Goal: Task Accomplishment & Management: Complete application form

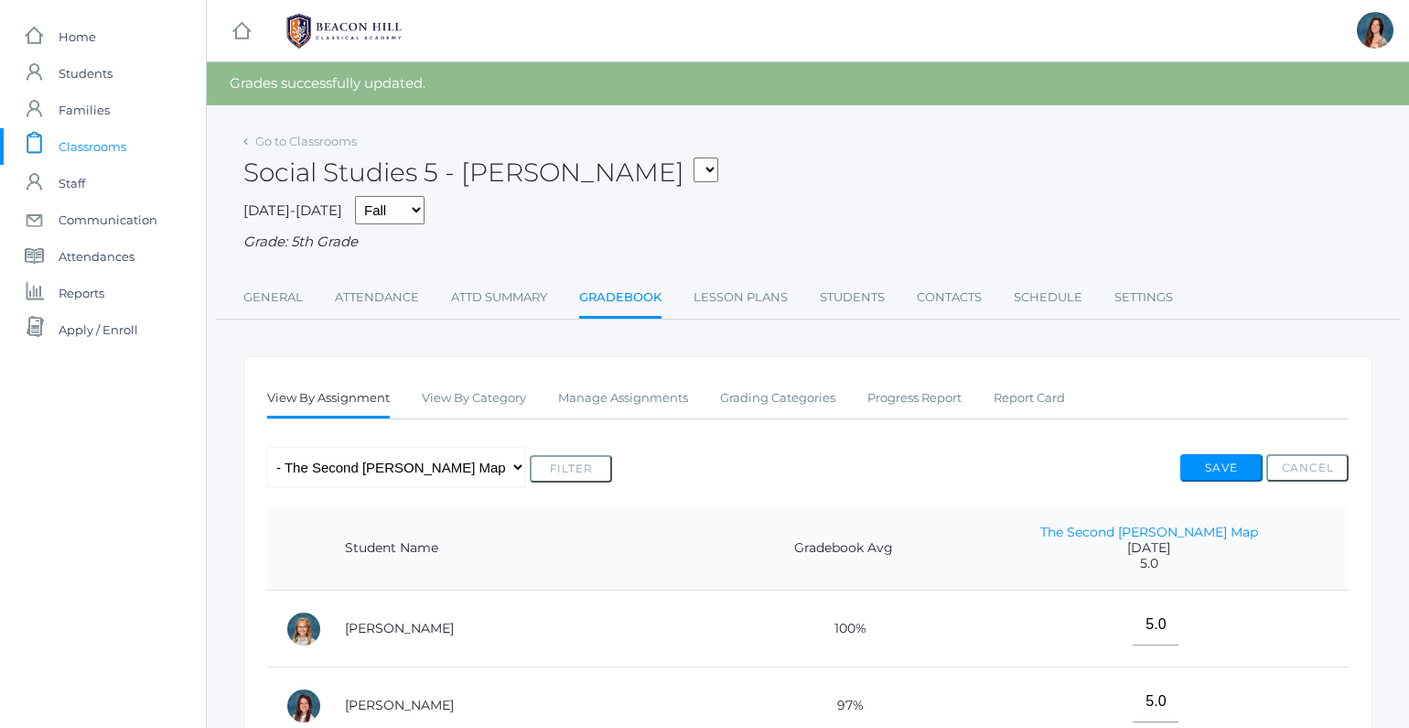
select select "1967"
click option "05LA - Language Arts 5 [PERSON_NAME]" at bounding box center [0, 0] width 0 height 0
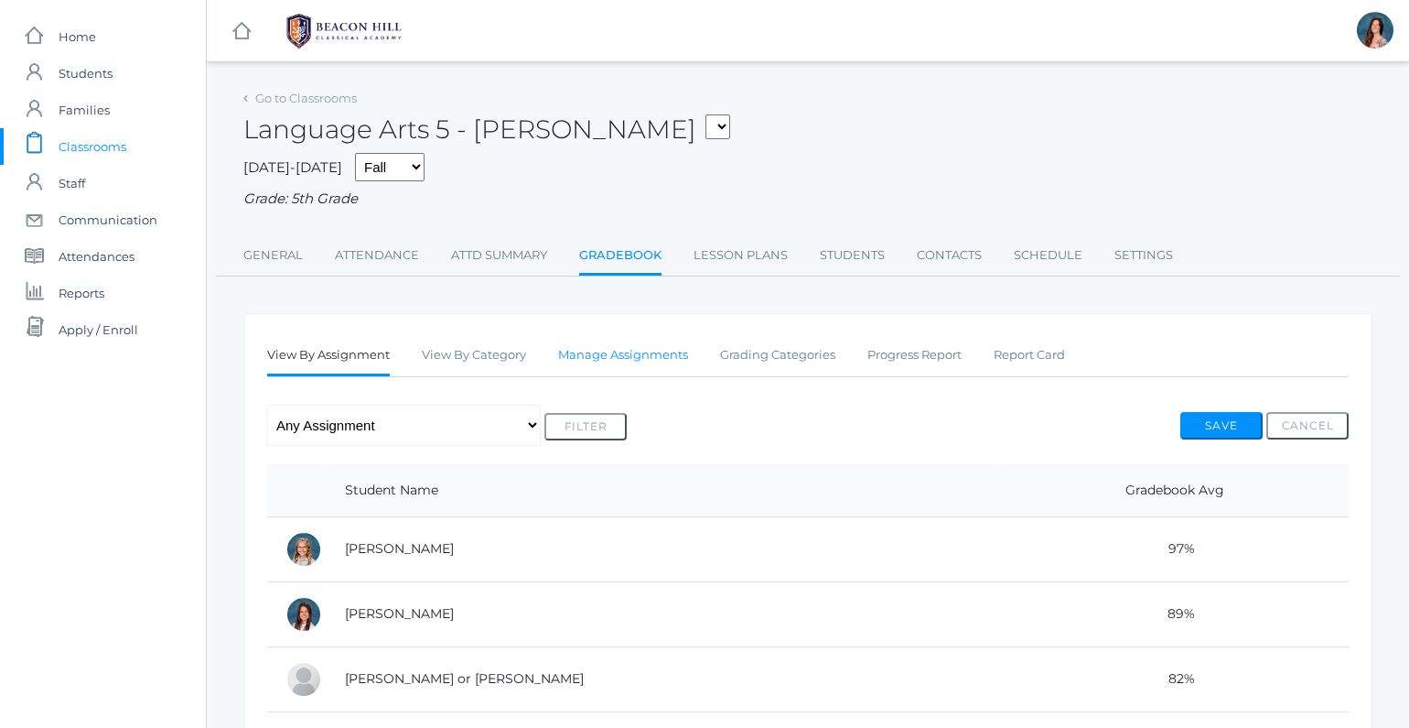
click at [647, 351] on link "Manage Assignments" at bounding box center [623, 355] width 130 height 37
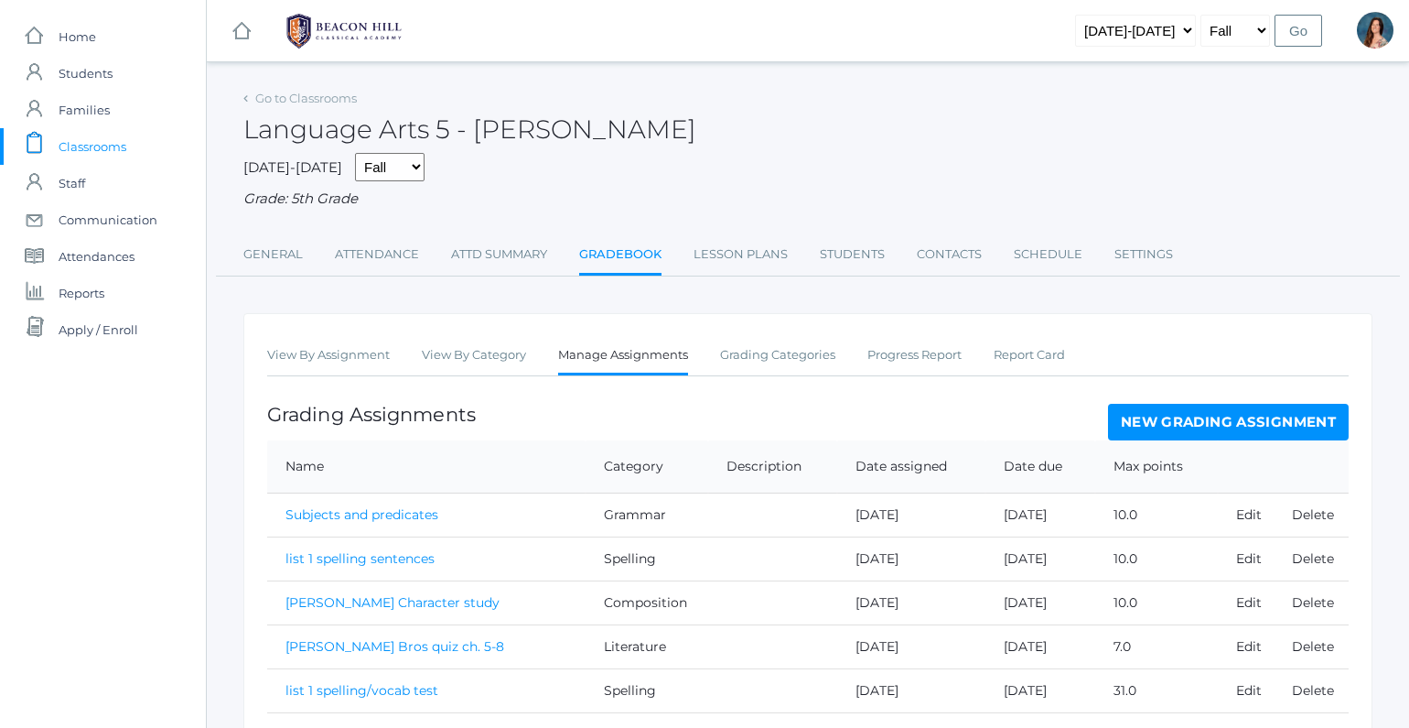
click at [1269, 414] on link "New Grading Assignment" at bounding box center [1228, 422] width 241 height 37
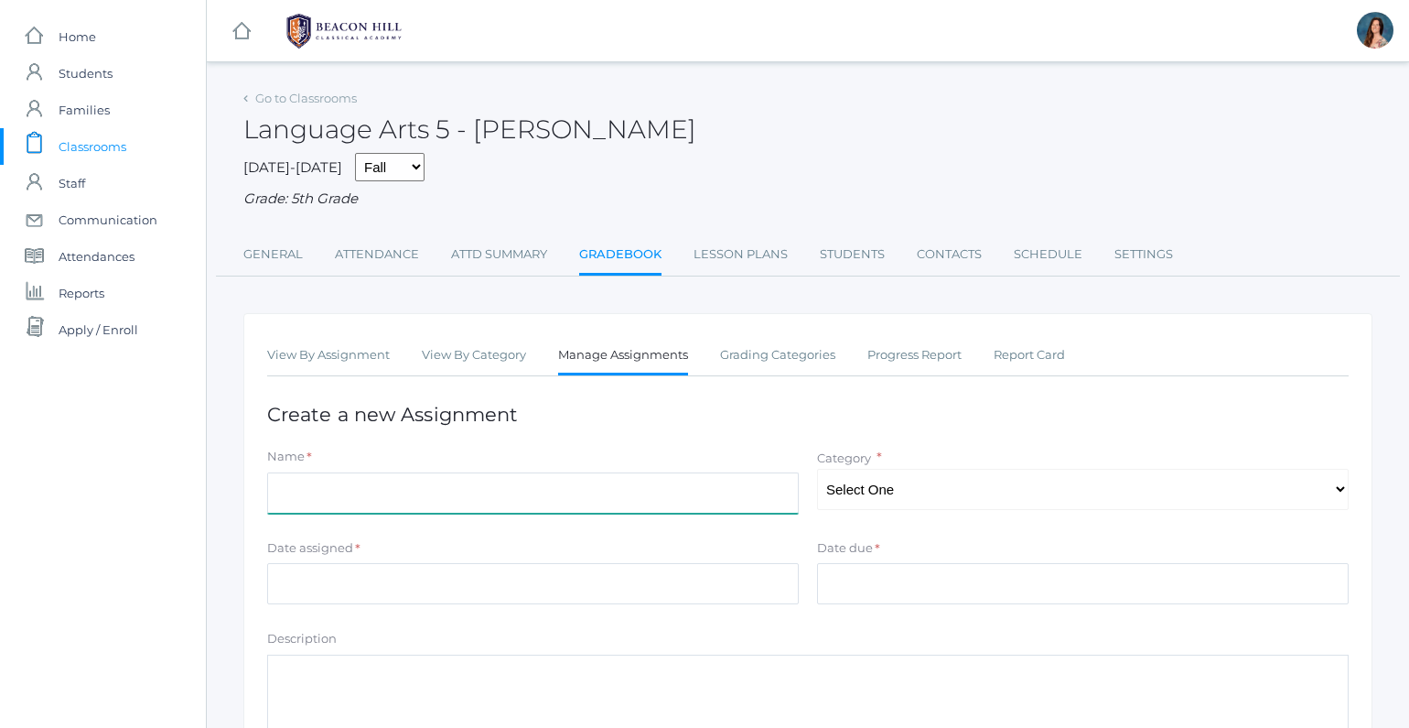
click at [311, 488] on input "Name" at bounding box center [533, 492] width 532 height 41
type input "Grammar test: Sentences"
select select "1029"
click option "Grammar" at bounding box center [0, 0] width 0 height 0
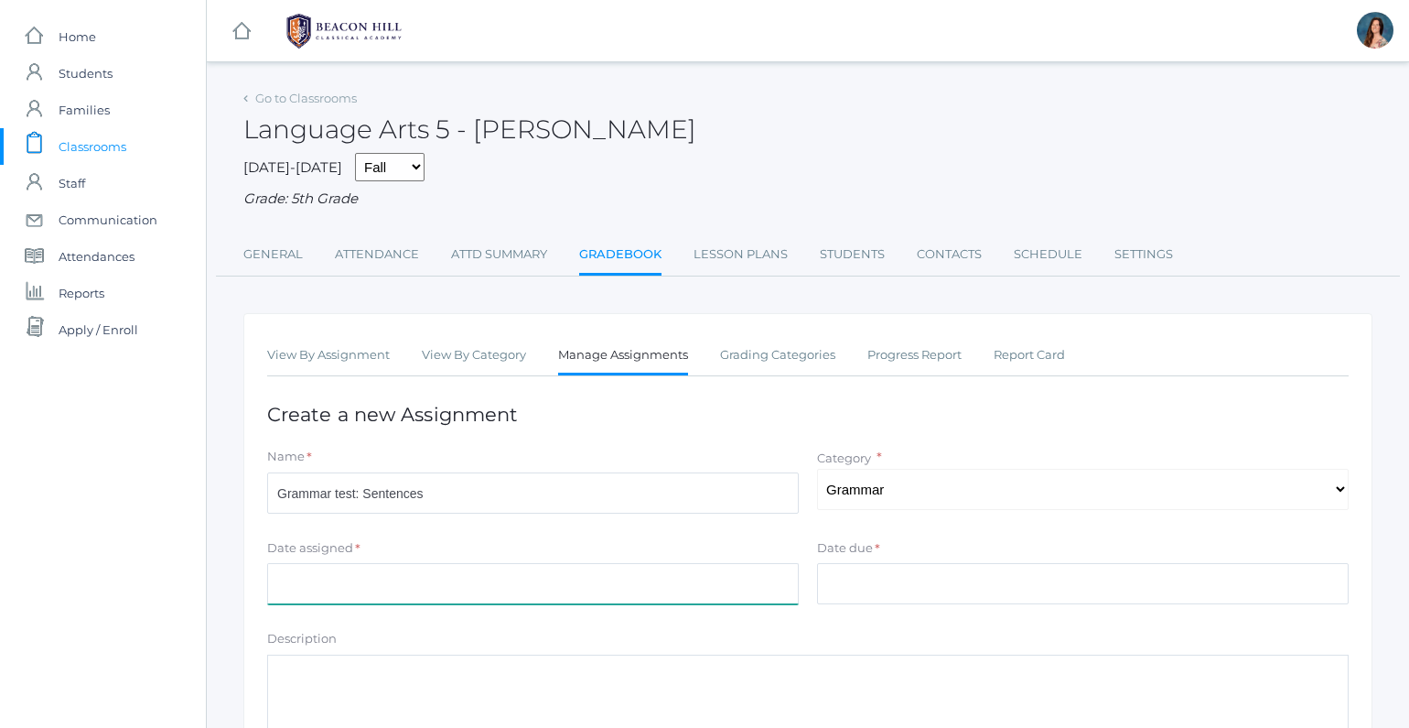
click at [339, 585] on input "Date assigned" at bounding box center [533, 583] width 532 height 41
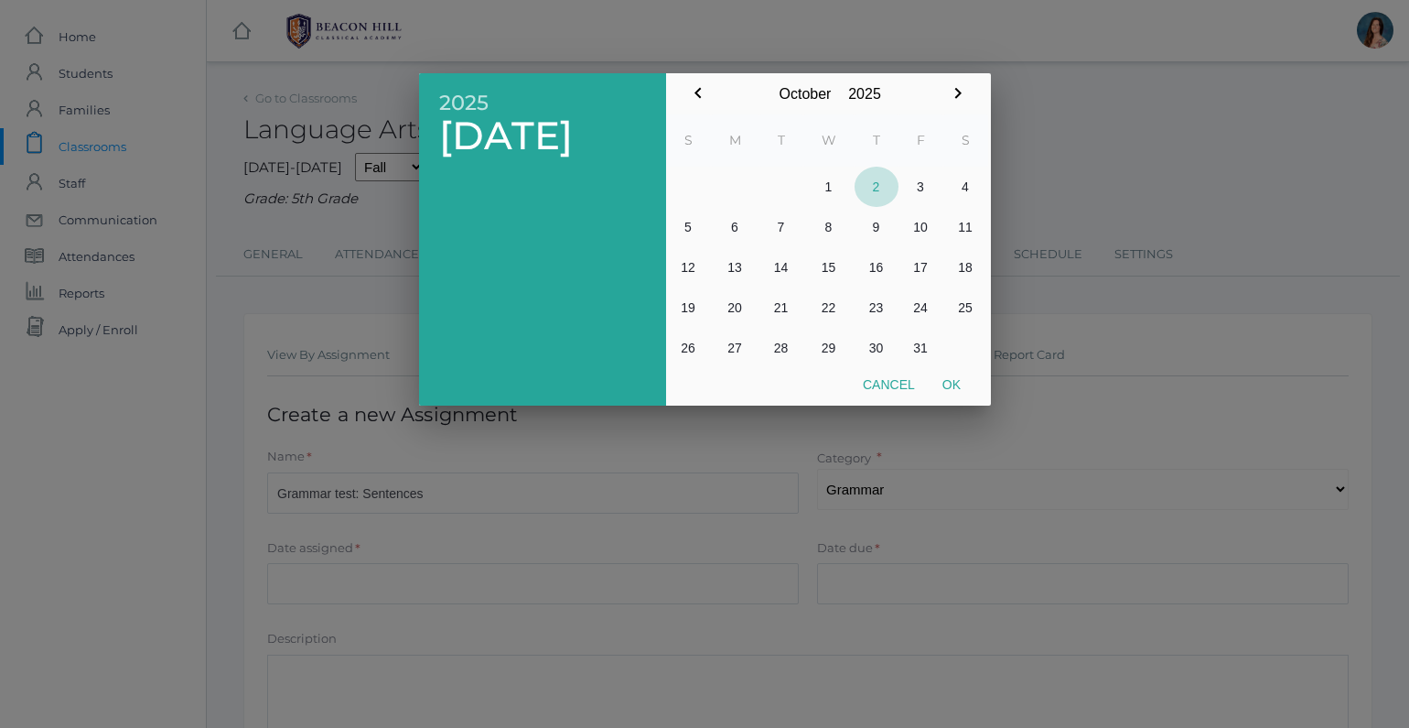
click at [868, 188] on button "2" at bounding box center [877, 187] width 44 height 40
click at [947, 383] on button "Ok" at bounding box center [952, 384] width 46 height 33
type input "[DATE]"
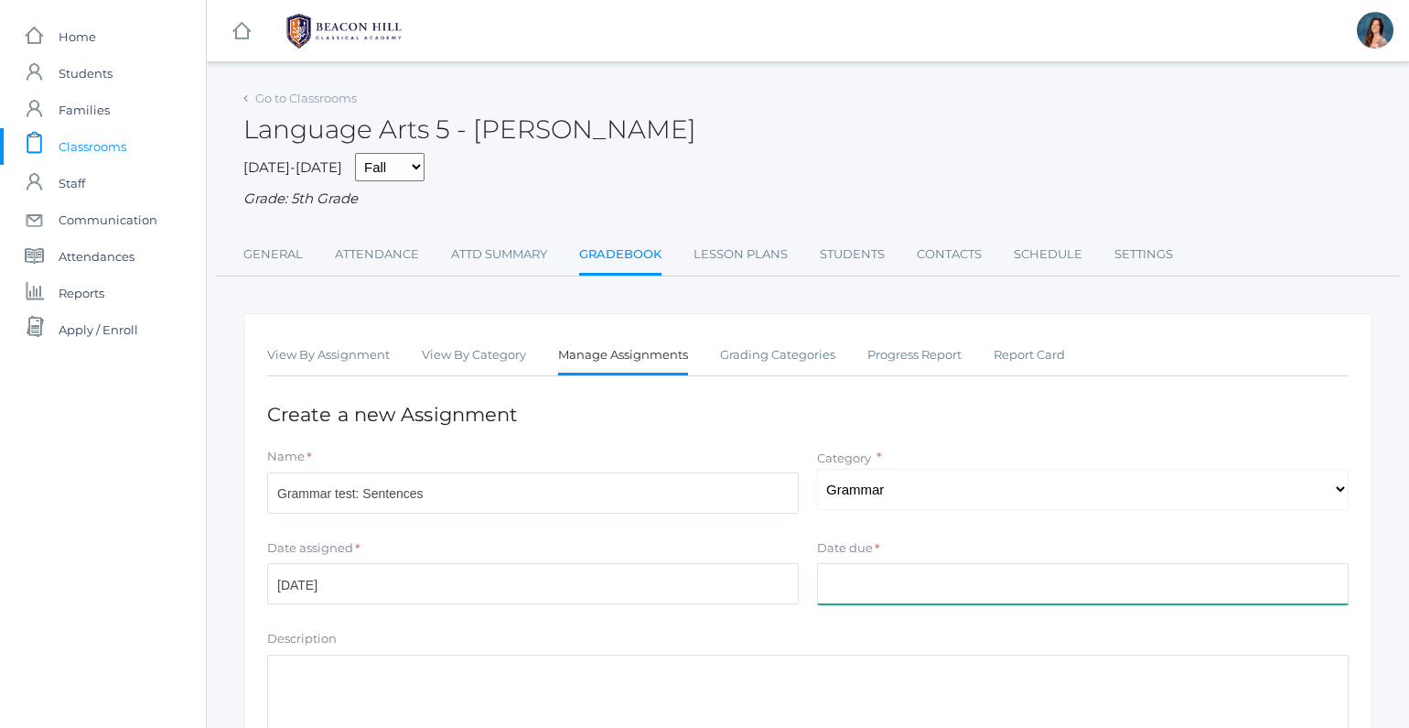
click at [836, 577] on input "Date due" at bounding box center [1083, 583] width 532 height 41
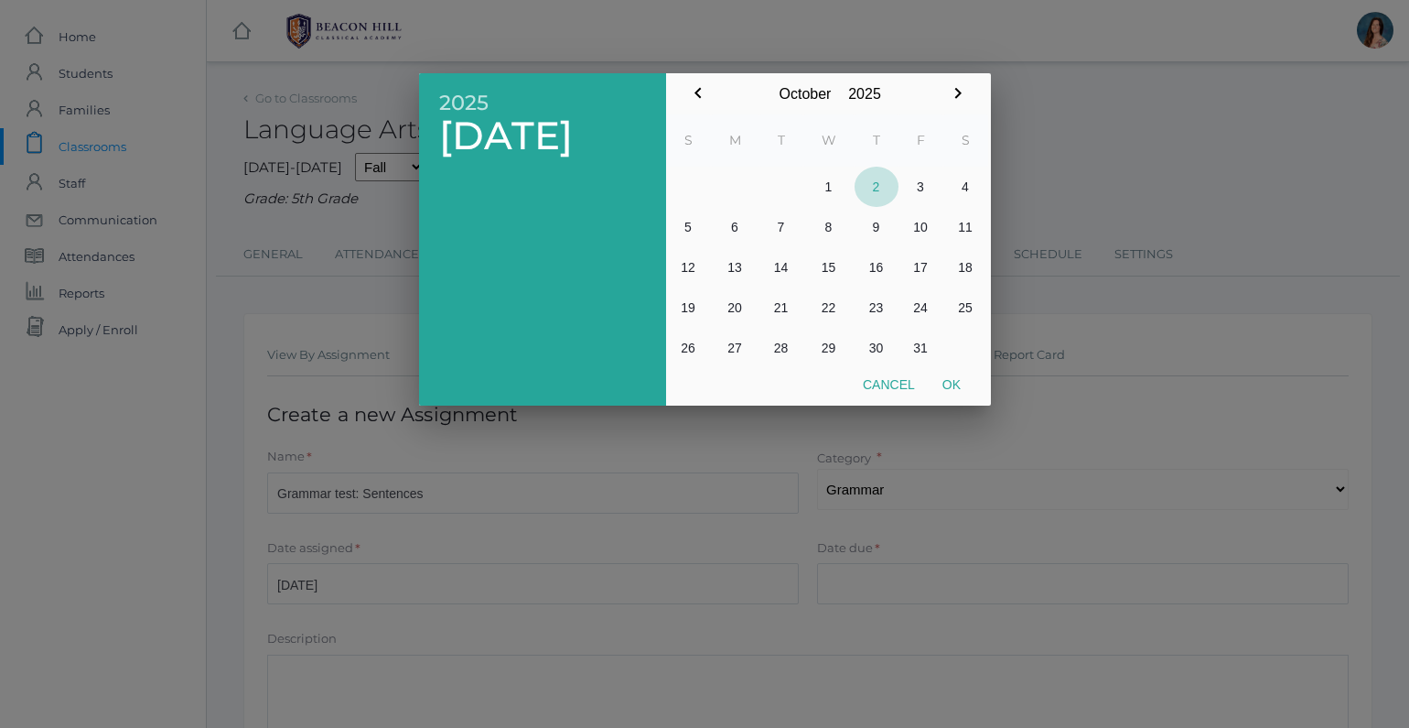
click at [869, 188] on button "2" at bounding box center [877, 187] width 44 height 40
click at [955, 385] on button "Ok" at bounding box center [952, 384] width 46 height 33
type input "[DATE]"
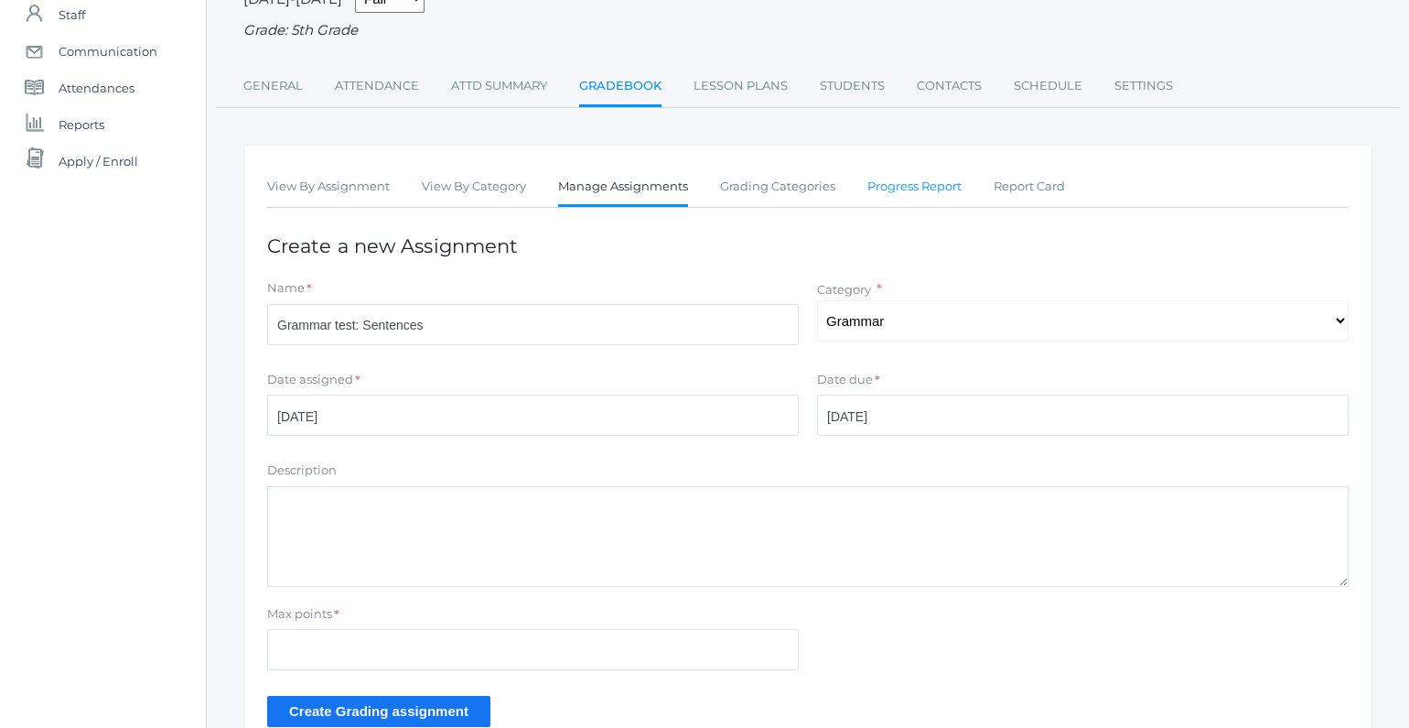
scroll to position [272, 0]
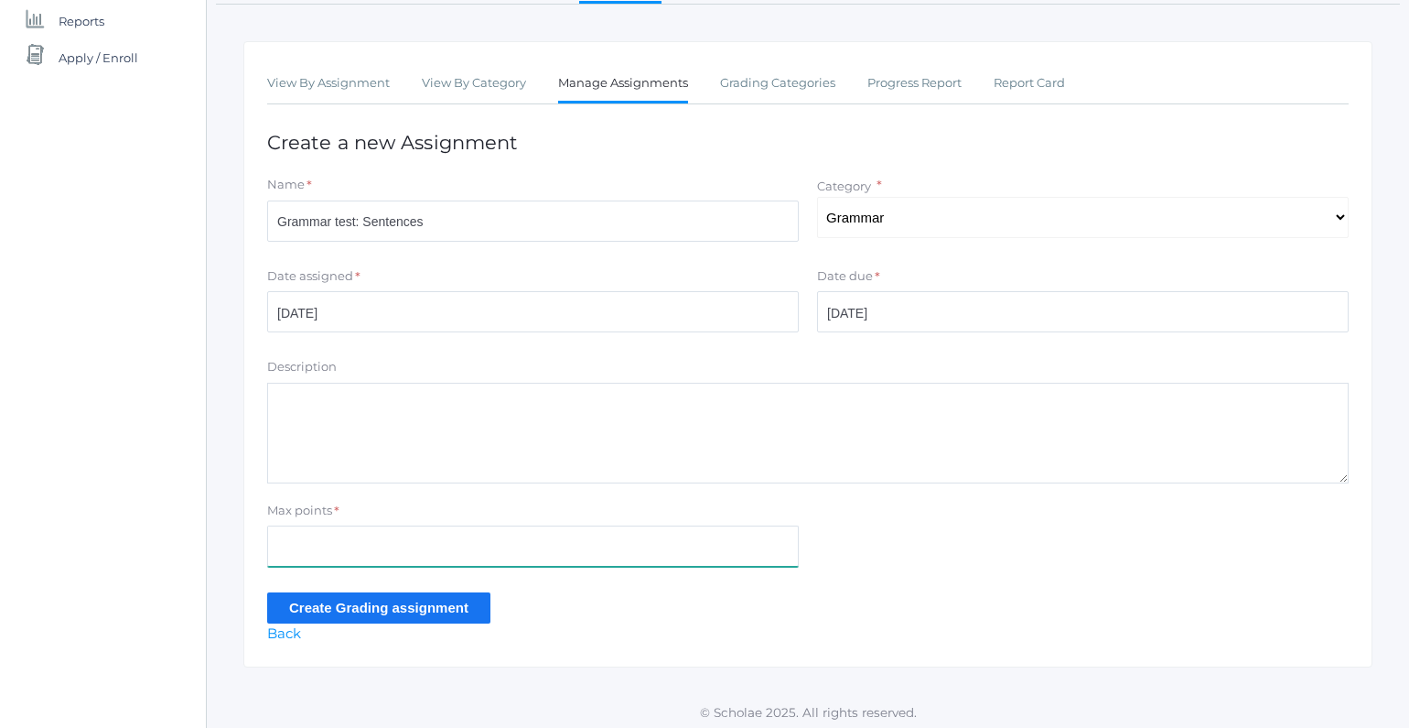
click at [394, 555] on input "Max points" at bounding box center [533, 545] width 532 height 41
type input "41"
click at [426, 609] on input "Create Grading assignment" at bounding box center [378, 607] width 223 height 30
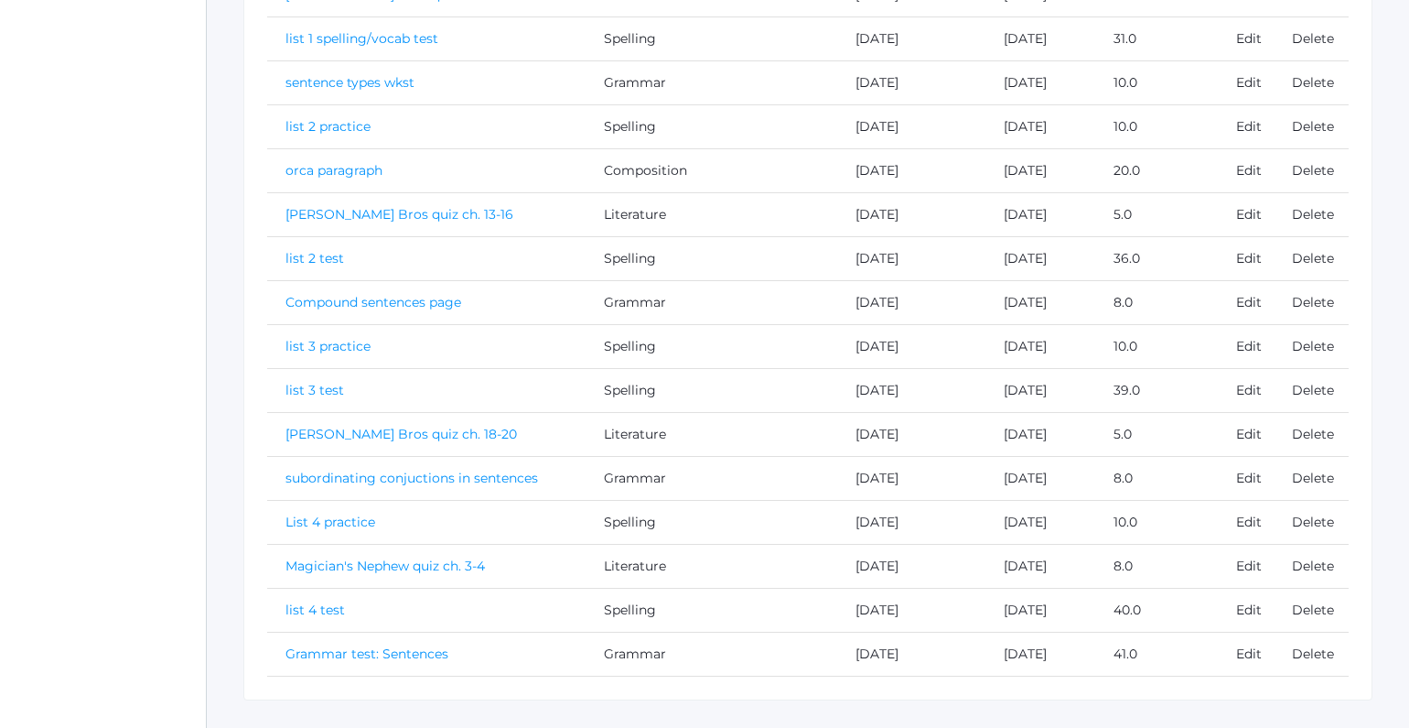
scroll to position [721, 0]
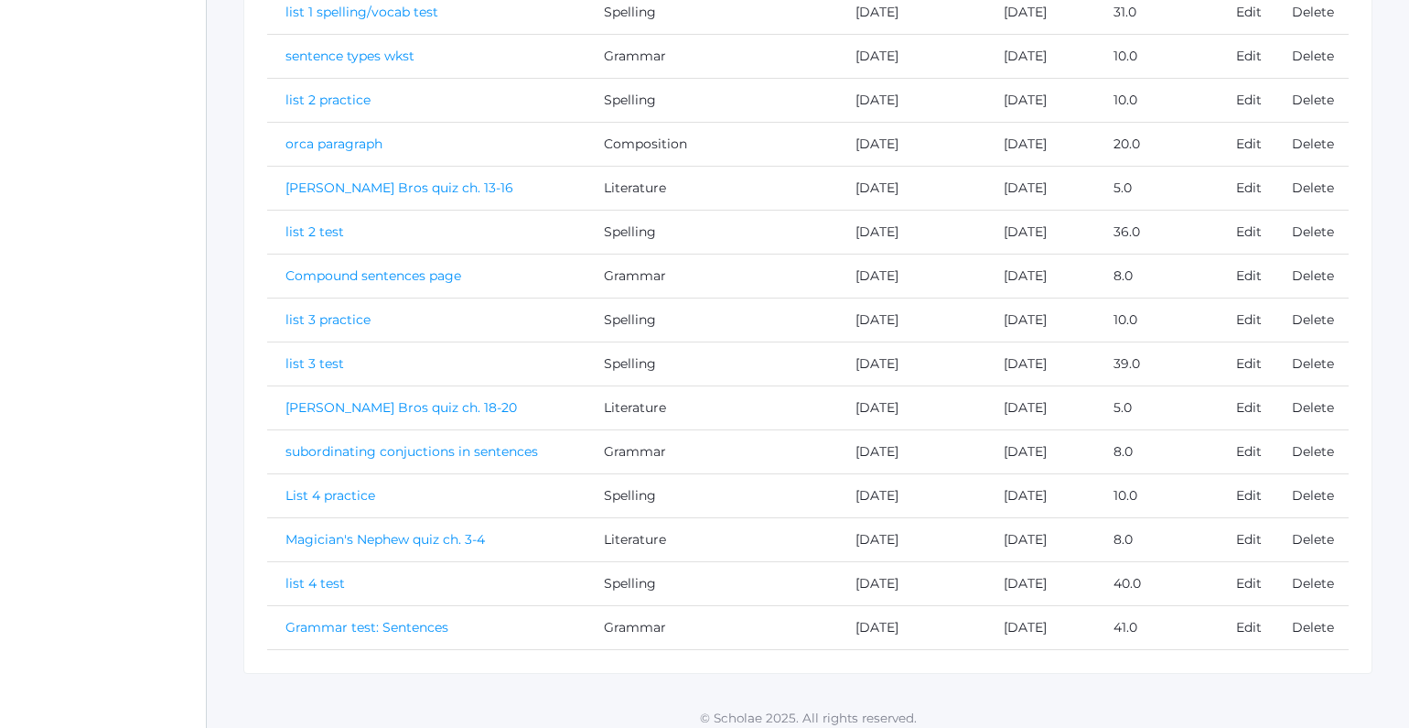
click at [401, 619] on link "Grammar test: Sentences" at bounding box center [367, 627] width 163 height 16
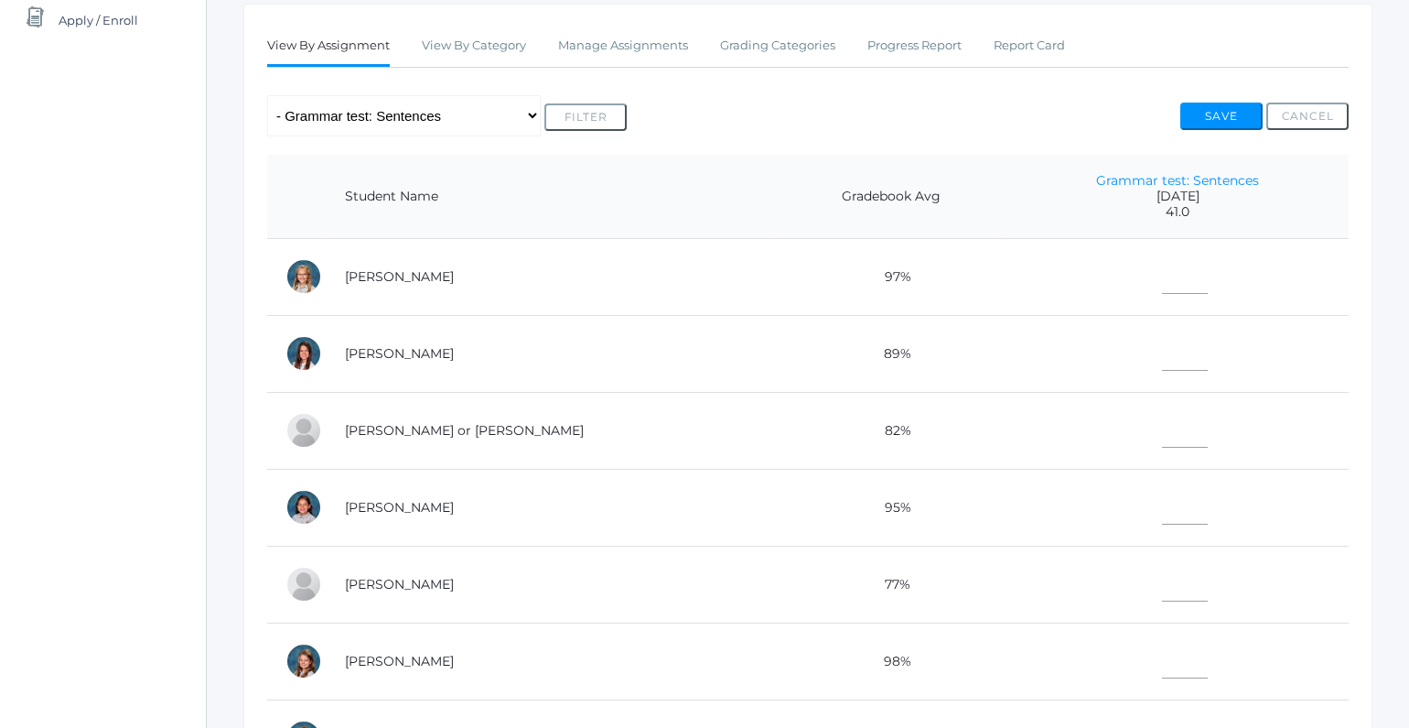
scroll to position [317, 0]
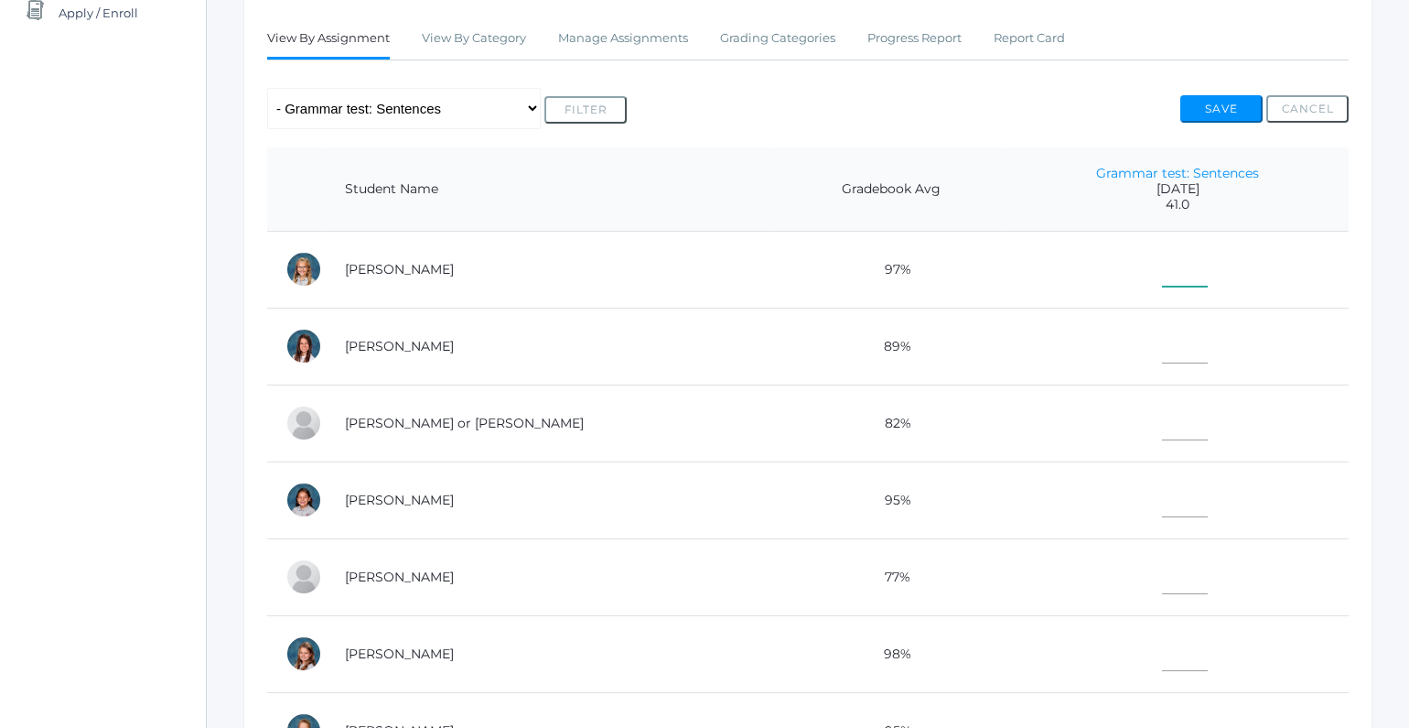
click at [1162, 280] on input"] "text" at bounding box center [1185, 265] width 46 height 41
type input"] "41"
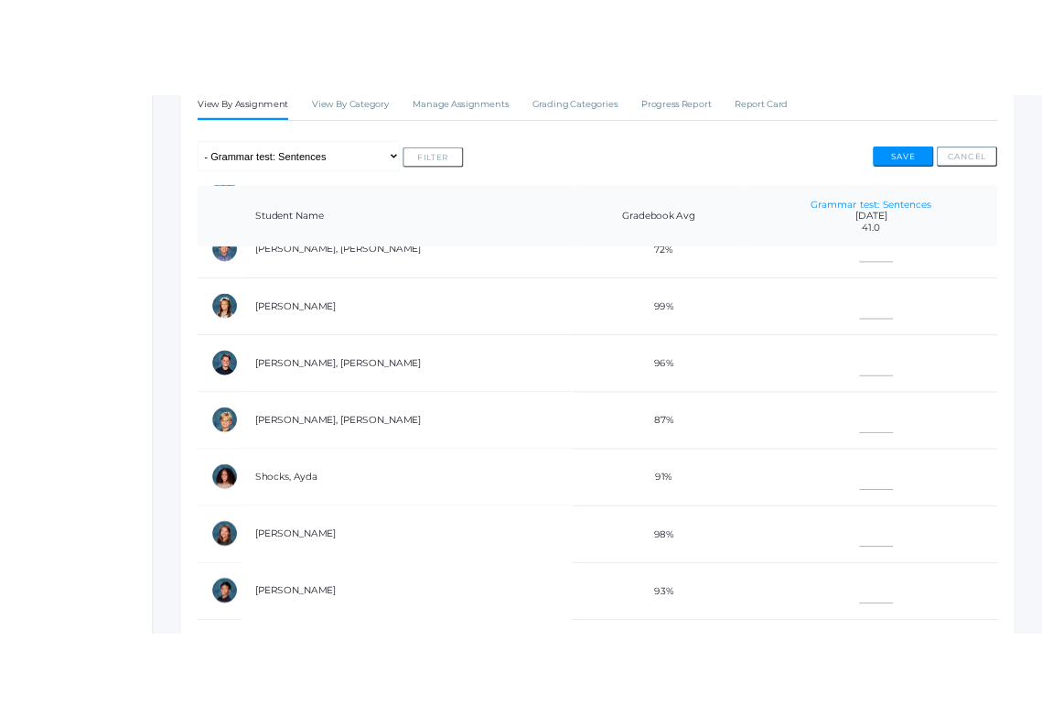
scroll to position [347, 0]
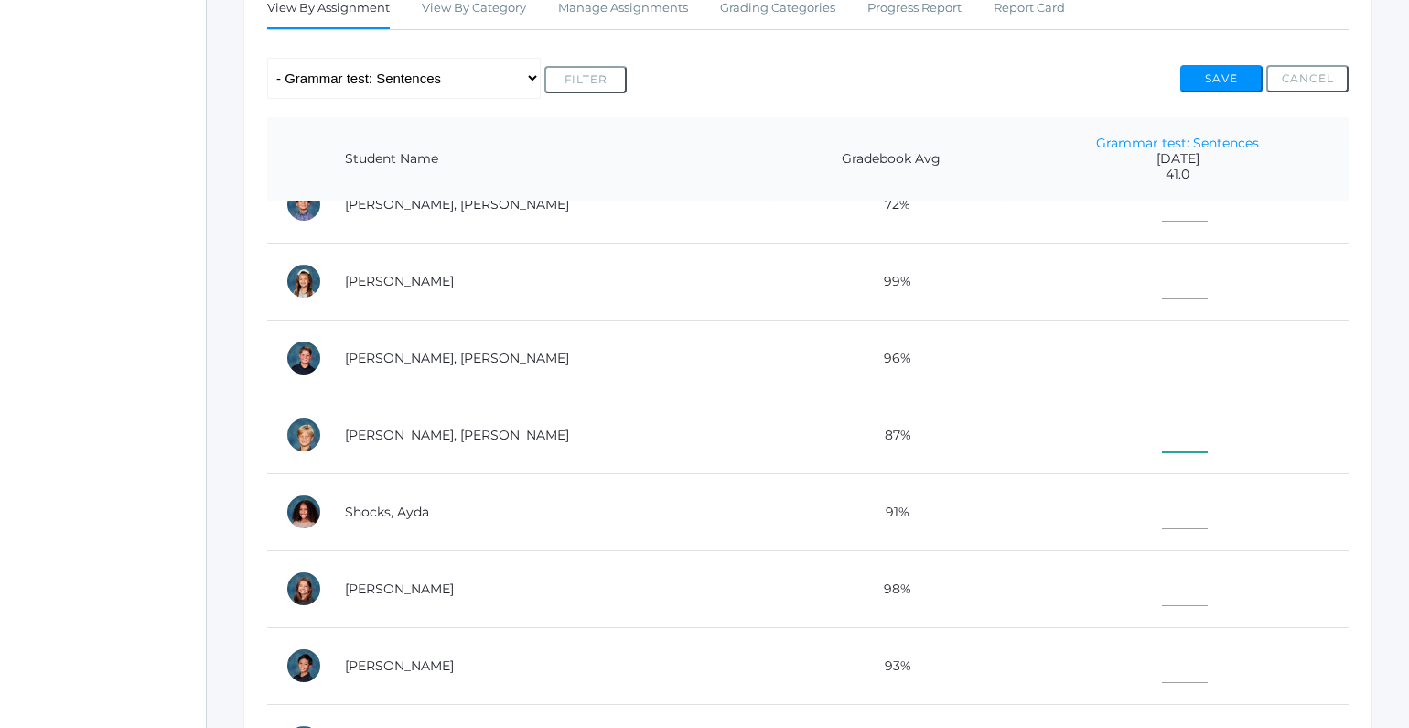
click at [1162, 432] on input"] "text" at bounding box center [1185, 431] width 46 height 41
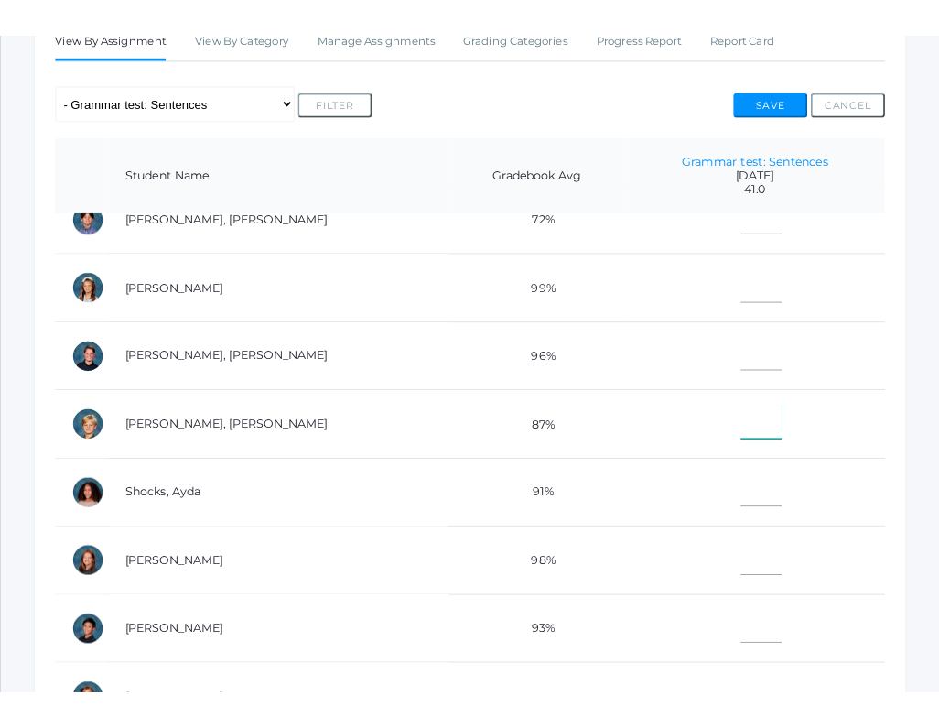
scroll to position [362, 0]
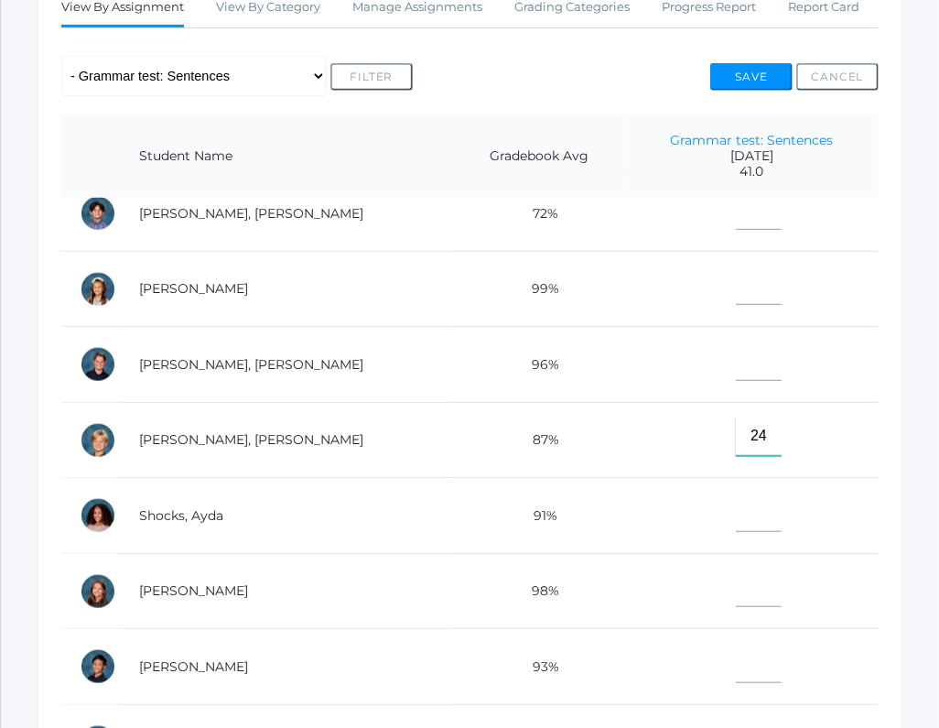
type input"] "24"
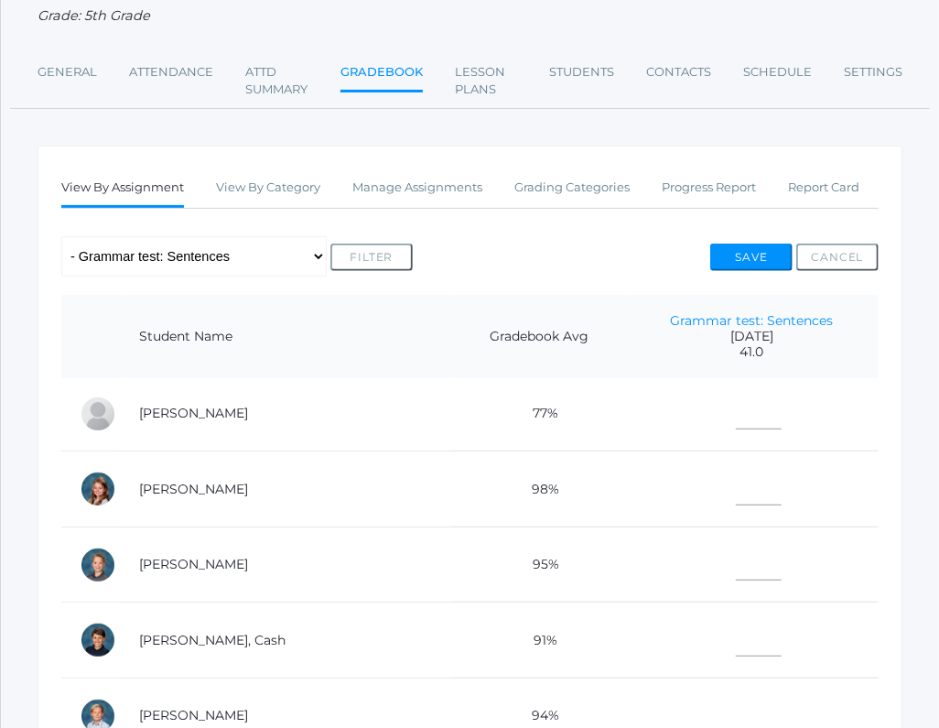
scroll to position [205, 0]
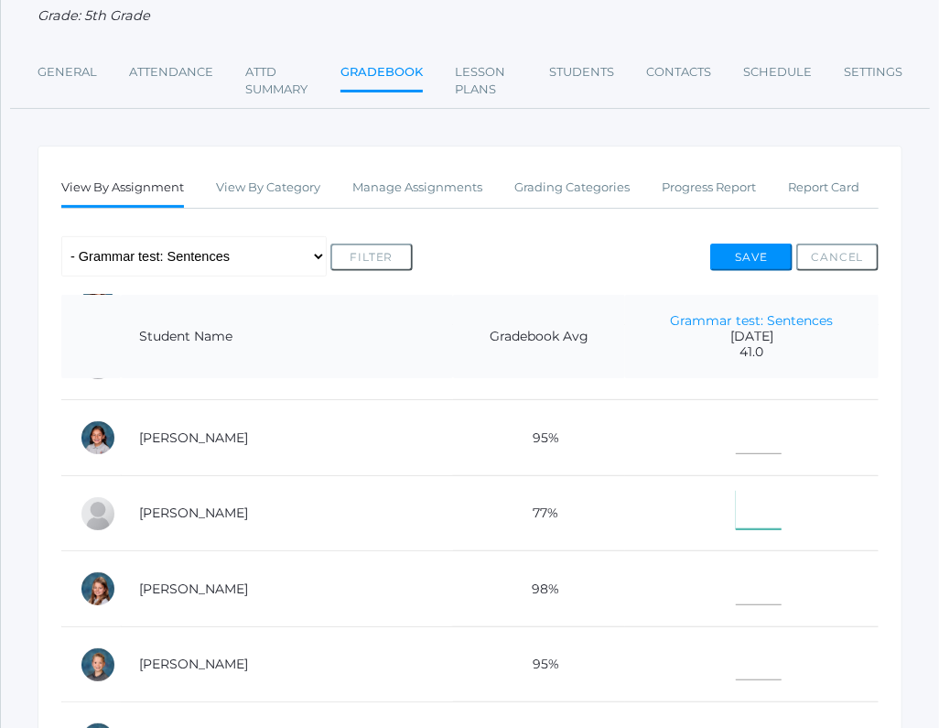
click at [736, 515] on input"] "text" at bounding box center [759, 510] width 46 height 40
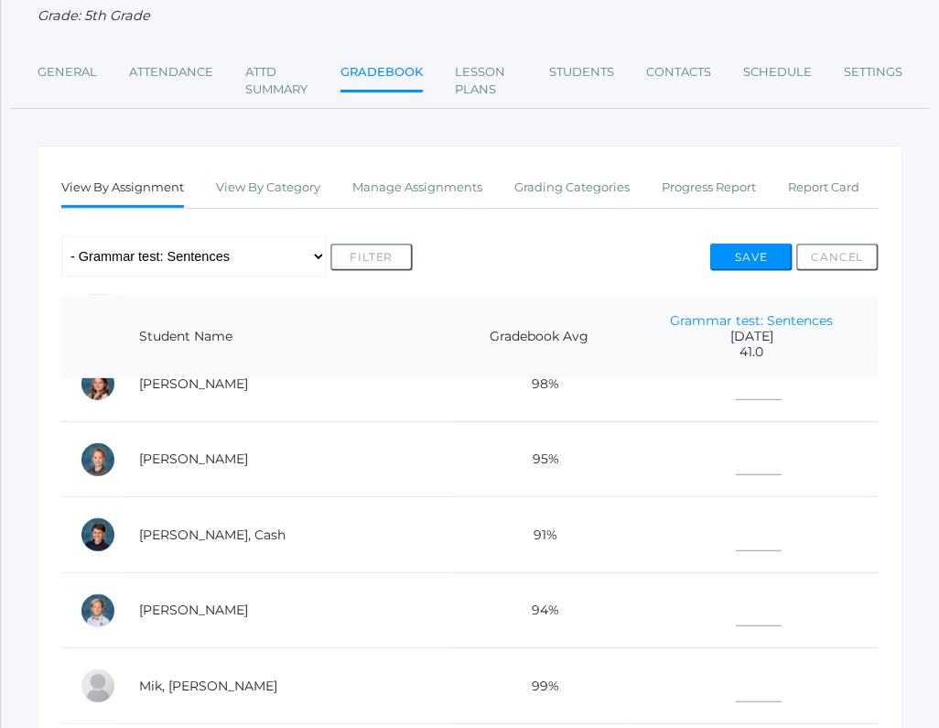
scroll to position [455, 0]
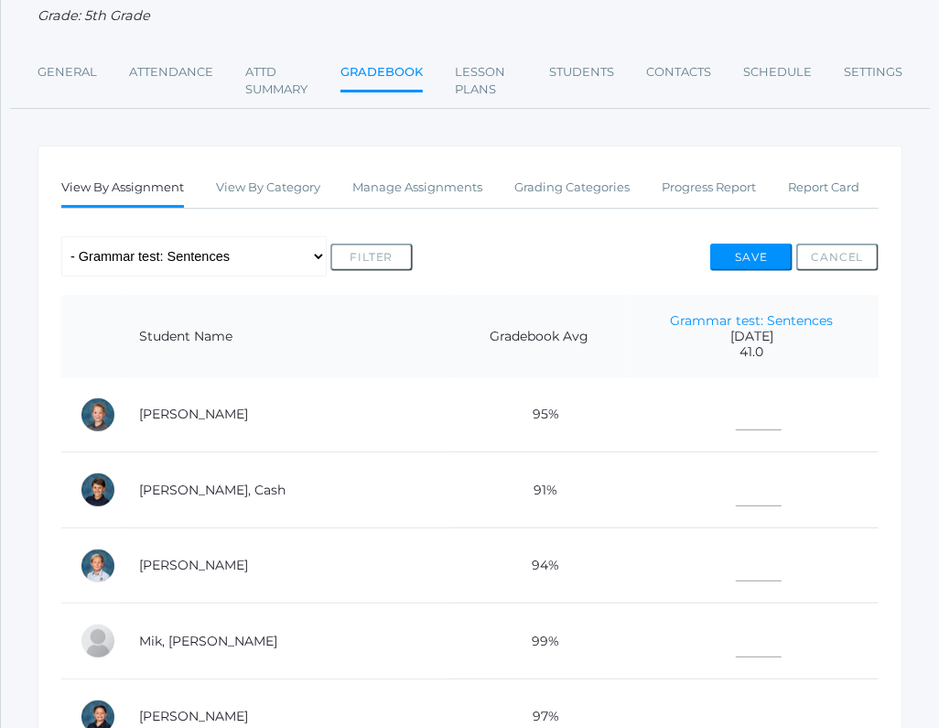
type input"] "27"
click at [736, 410] on input"] "text" at bounding box center [759, 411] width 46 height 40
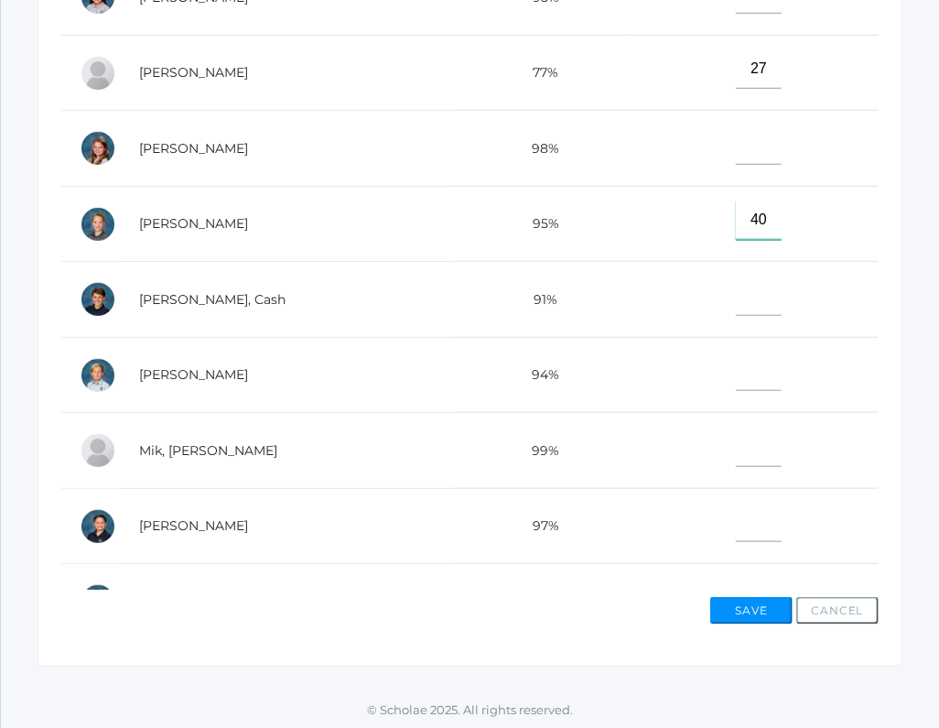
scroll to position [205, 0]
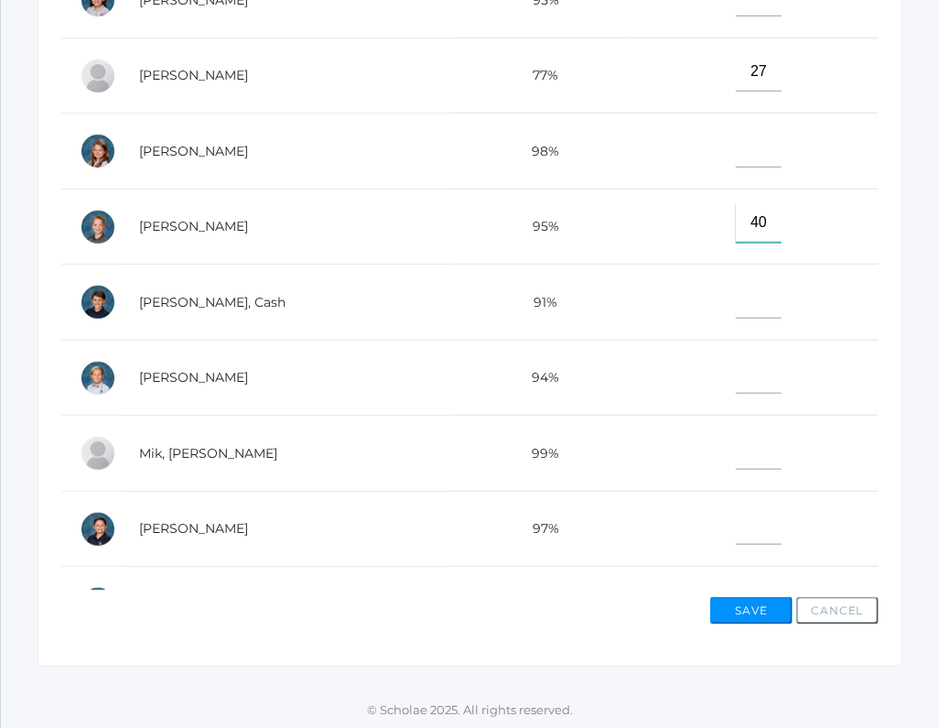
type input"] "40"
click at [736, 156] on input"] "text" at bounding box center [759, 147] width 46 height 40
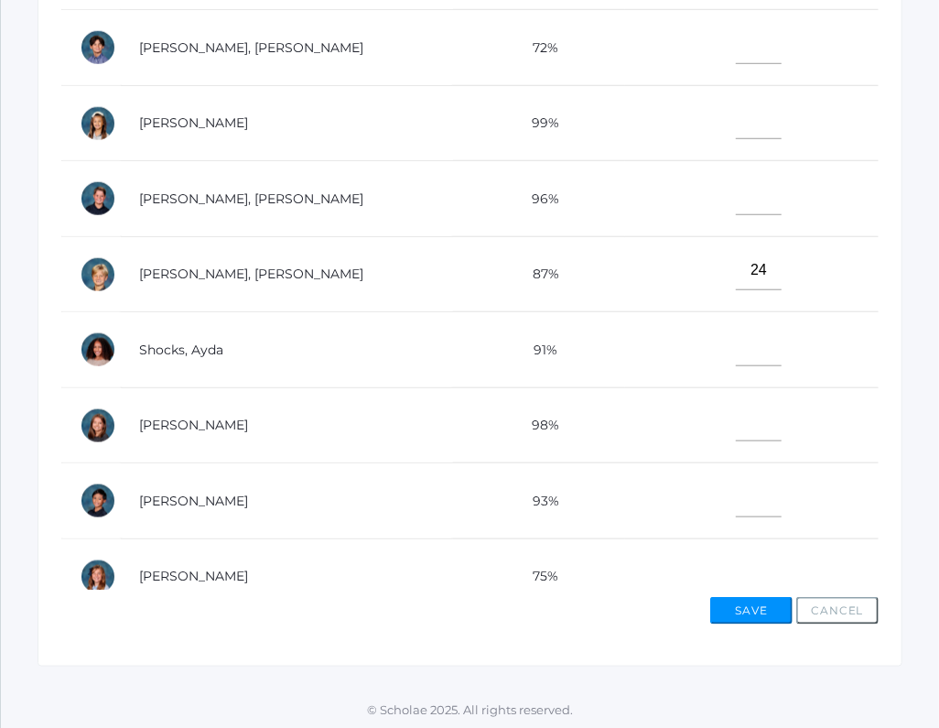
scroll to position [853, 0]
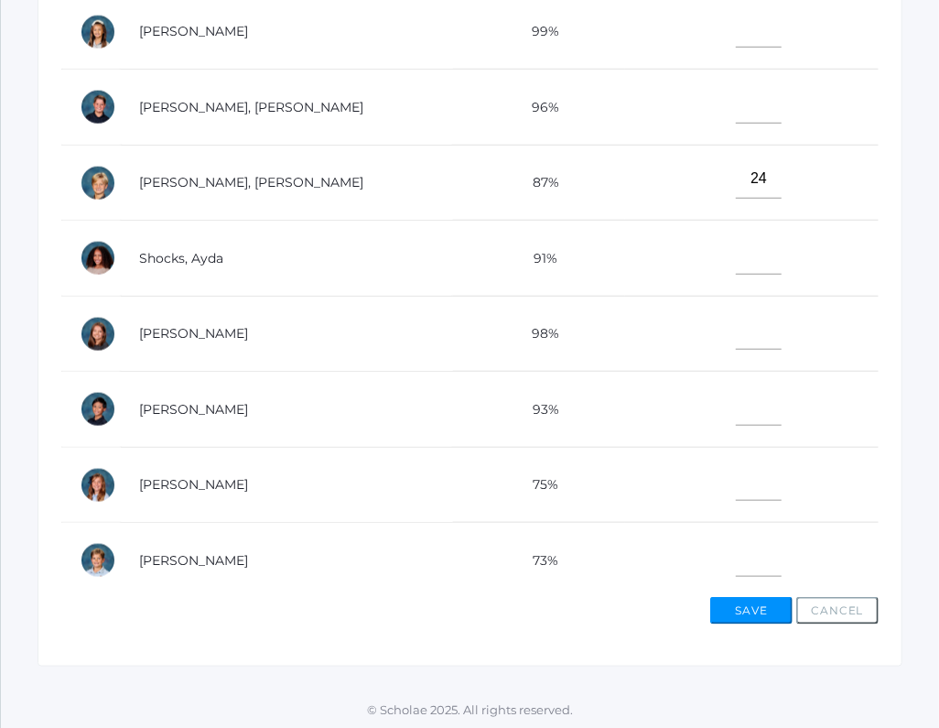
type input"] "40"
click at [736, 411] on input"] "text" at bounding box center [759, 405] width 46 height 40
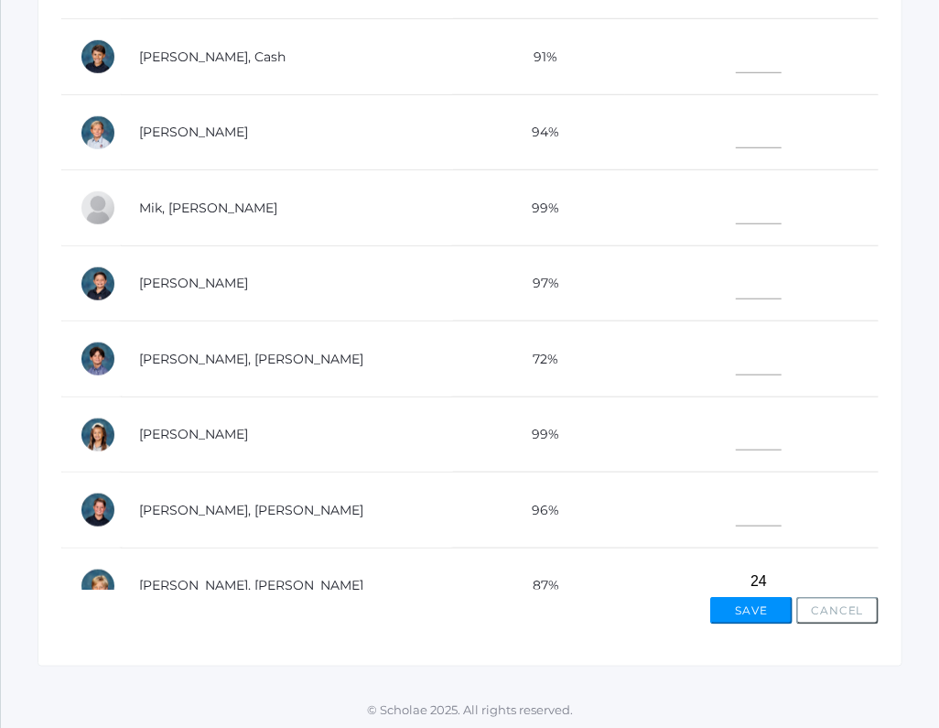
scroll to position [372, 0]
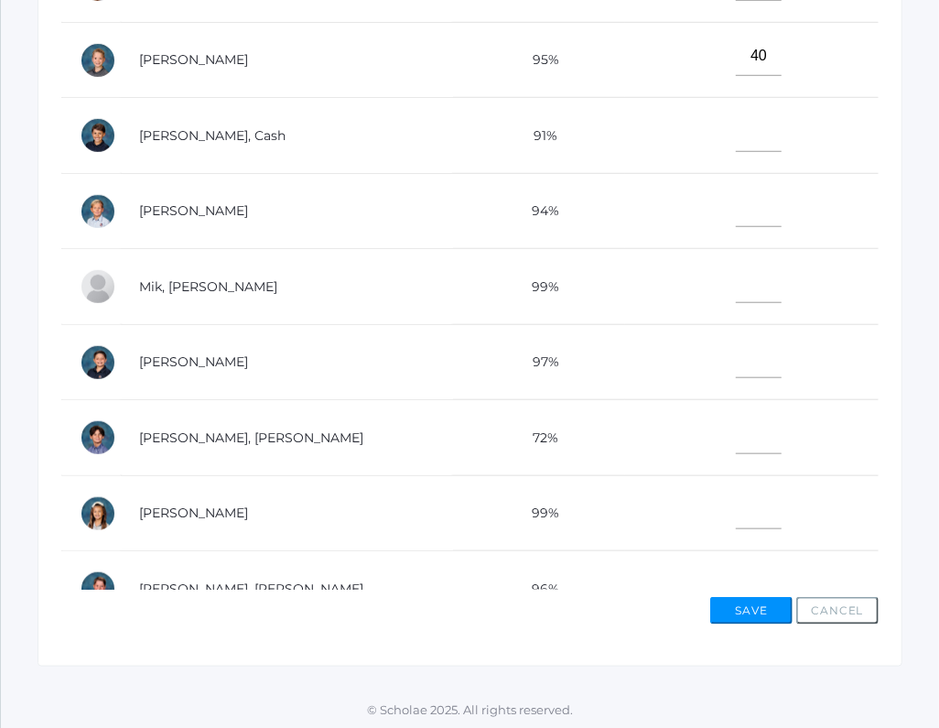
type input"] "39"
click at [736, 420] on input"] "text" at bounding box center [759, 434] width 46 height 40
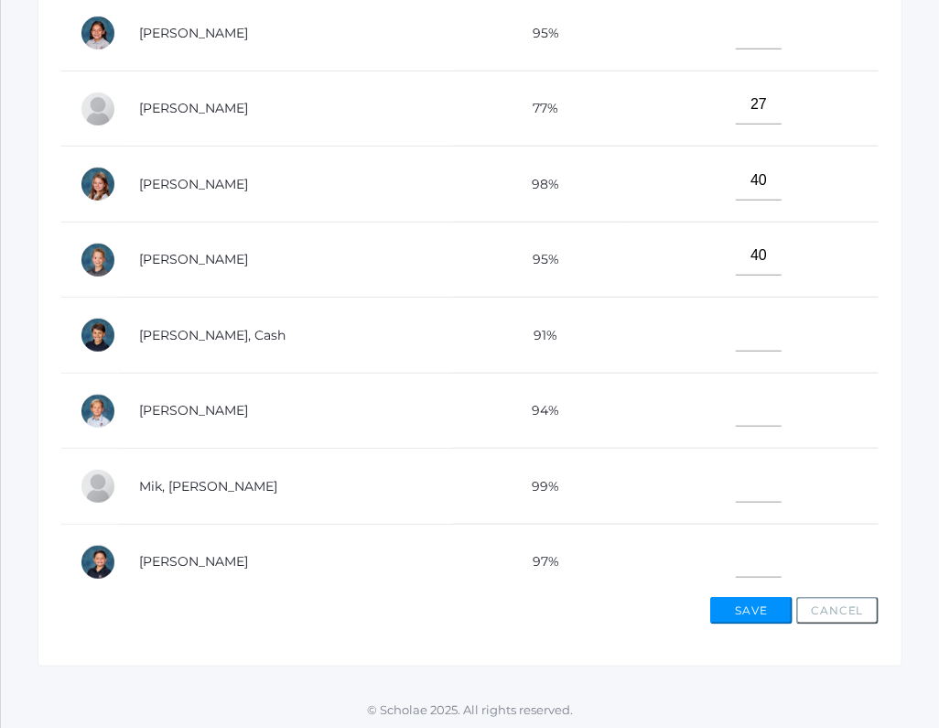
type input"] "37"
click at [736, 338] on input"] "text" at bounding box center [759, 331] width 46 height 40
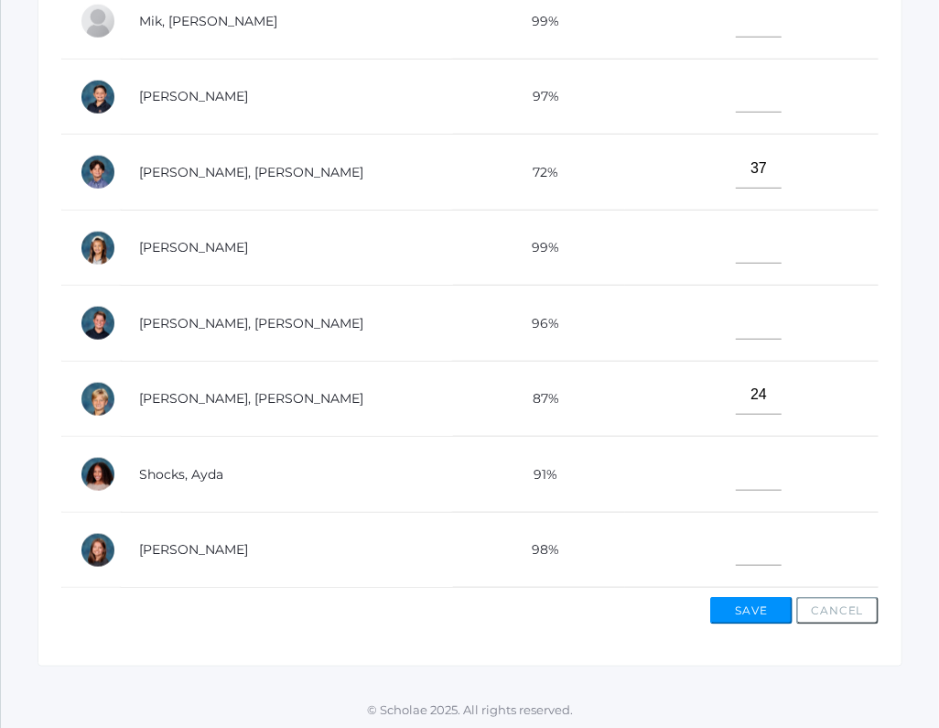
scroll to position [853, 0]
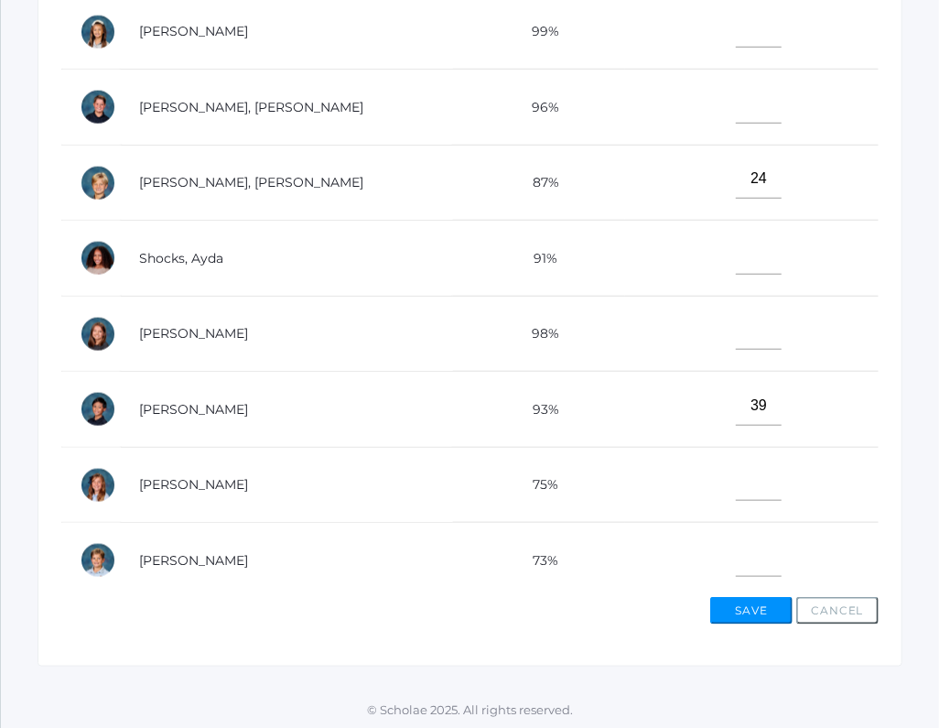
type input"] "32"
click at [736, 555] on input"] "text" at bounding box center [759, 556] width 46 height 40
type input"] "2"
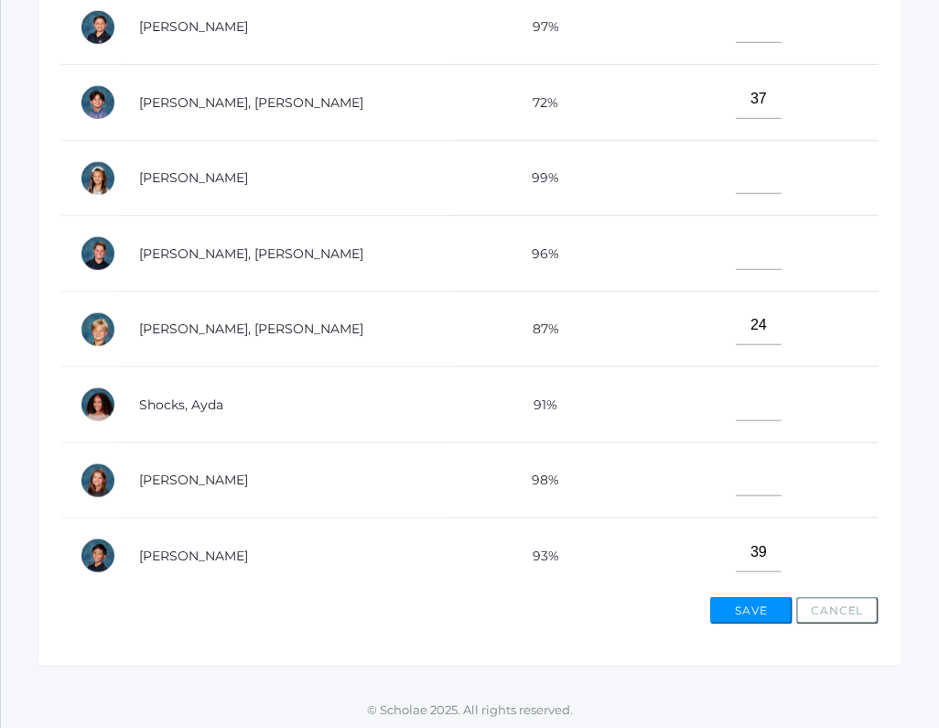
scroll to position [637, 0]
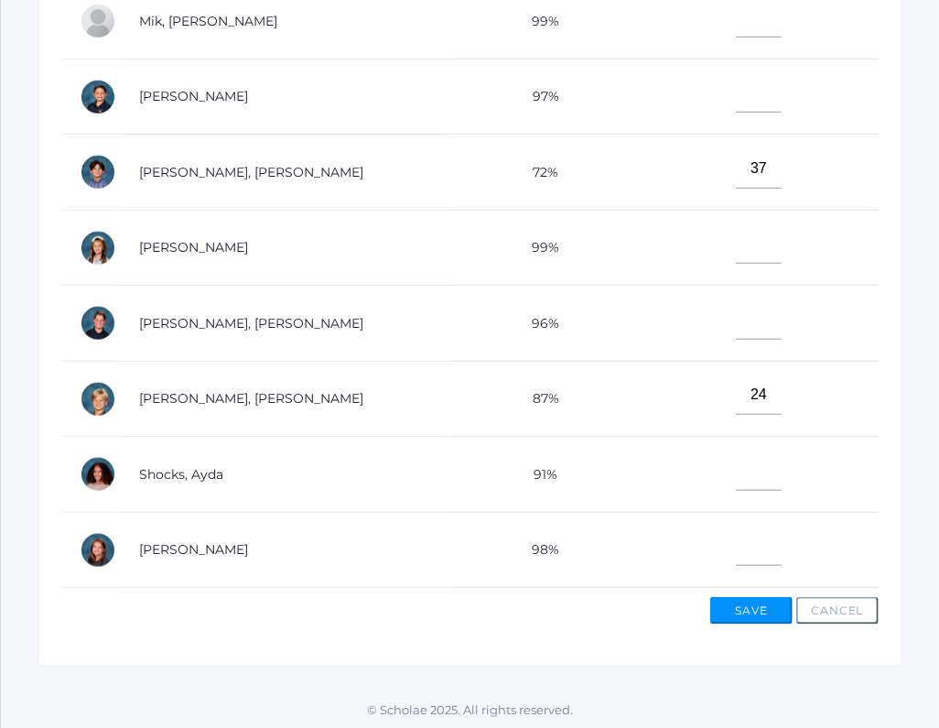
type input"] "34"
click at [736, 243] on input"] "text" at bounding box center [759, 244] width 46 height 40
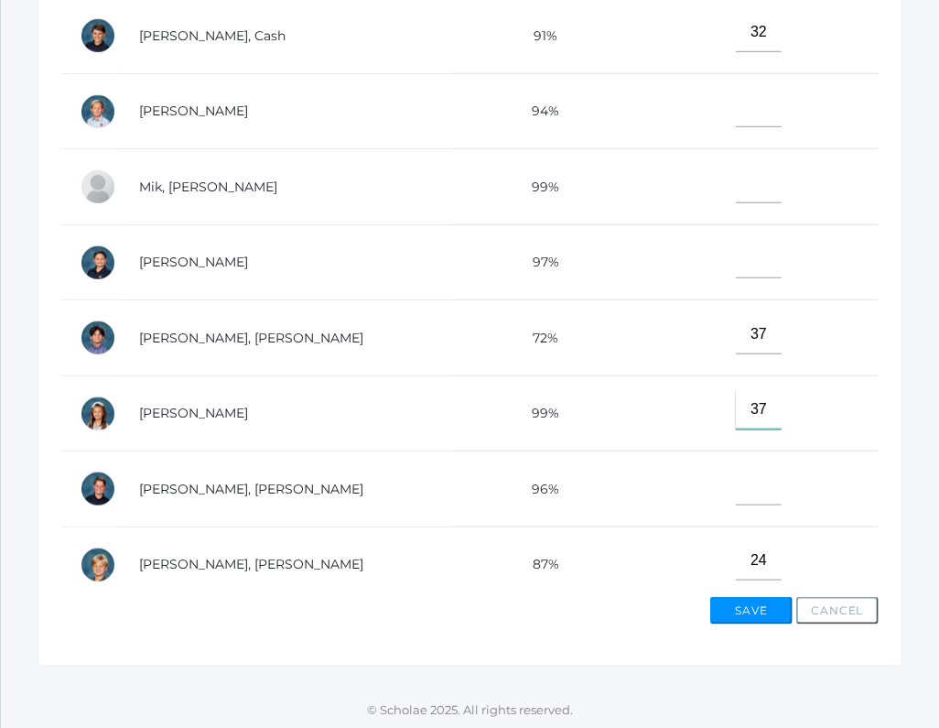
scroll to position [372, 0]
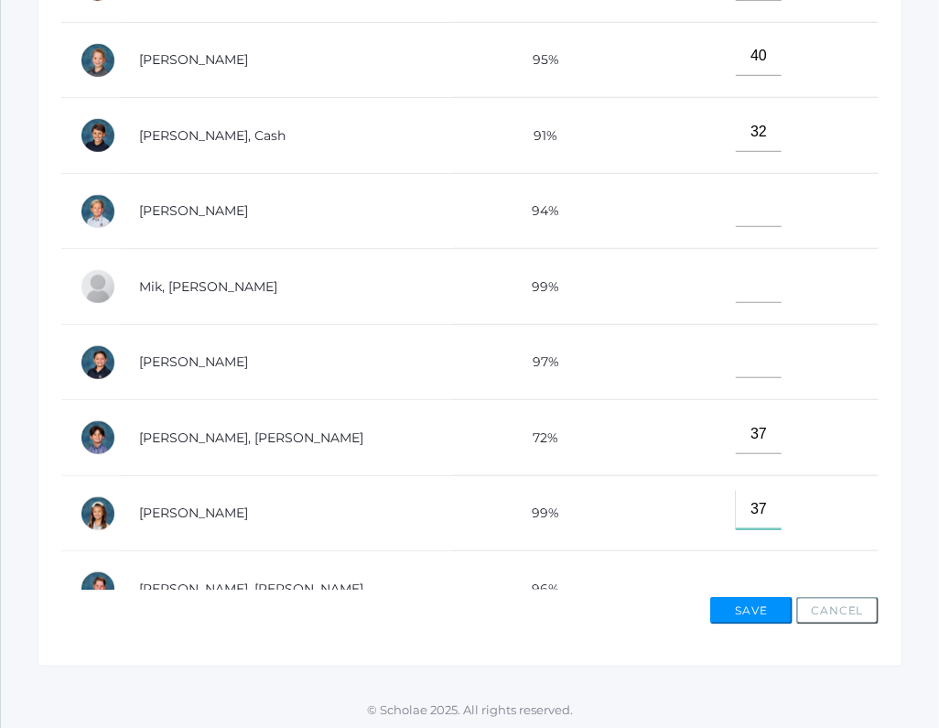
type input"] "37"
click at [736, 282] on input"] "text" at bounding box center [759, 283] width 46 height 40
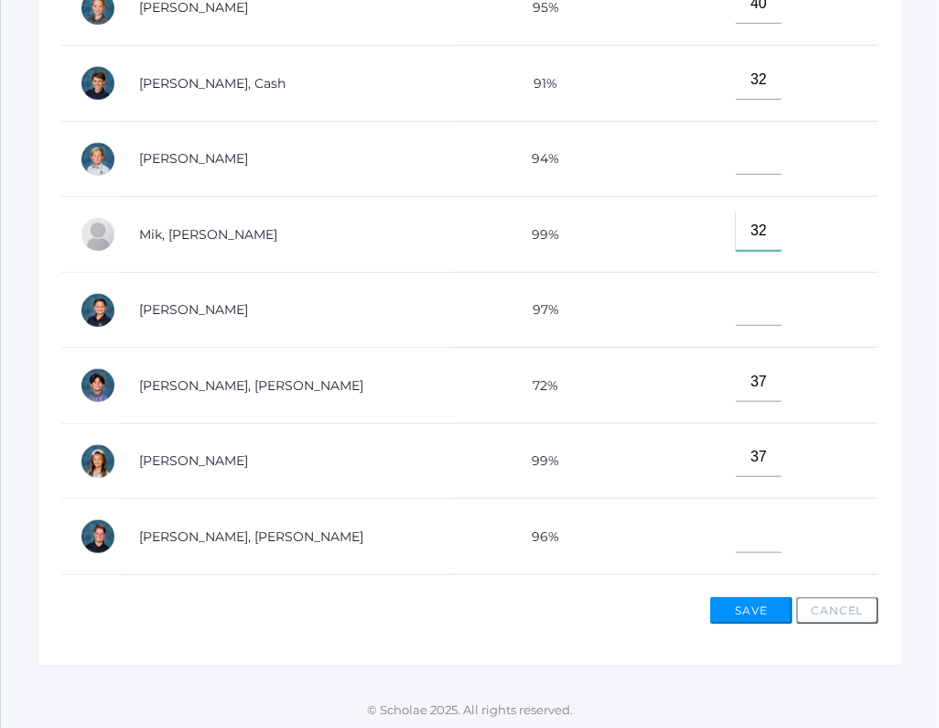
scroll to position [438, 0]
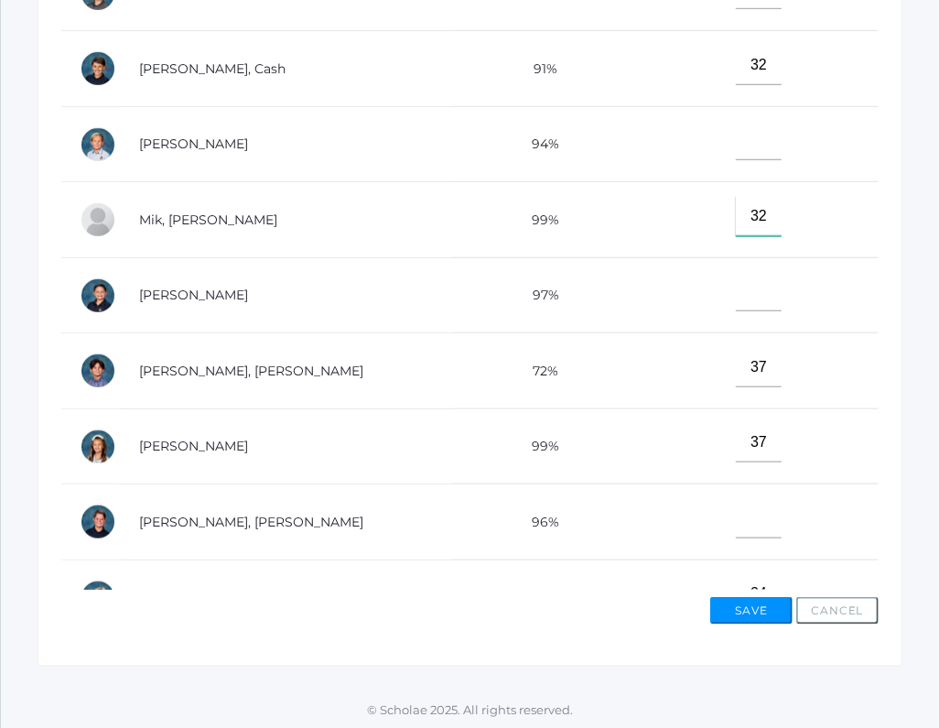
type input"] "32"
click at [736, 523] on input"] "text" at bounding box center [759, 518] width 46 height 40
type input"] "3"
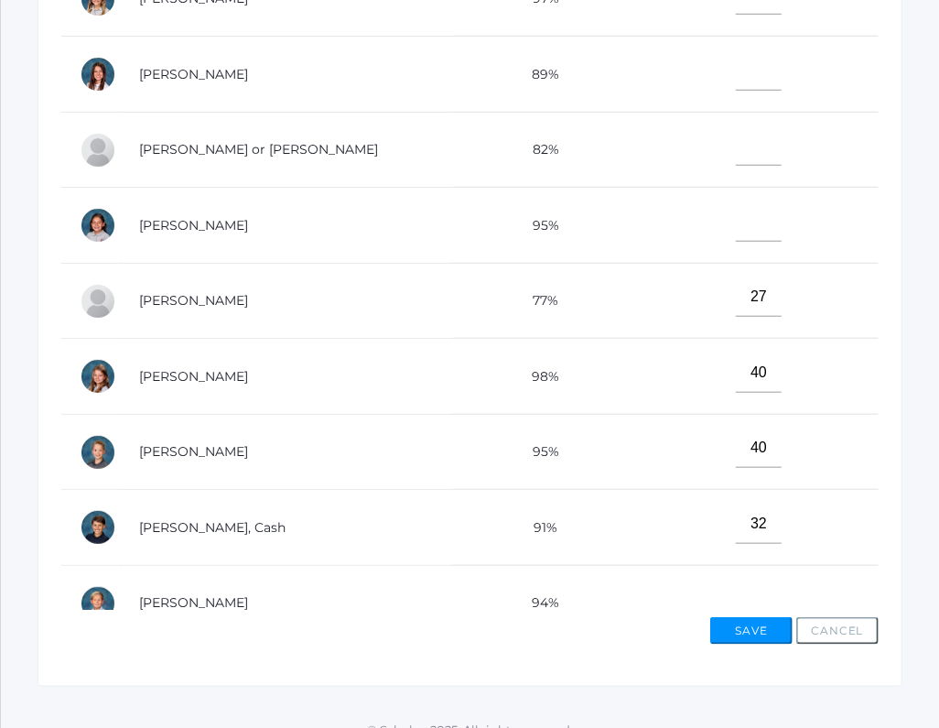
scroll to position [545, 0]
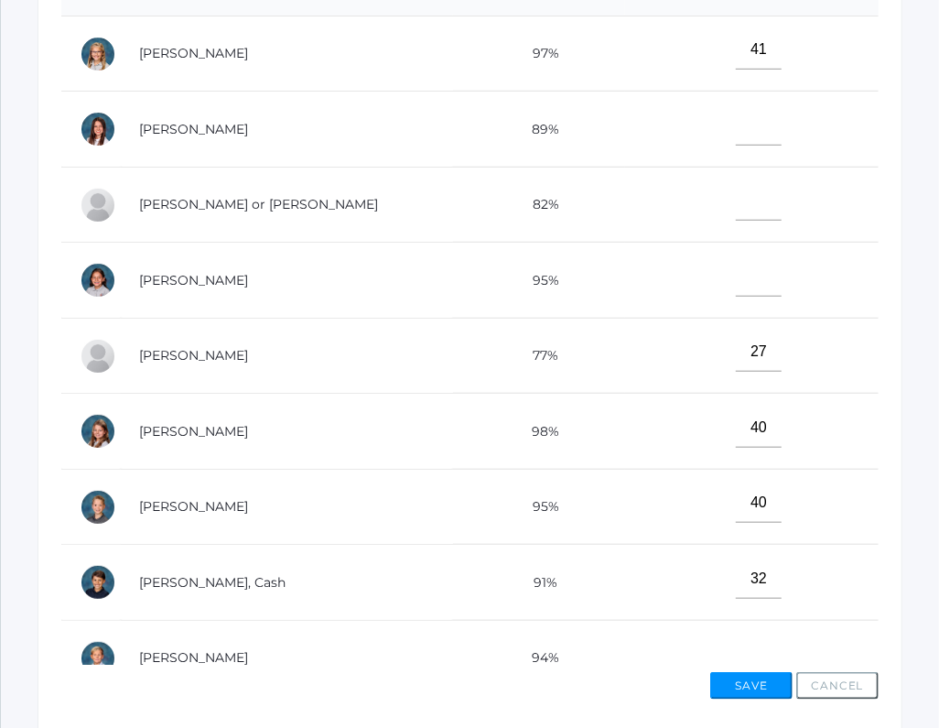
type input"] "40"
click at [736, 285] on input"] "text" at bounding box center [759, 276] width 46 height 40
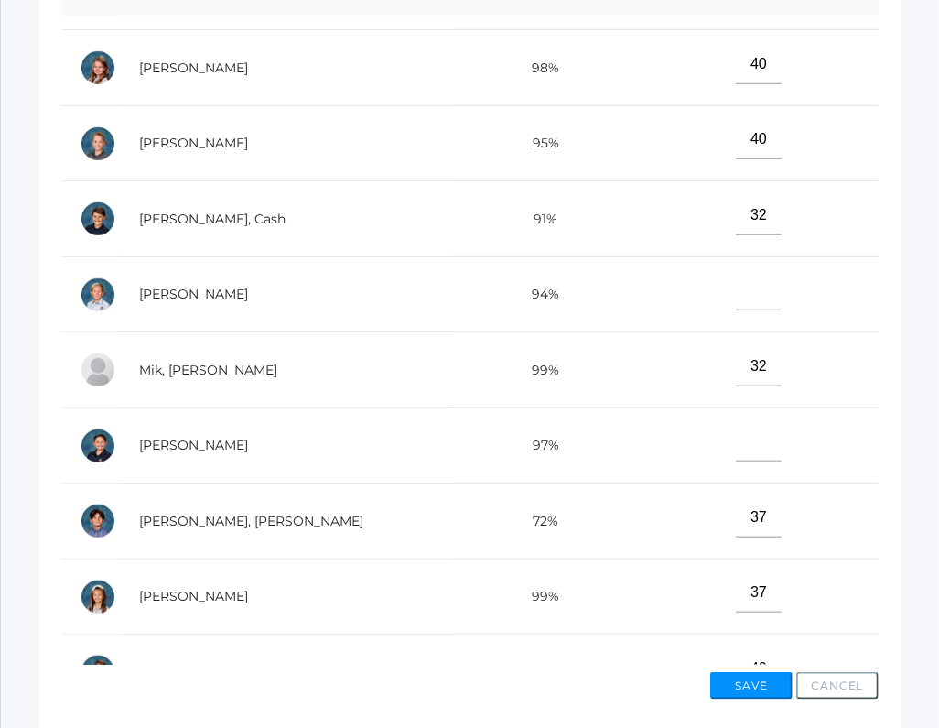
scroll to position [365, 0]
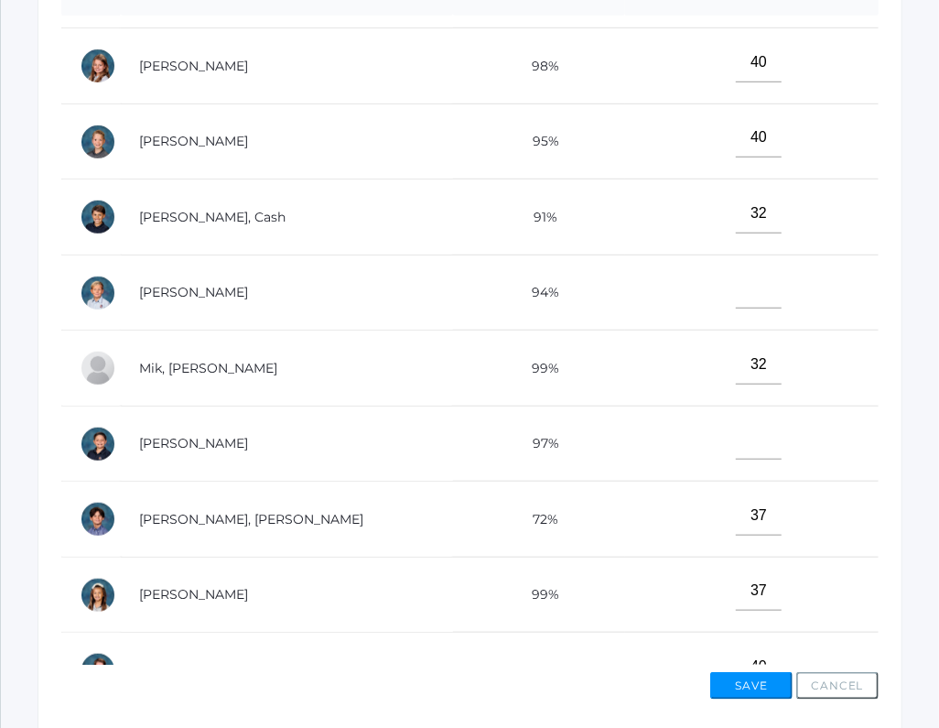
type input"] "39"
click at [736, 291] on input"] "text" at bounding box center [759, 289] width 46 height 40
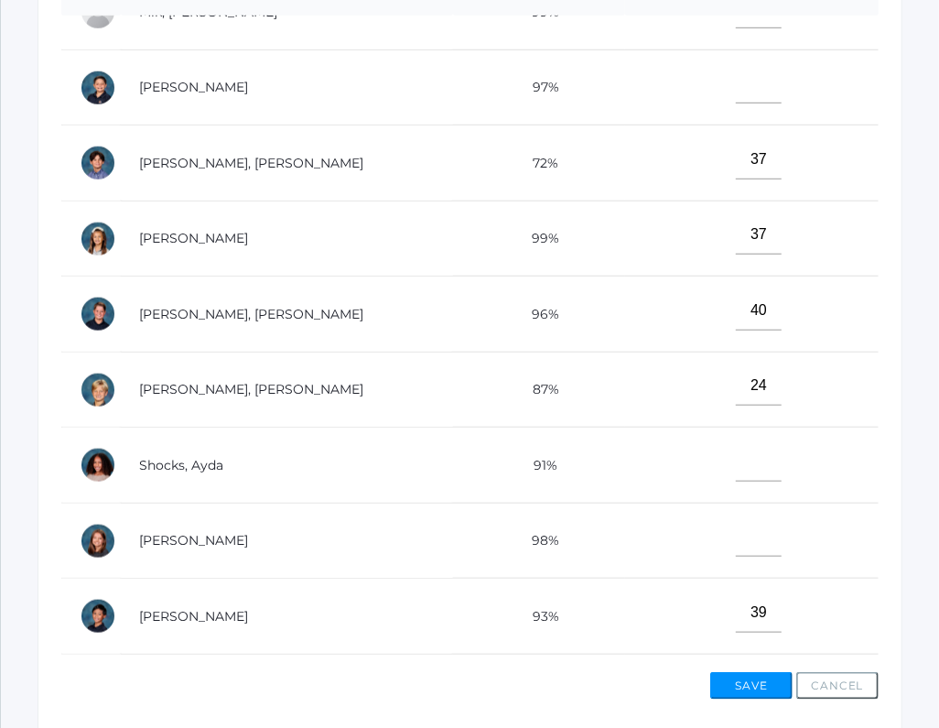
scroll to position [847, 0]
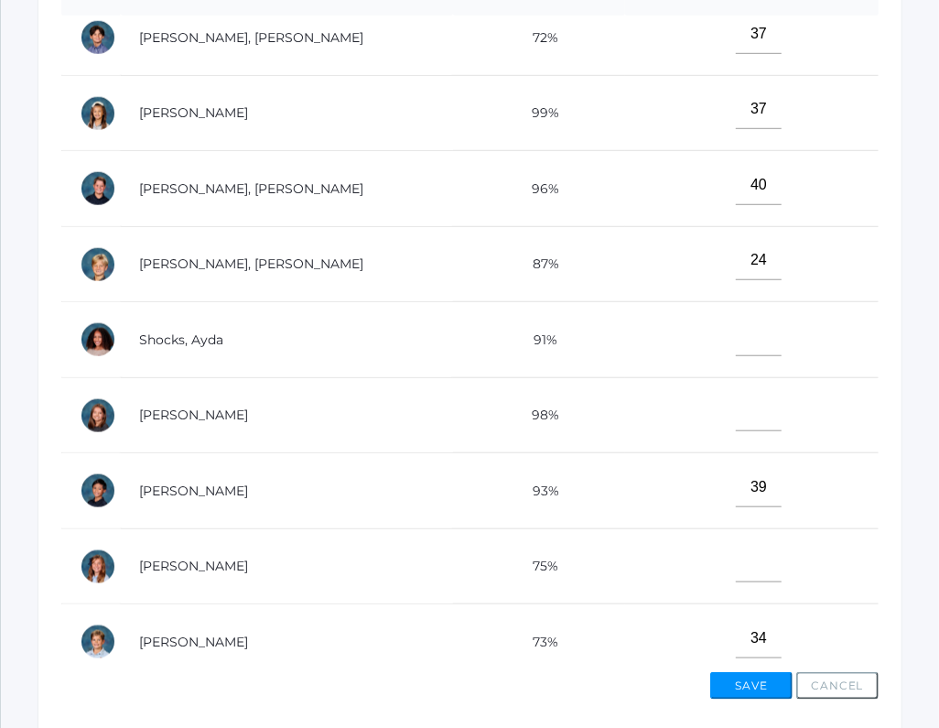
type input"] "40"
click at [740, 406] on input"] "text" at bounding box center [759, 412] width 46 height 40
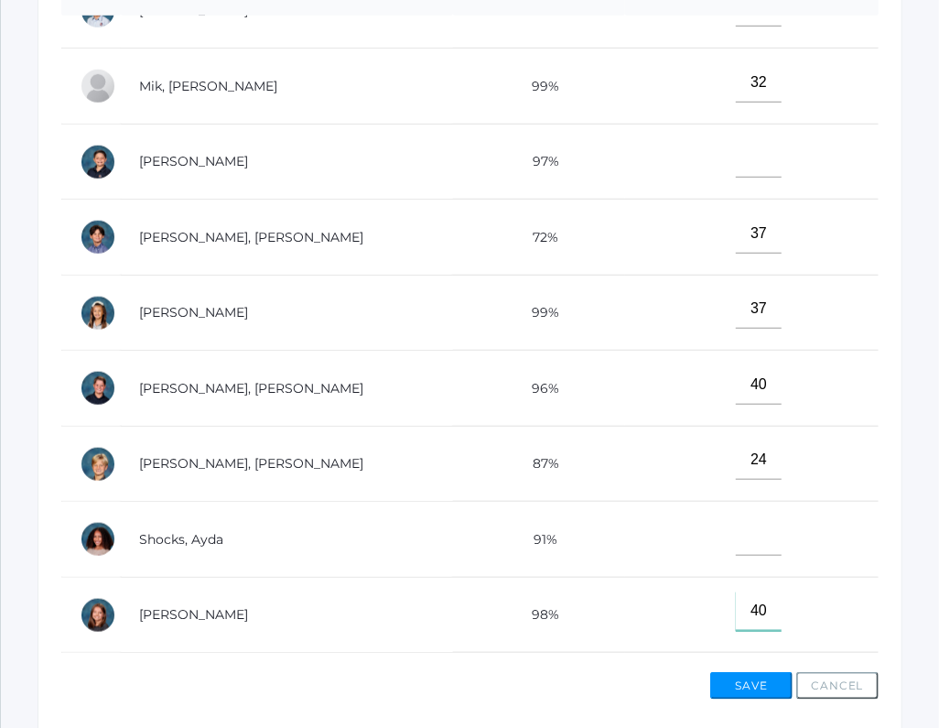
scroll to position [565, 0]
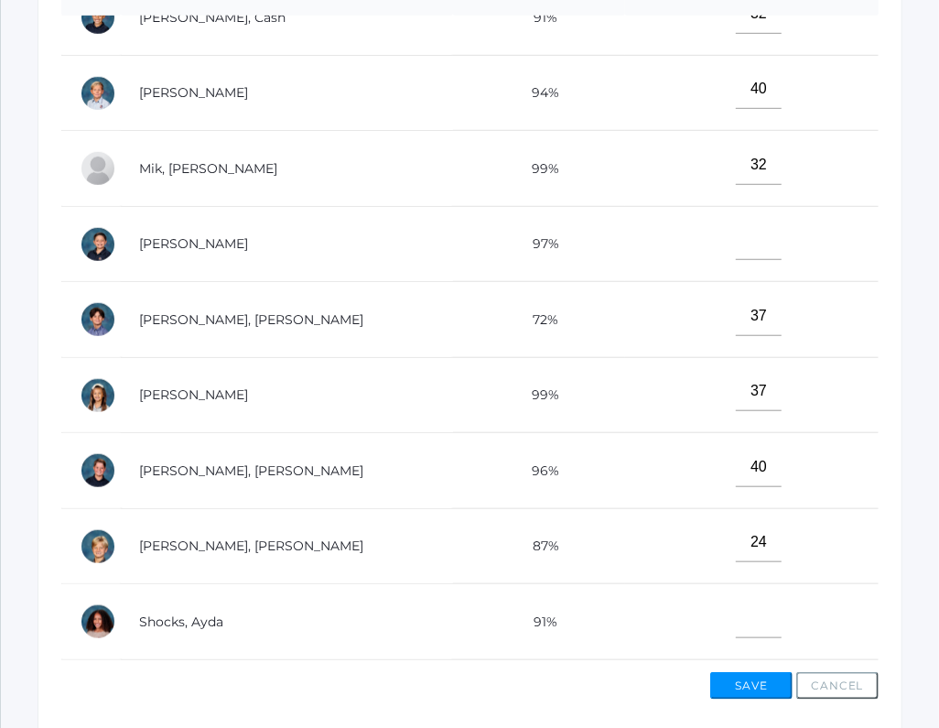
type input"] "40"
click at [736, 241] on input"] "text" at bounding box center [759, 241] width 46 height 40
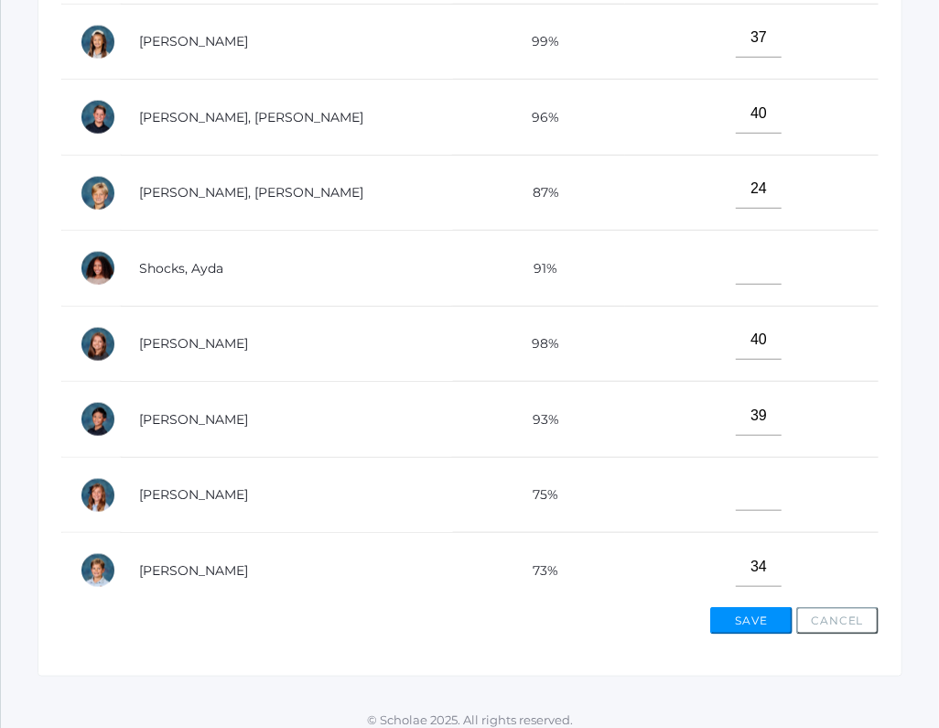
scroll to position [620, 0]
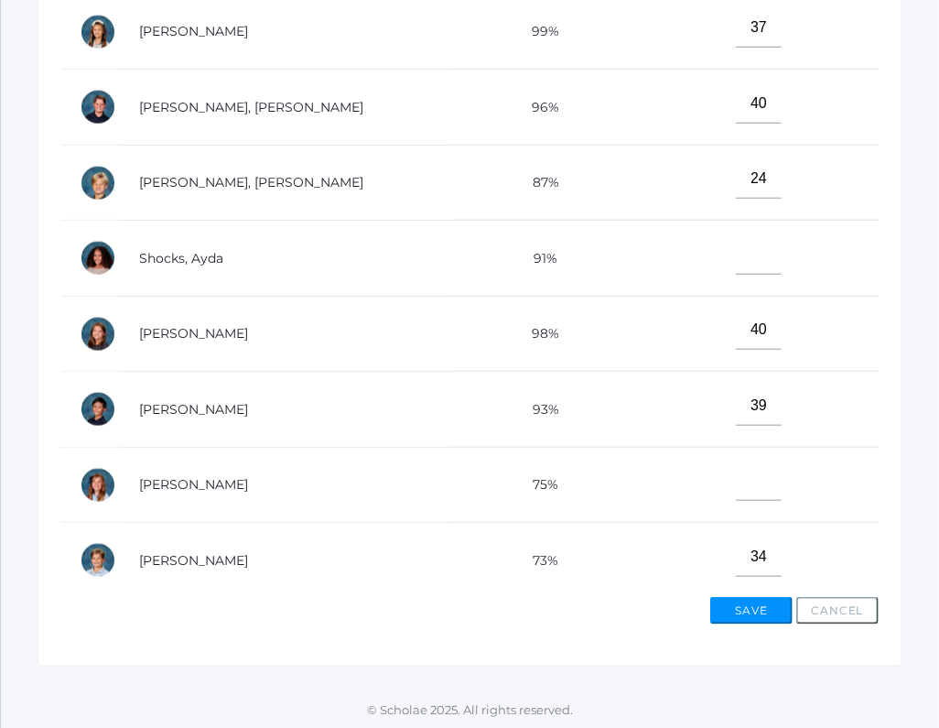
type input"] "40"
click at [736, 480] on input"] "text" at bounding box center [759, 481] width 46 height 40
type input"] "41"
click at [736, 249] on input"] "text" at bounding box center [759, 254] width 46 height 40
type input"] "28"
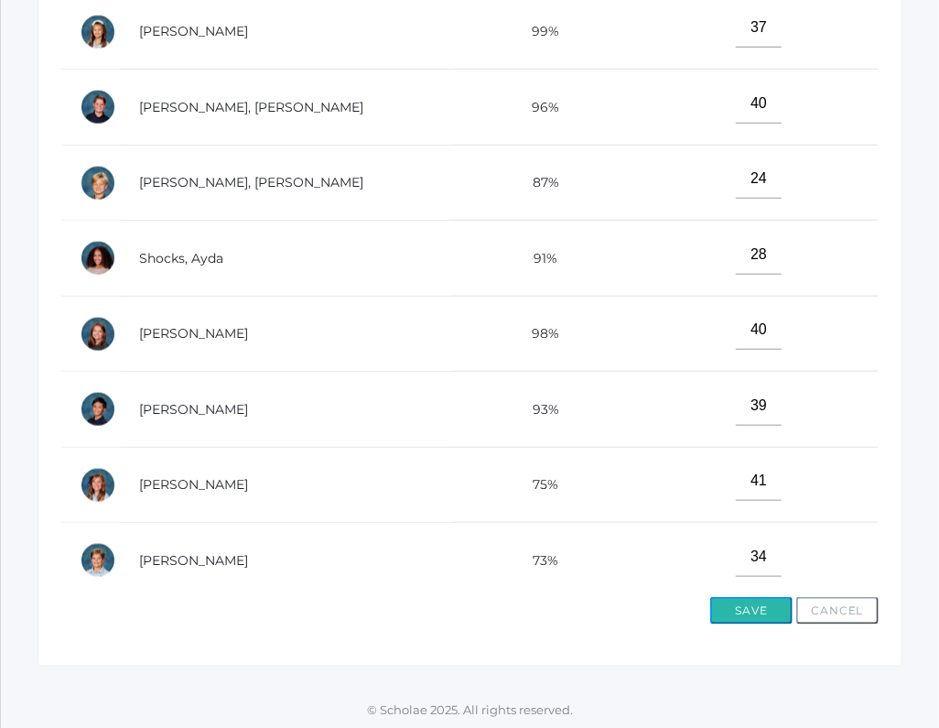
click at [758, 601] on button "Save" at bounding box center [751, 610] width 82 height 27
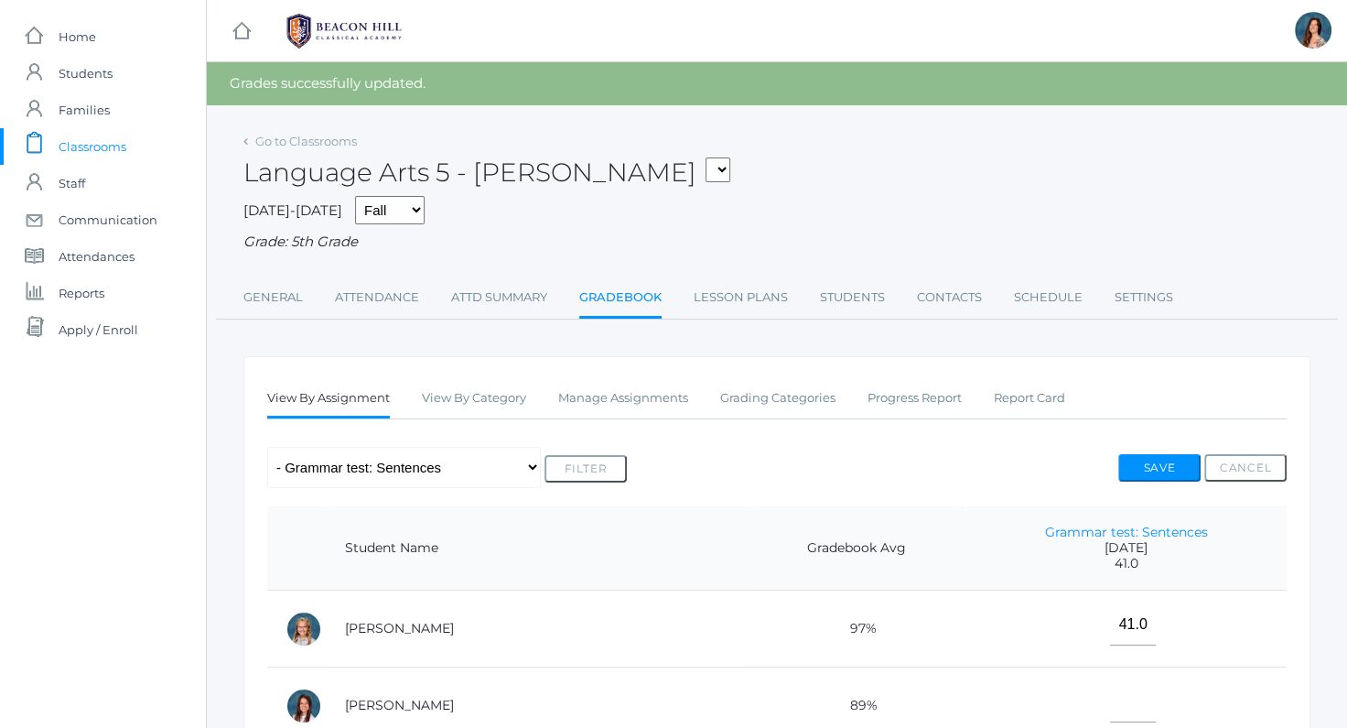
click at [612, 300] on link "Gradebook" at bounding box center [620, 298] width 82 height 39
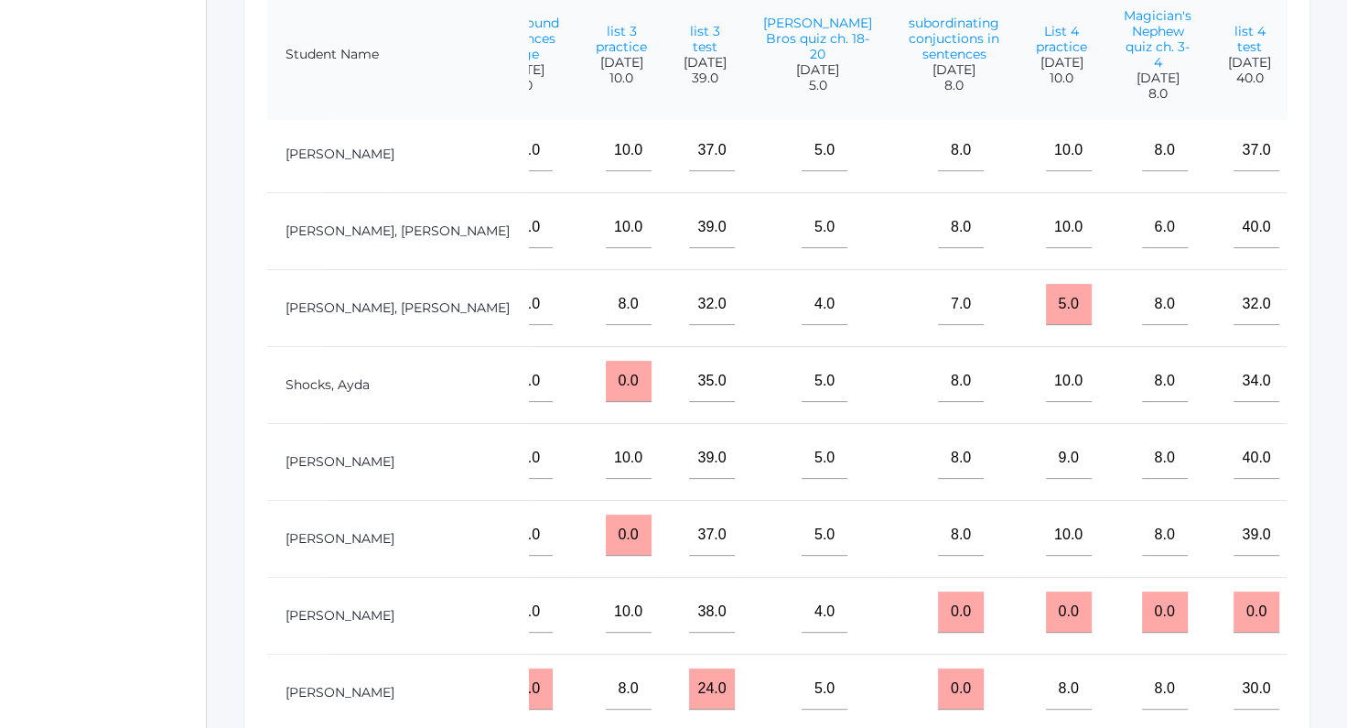
scroll to position [471, 0]
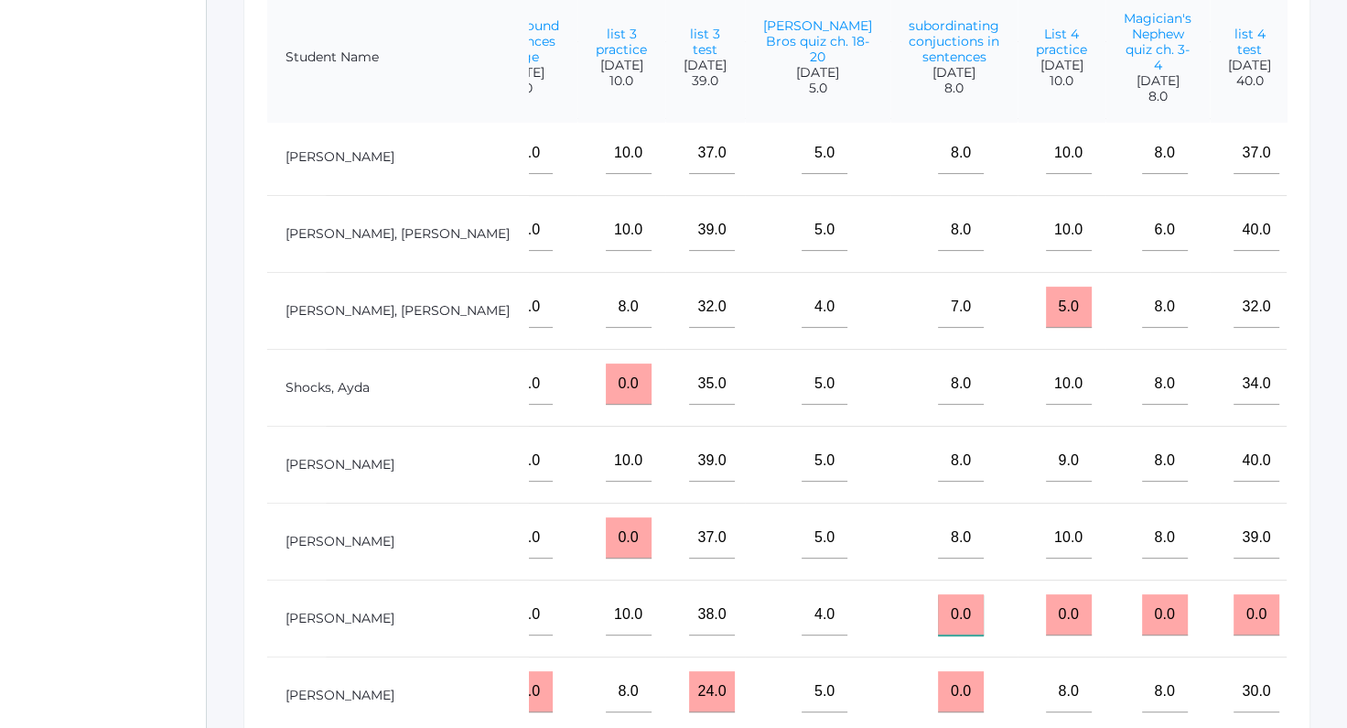
drag, startPoint x: 819, startPoint y: 603, endPoint x: 782, endPoint y: 610, distance: 37.3
click at [938, 610] on input "0.0" at bounding box center [961, 614] width 46 height 41
type input "8"
drag, startPoint x: 937, startPoint y: 596, endPoint x: 903, endPoint y: 606, distance: 35.3
click at [938, 606] on input "0.0" at bounding box center [1069, 614] width 46 height 41
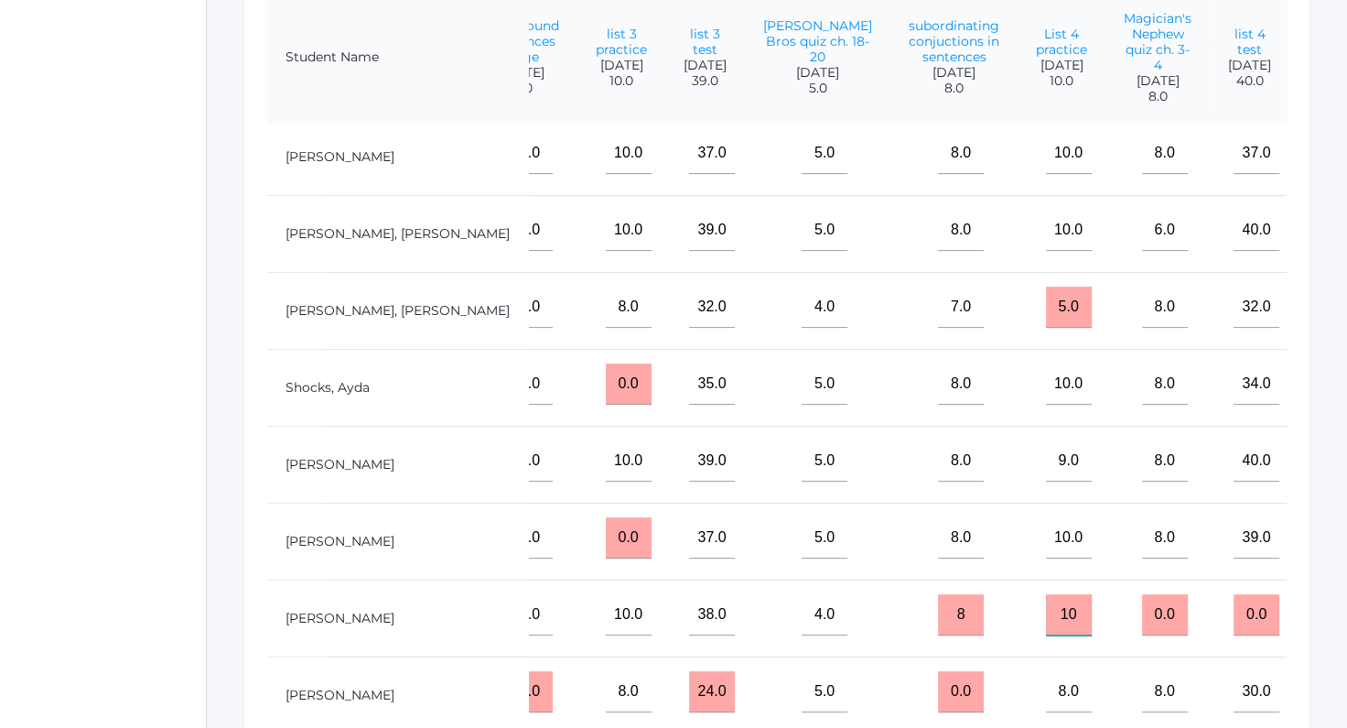
type input "10"
drag, startPoint x: 1042, startPoint y: 606, endPoint x: 1015, endPoint y: 608, distance: 27.5
click at [938, 608] on input "0.0" at bounding box center [1165, 614] width 46 height 41
type input "7"
drag, startPoint x: 1151, startPoint y: 608, endPoint x: 1089, endPoint y: 609, distance: 62.2
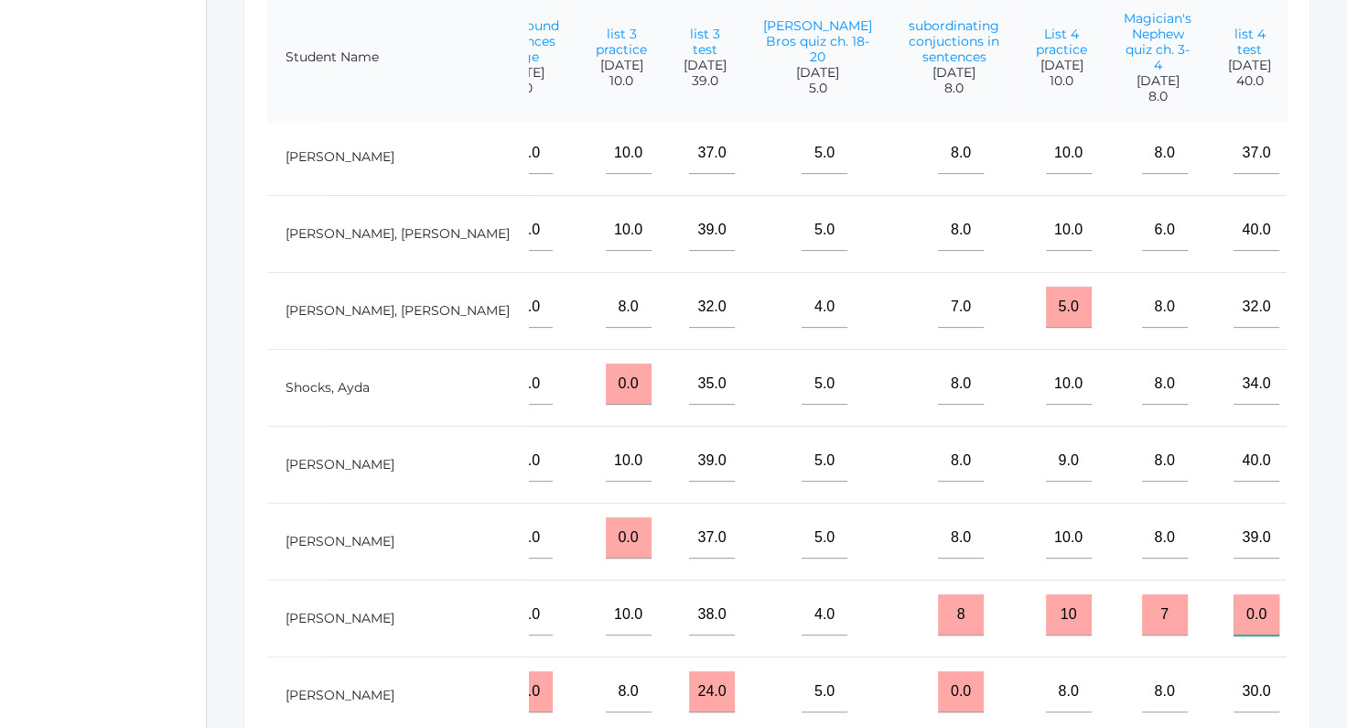
click at [938, 609] on input "0.0" at bounding box center [1257, 614] width 46 height 41
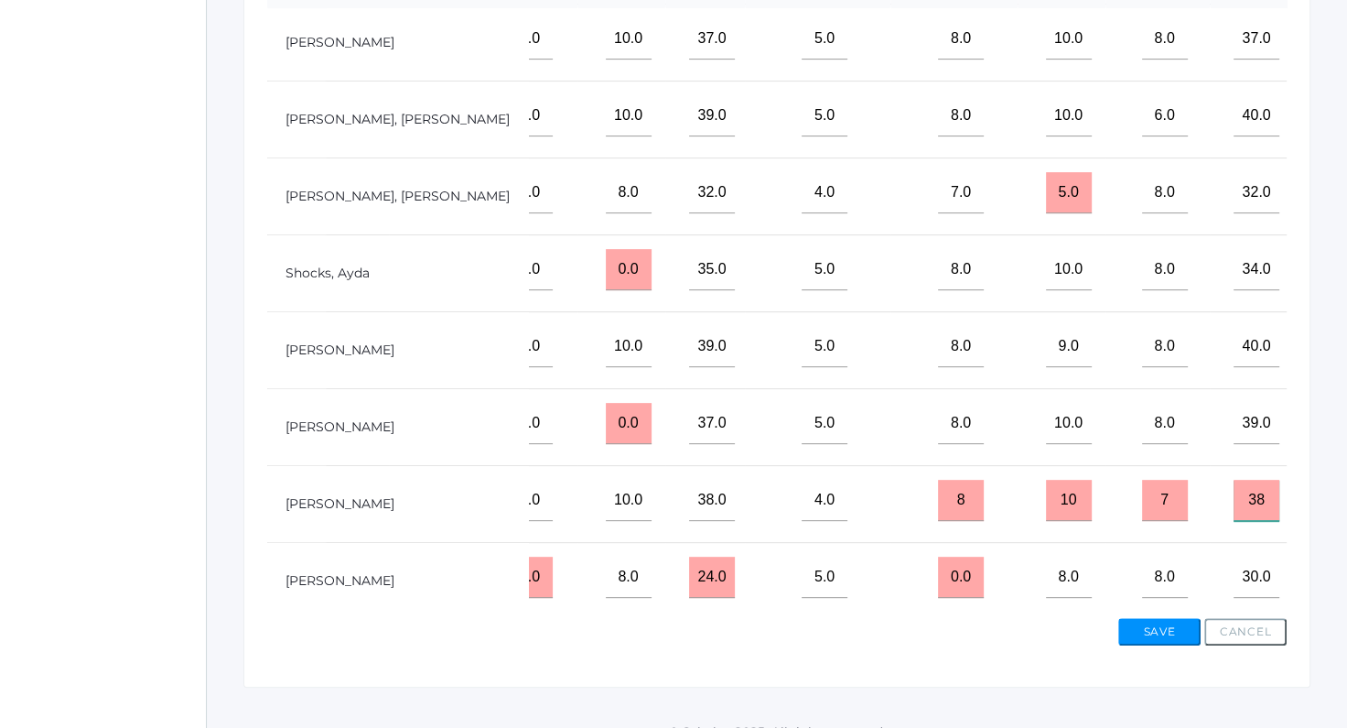
scroll to position [577, 0]
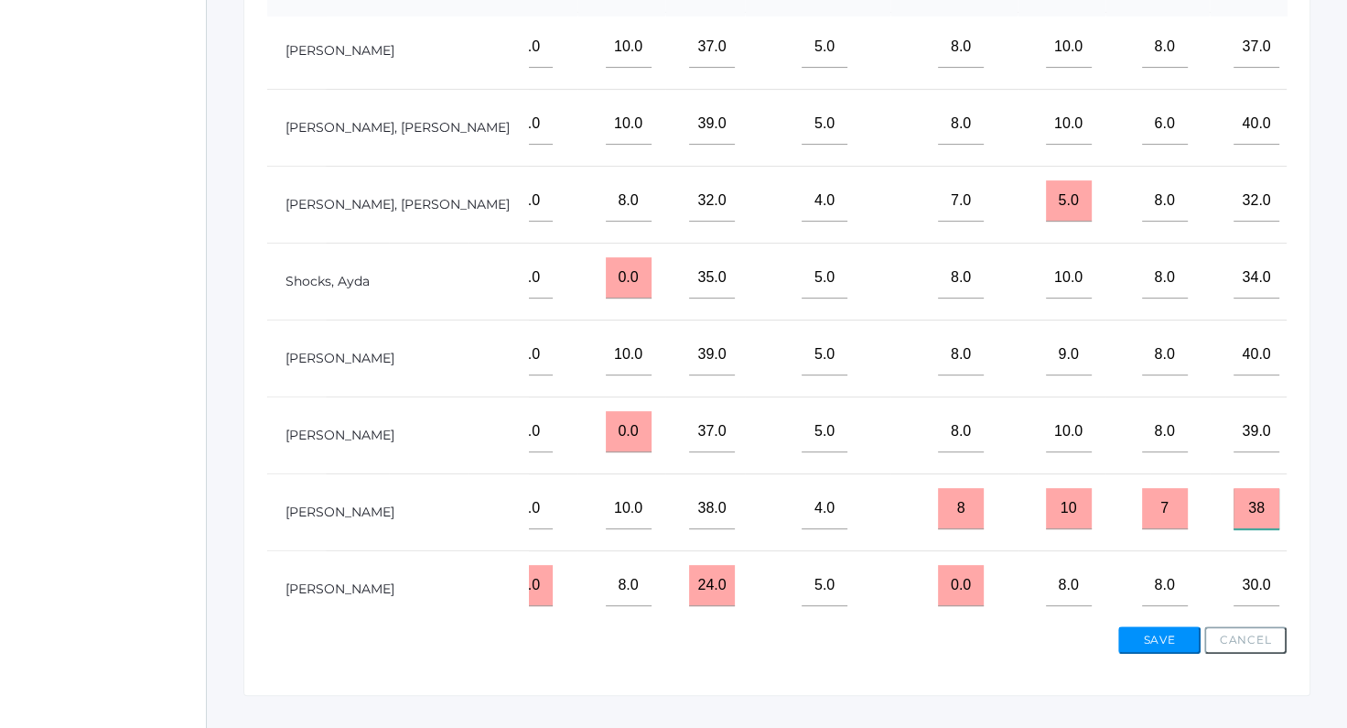
type input "38"
click at [938, 629] on button "Save" at bounding box center [1159, 639] width 82 height 27
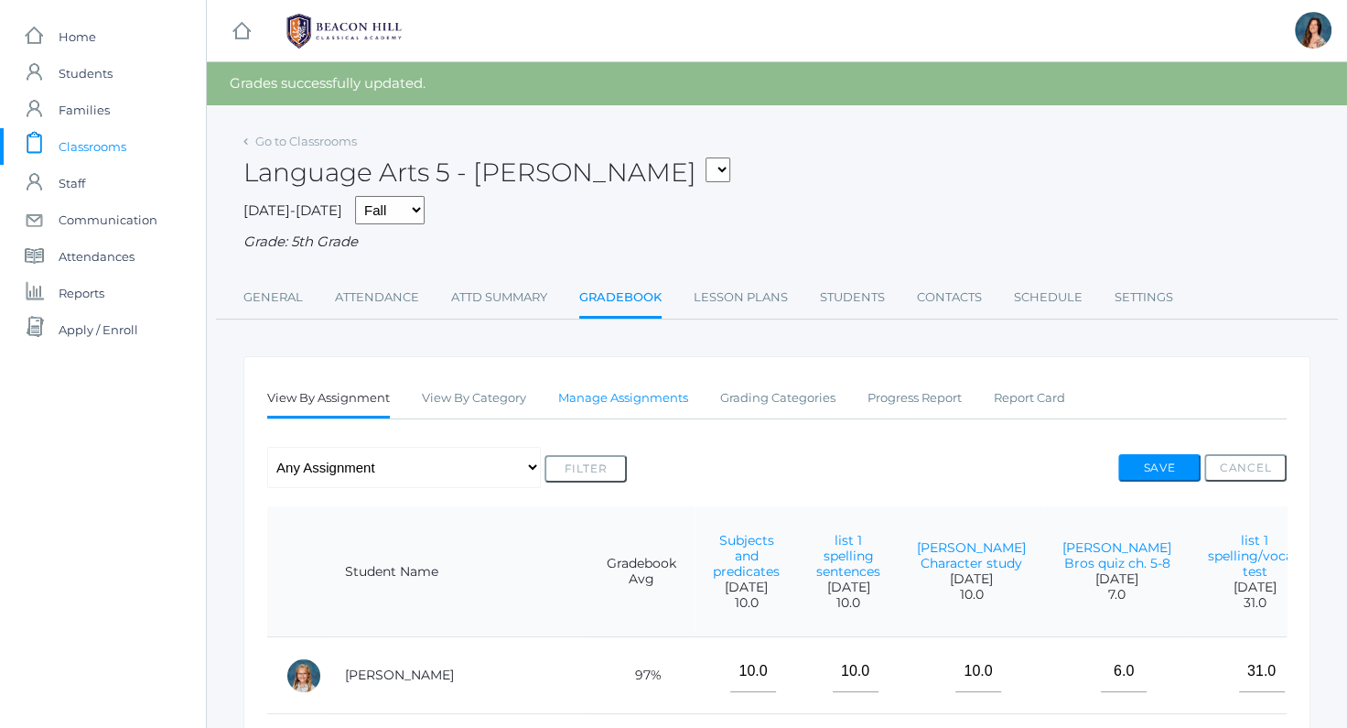
click at [605, 397] on link "Manage Assignments" at bounding box center [623, 398] width 130 height 37
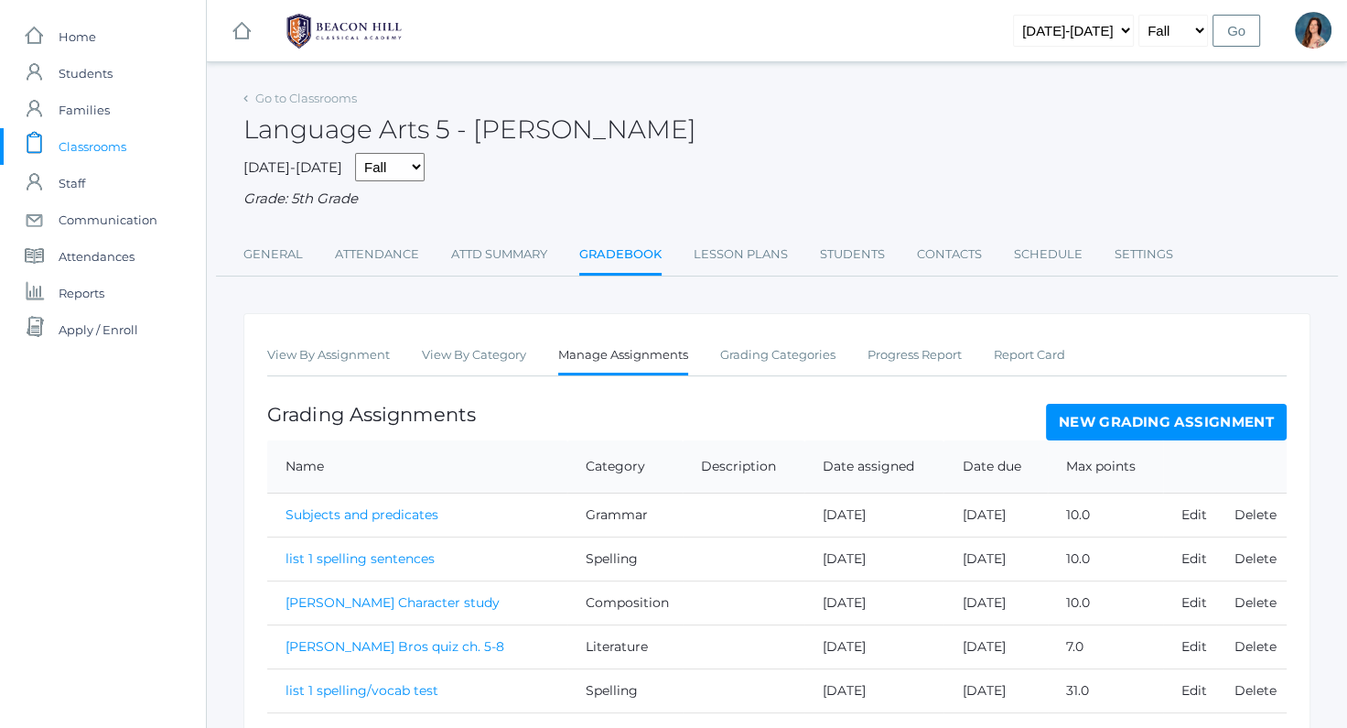
click at [1064, 418] on link "New Grading Assignment" at bounding box center [1166, 422] width 241 height 37
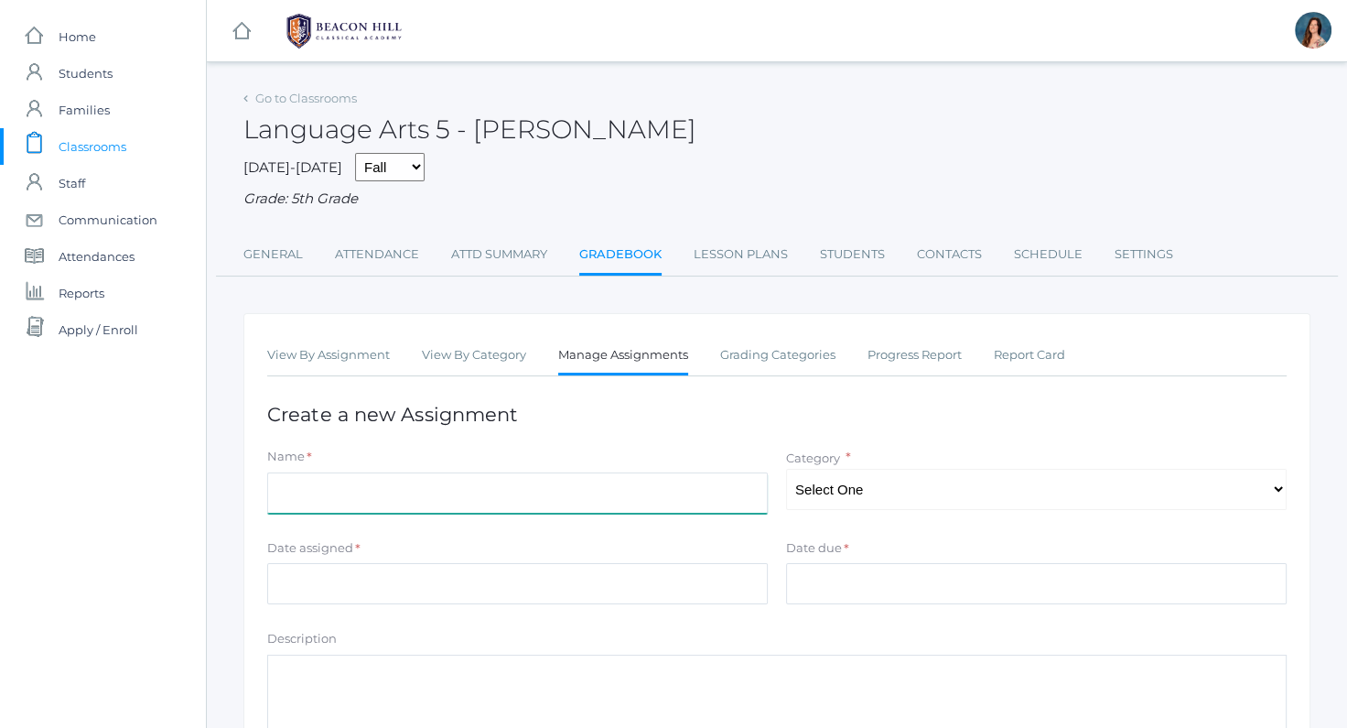
click at [539, 505] on input "Name" at bounding box center [517, 492] width 501 height 41
type input "w"
click at [413, 494] on input "grammar sentences ch pre-test" at bounding box center [517, 492] width 501 height 41
click at [335, 486] on input "grammar sentences pre-test" at bounding box center [517, 492] width 501 height 41
type input "sentences pre-test"
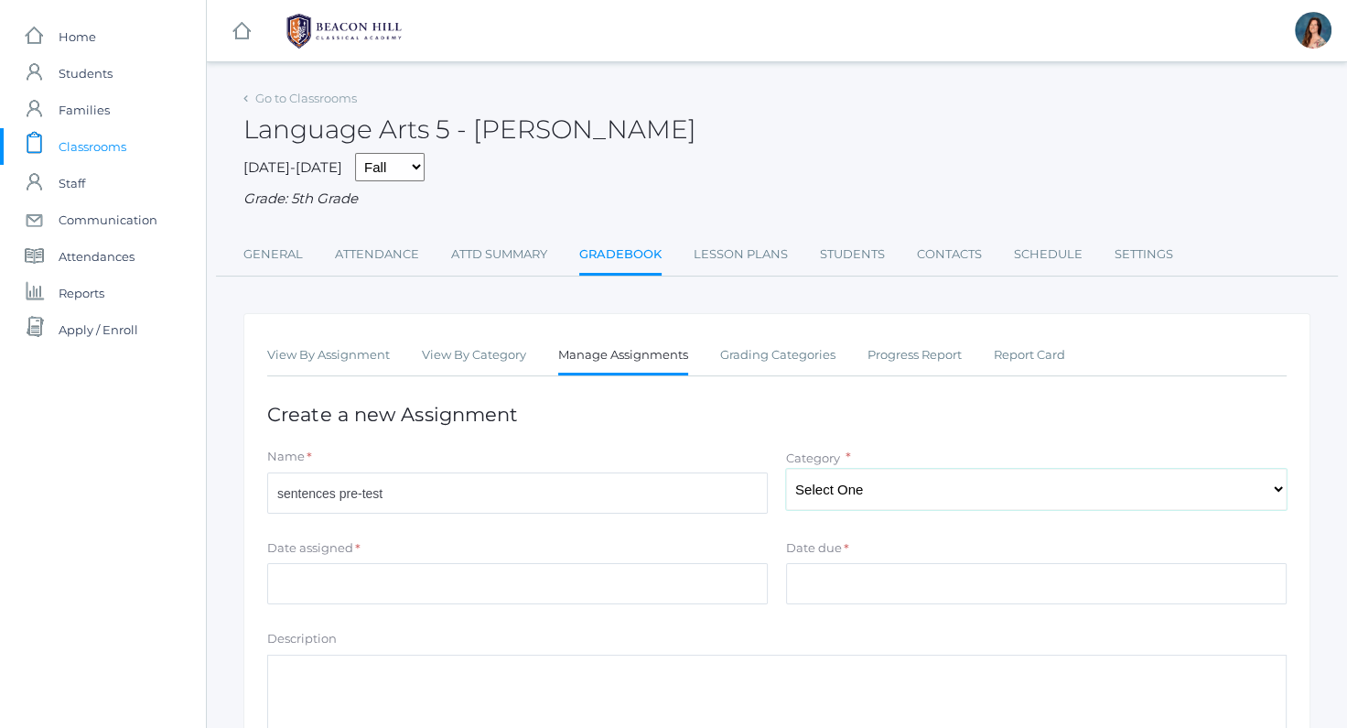
select select "1029"
click option "Grammar" at bounding box center [0, 0] width 0 height 0
click at [359, 596] on input "Date assigned" at bounding box center [517, 583] width 501 height 41
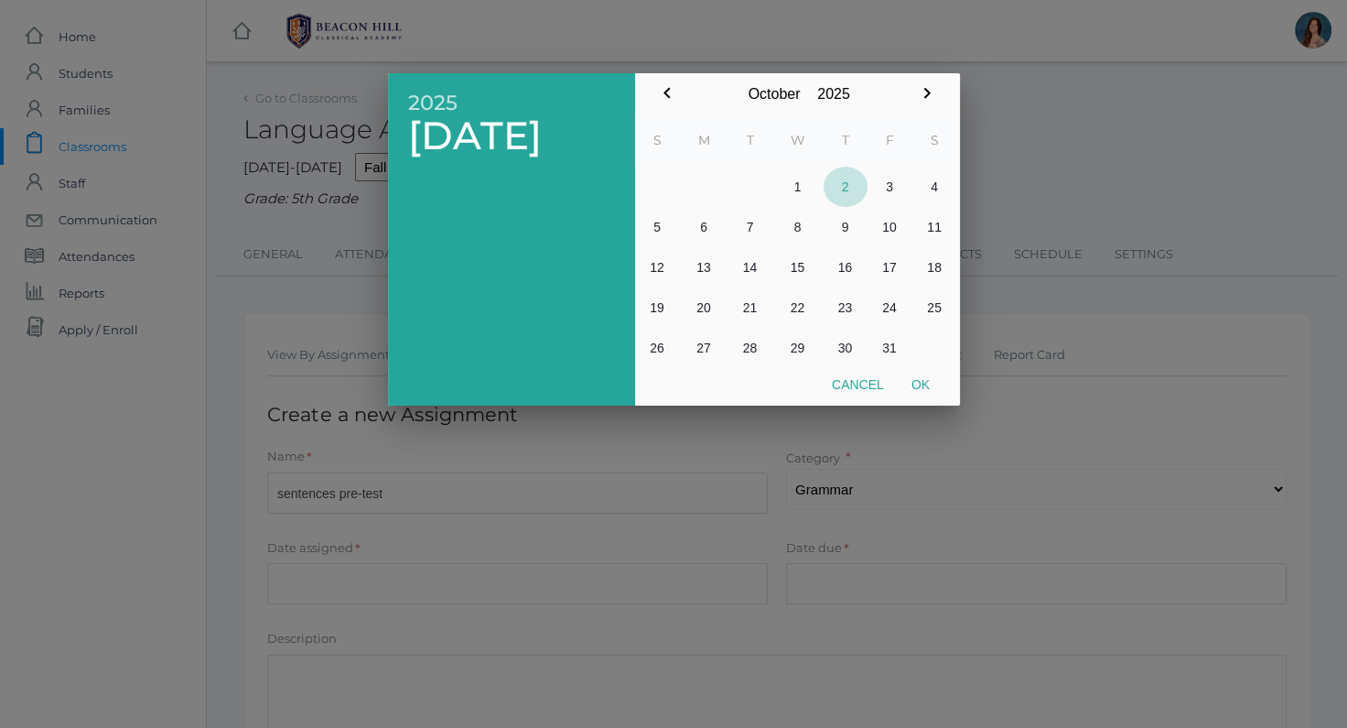
click at [849, 192] on button "2" at bounding box center [846, 187] width 44 height 40
click at [910, 378] on button "Ok" at bounding box center [921, 384] width 46 height 33
type input "[DATE]"
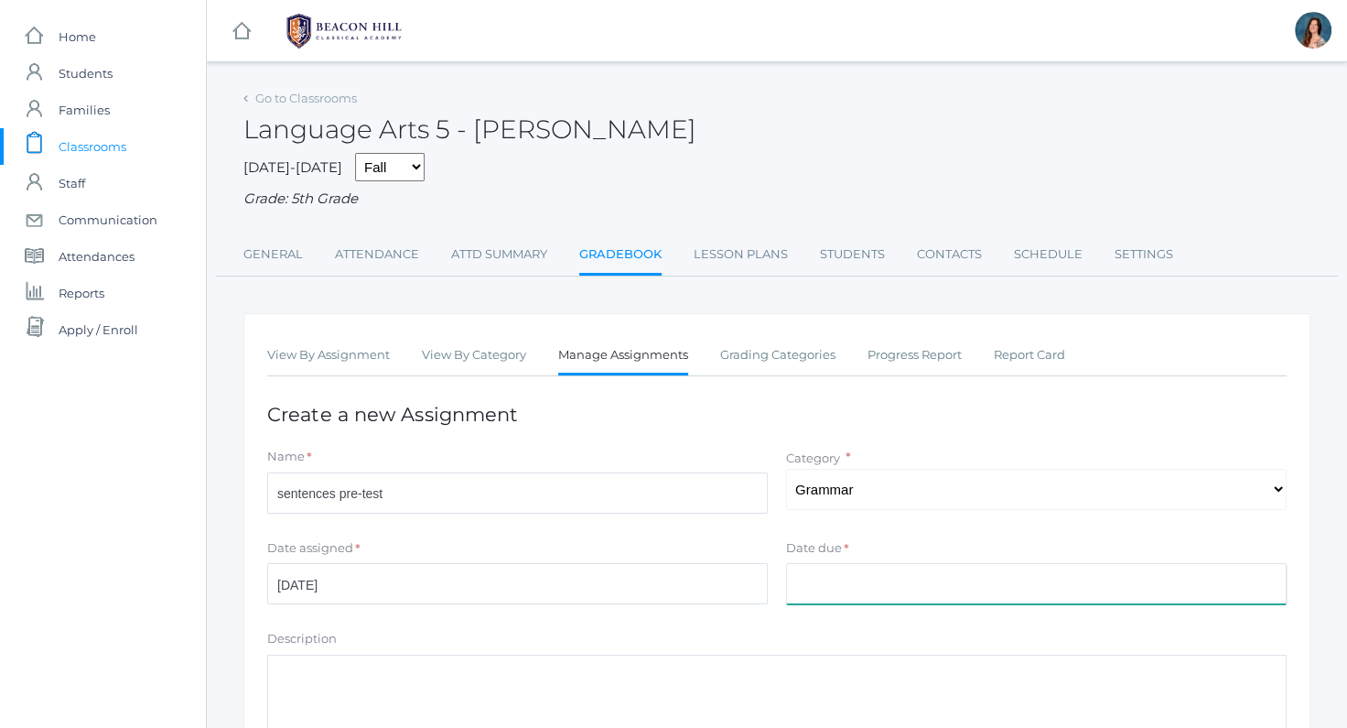
click at [816, 575] on input "Date due" at bounding box center [1036, 583] width 501 height 41
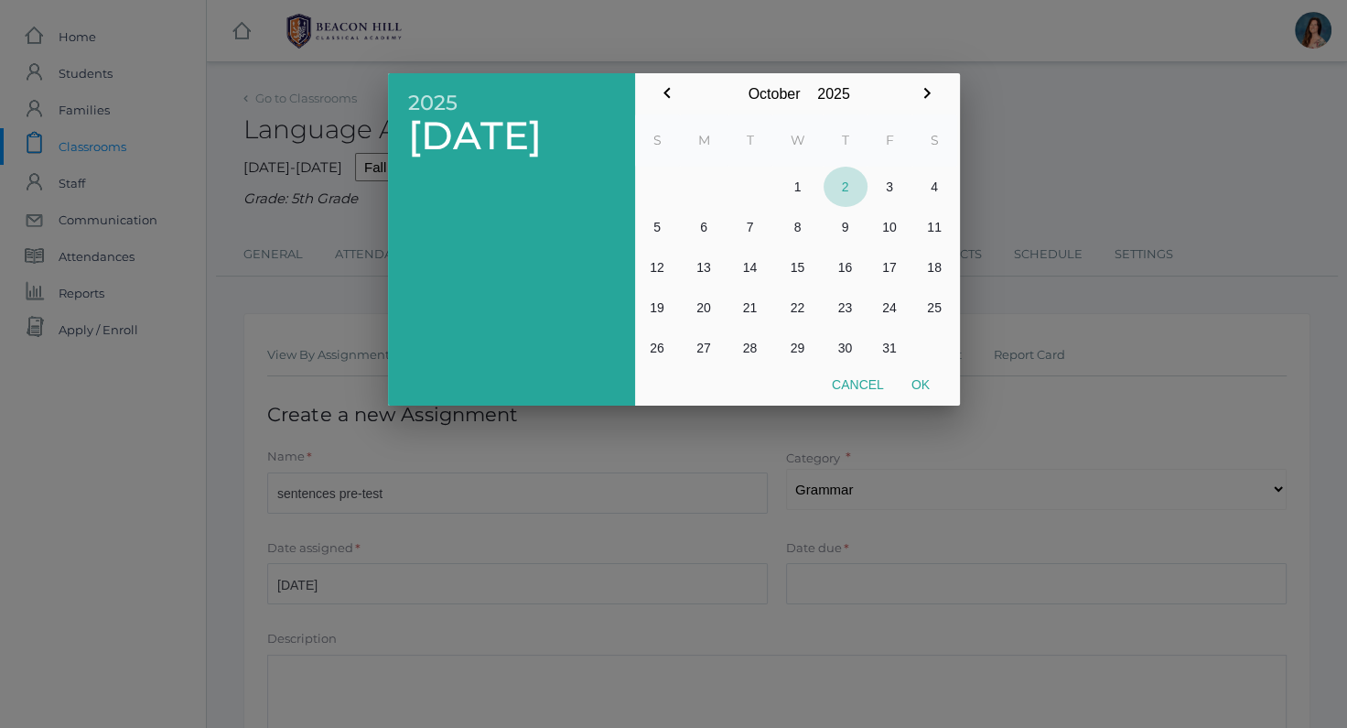
click at [847, 189] on button "2" at bounding box center [846, 187] width 44 height 40
click at [922, 381] on button "Ok" at bounding box center [921, 384] width 46 height 33
type input "[DATE]"
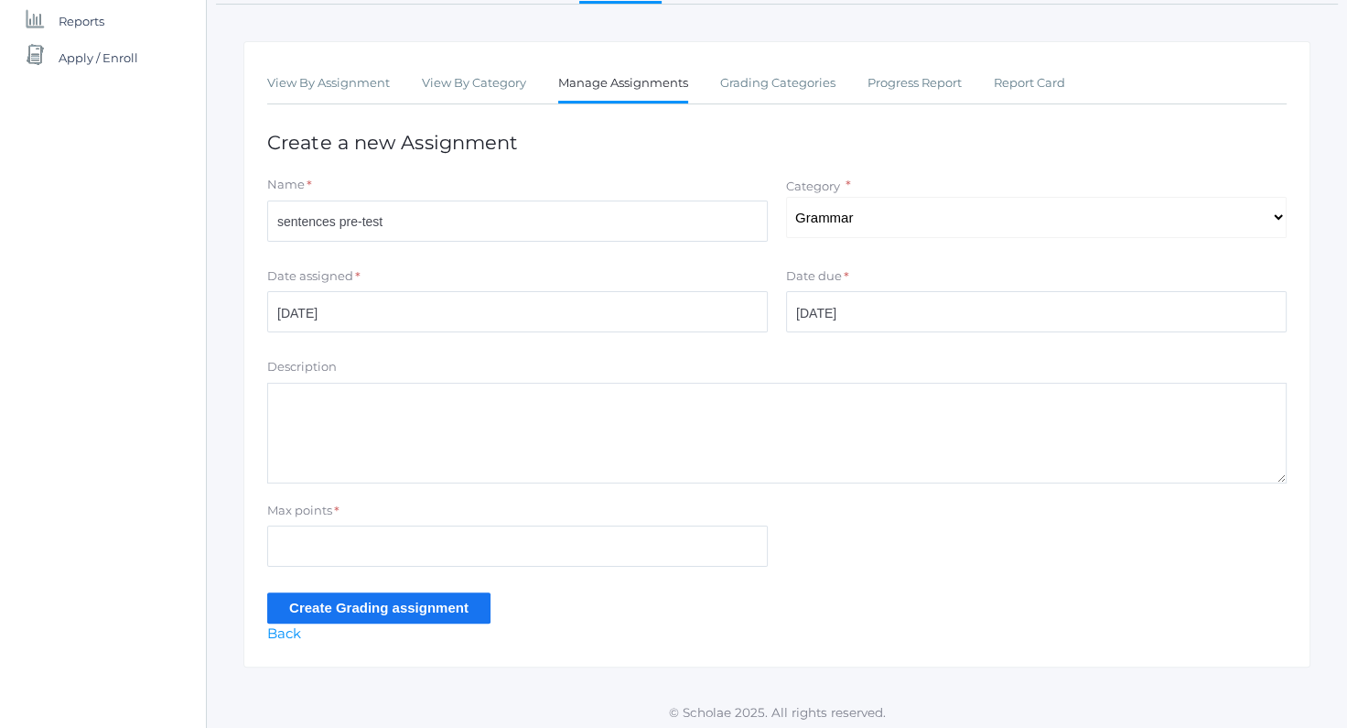
scroll to position [274, 0]
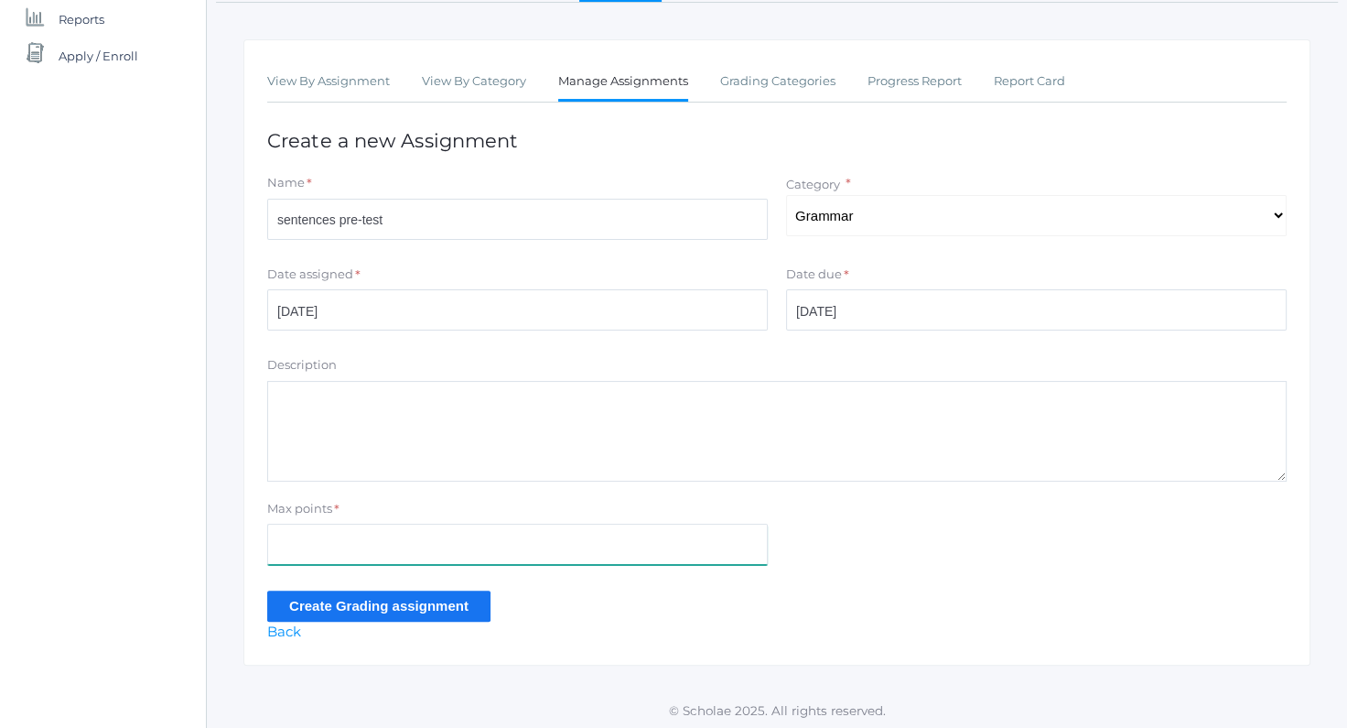
click at [301, 527] on input "Max points" at bounding box center [517, 543] width 501 height 41
type input "10"
click at [312, 605] on input "Create Grading assignment" at bounding box center [378, 605] width 223 height 30
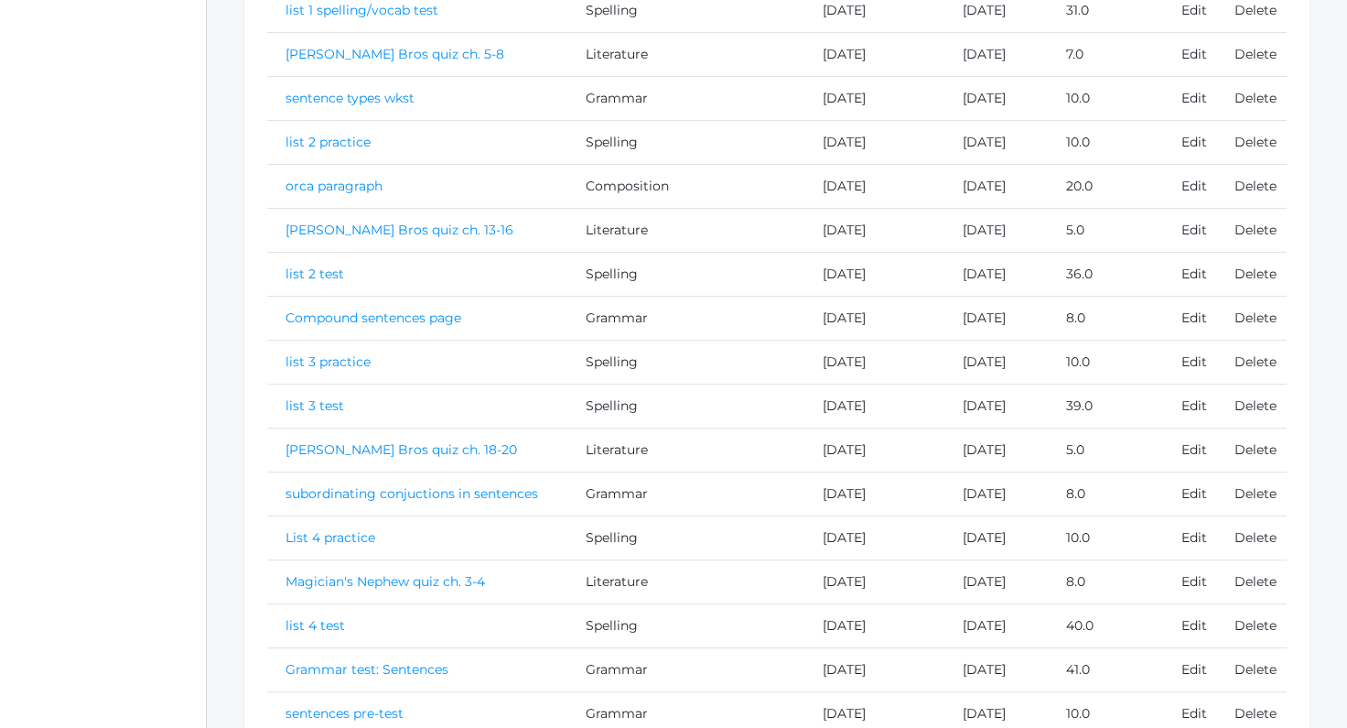
scroll to position [765, 0]
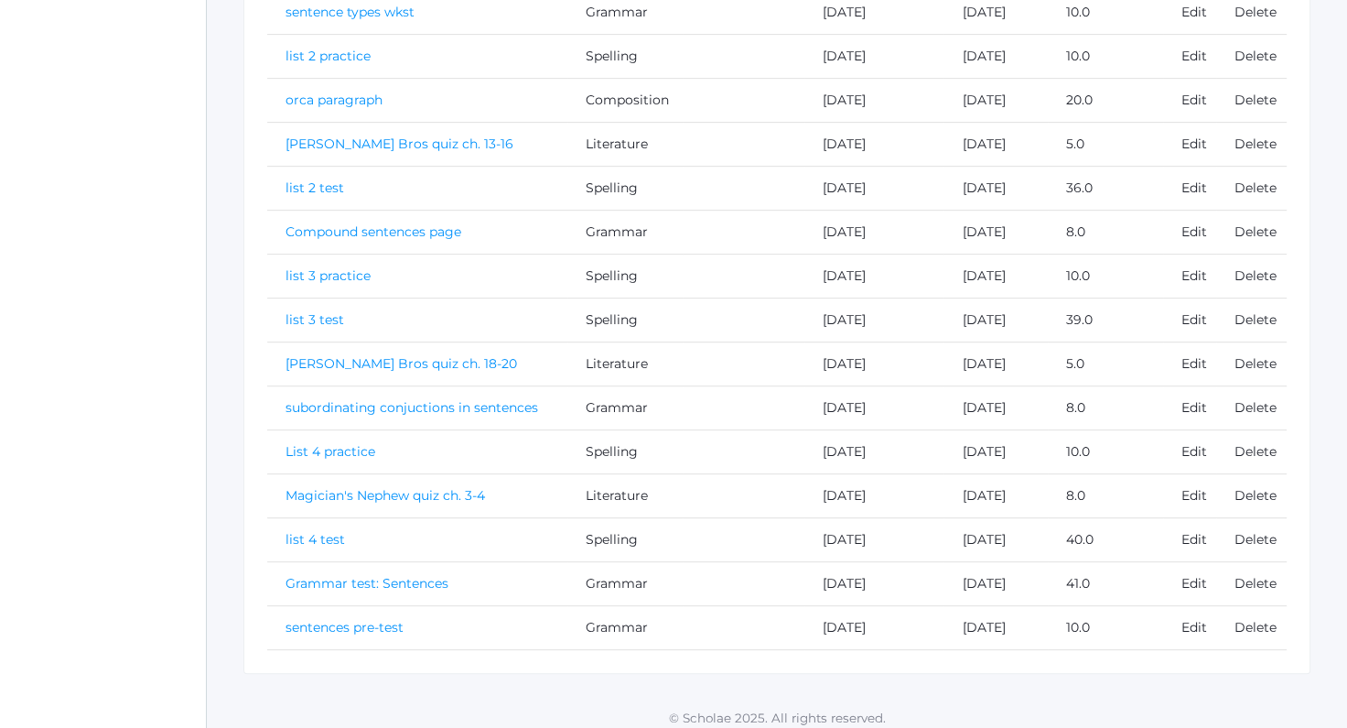
click at [338, 619] on link "sentences pre-test" at bounding box center [345, 627] width 118 height 16
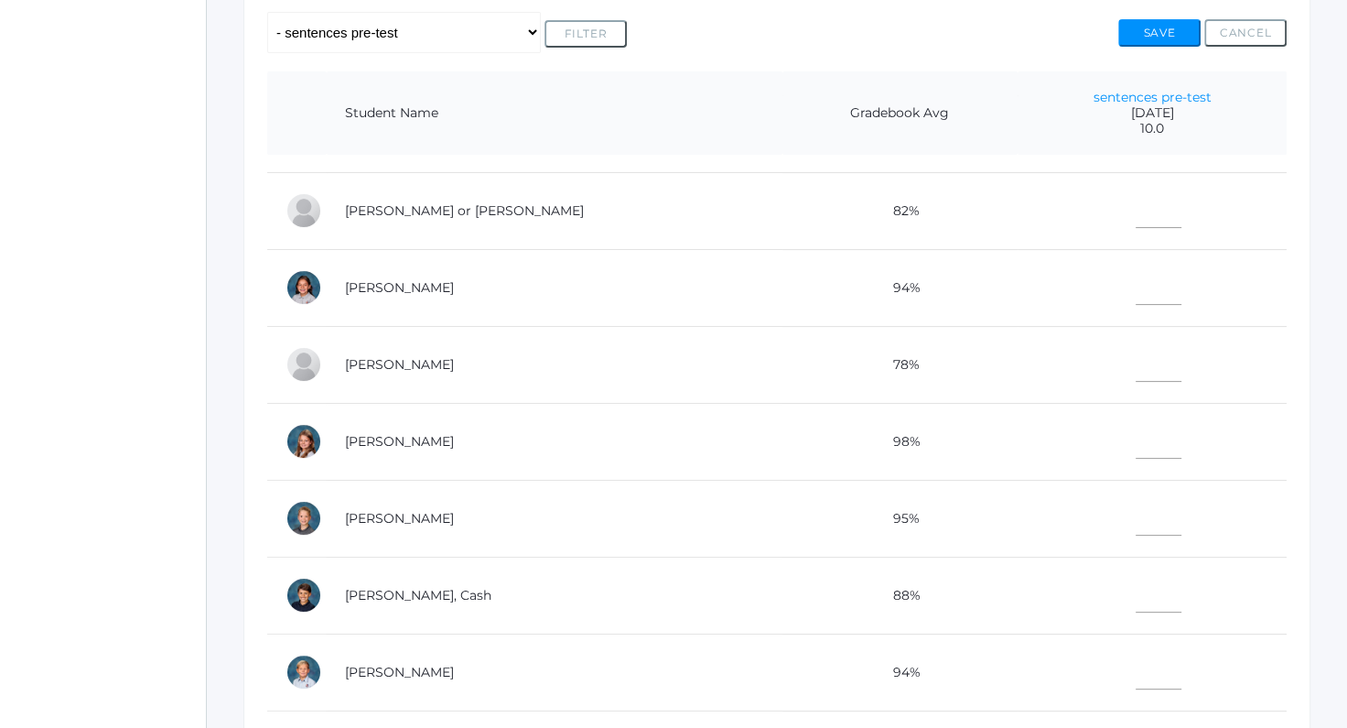
scroll to position [127, 0]
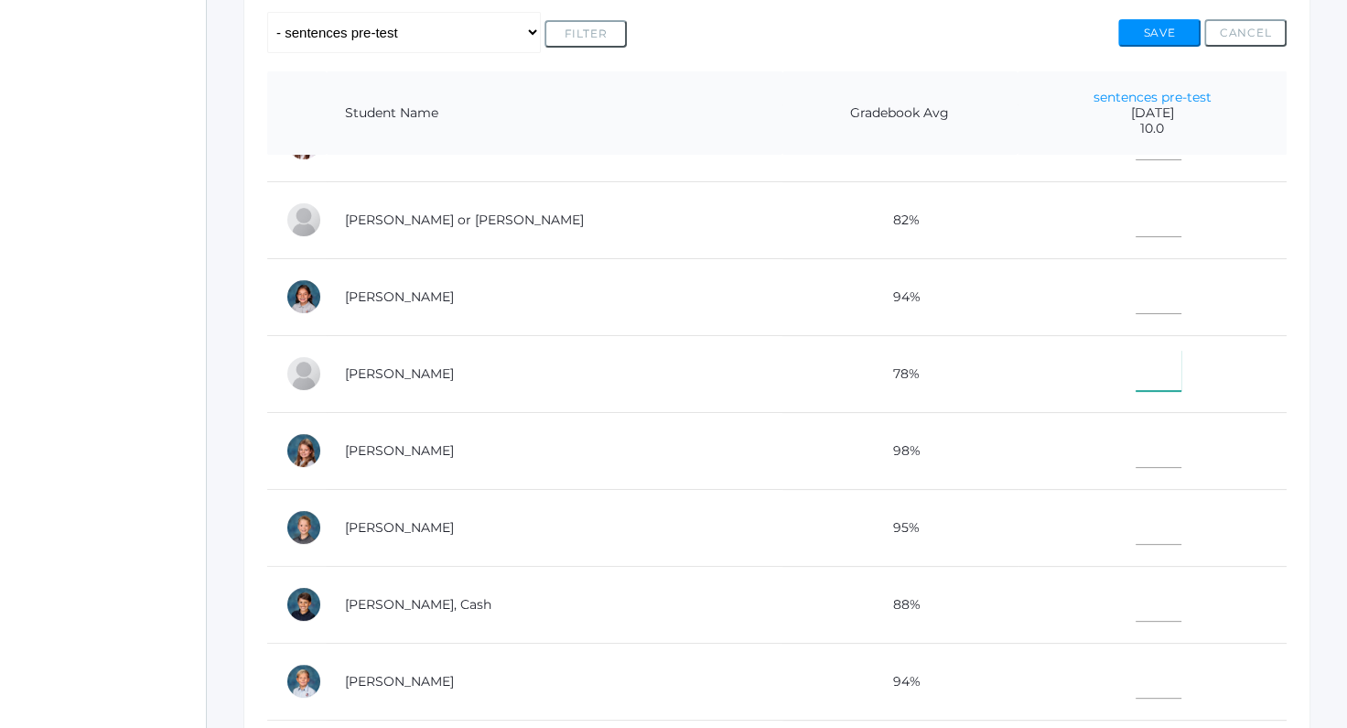
click at [1136, 383] on input"] "text" at bounding box center [1159, 370] width 46 height 41
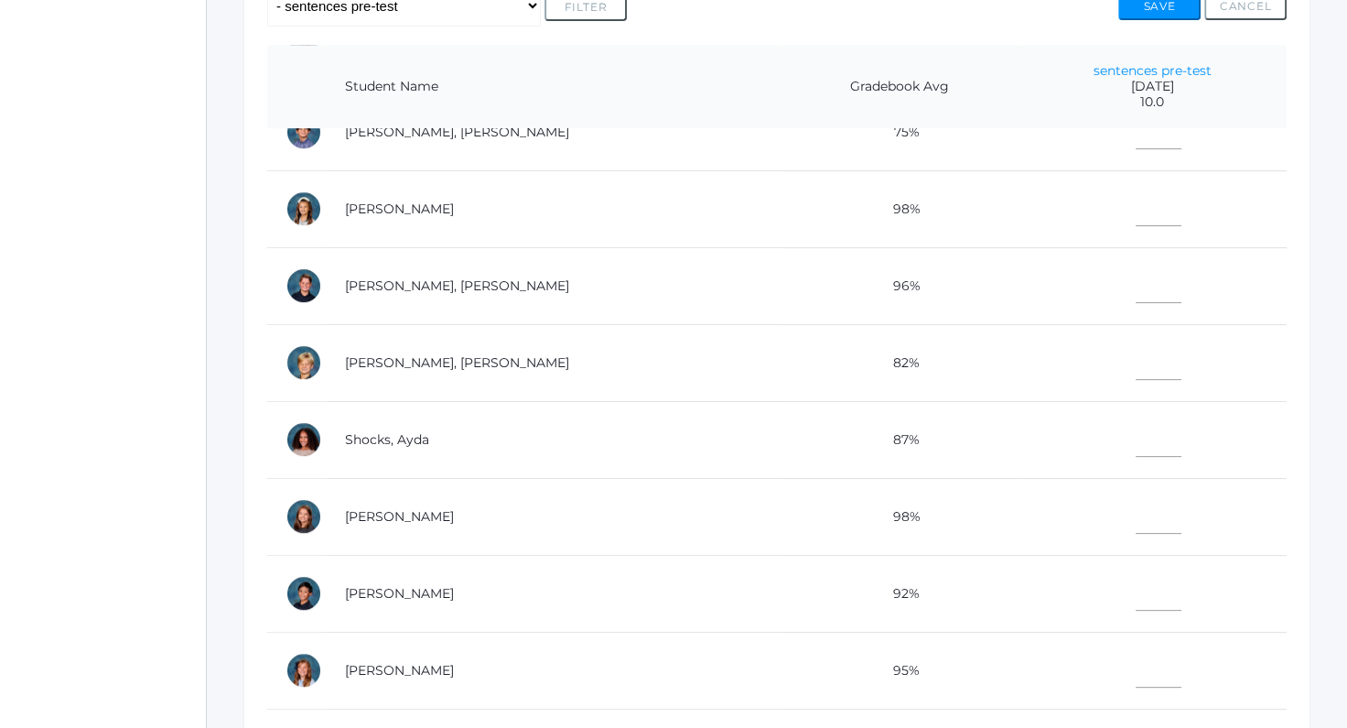
scroll to position [423, 0]
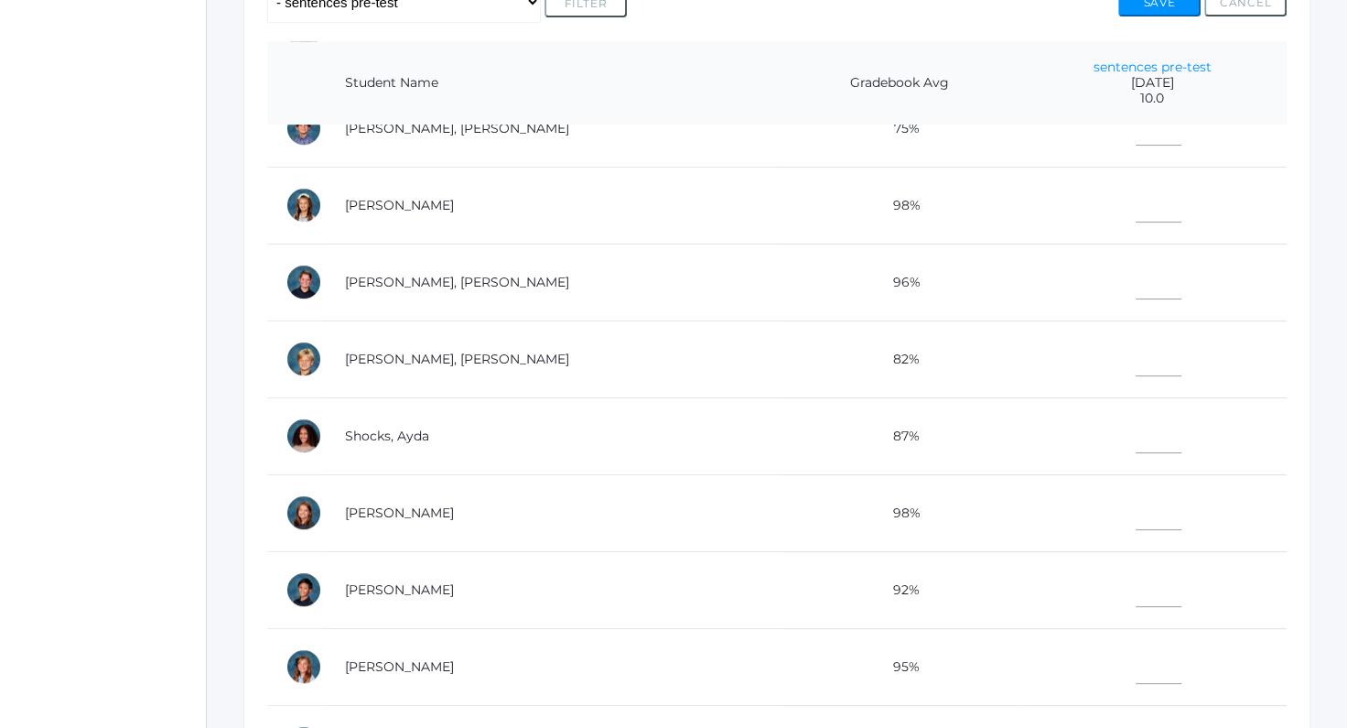
type input"] "10"
click at [1136, 589] on input"] "text" at bounding box center [1159, 586] width 46 height 41
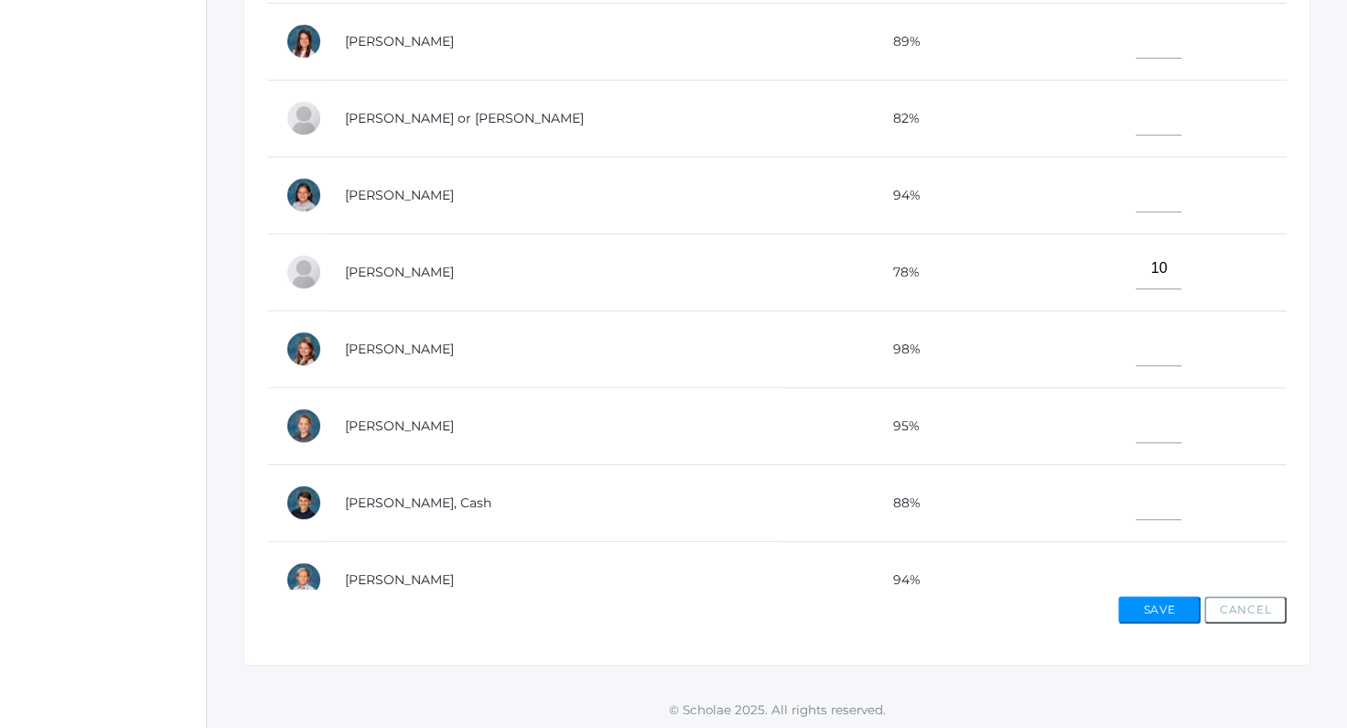
scroll to position [0, 0]
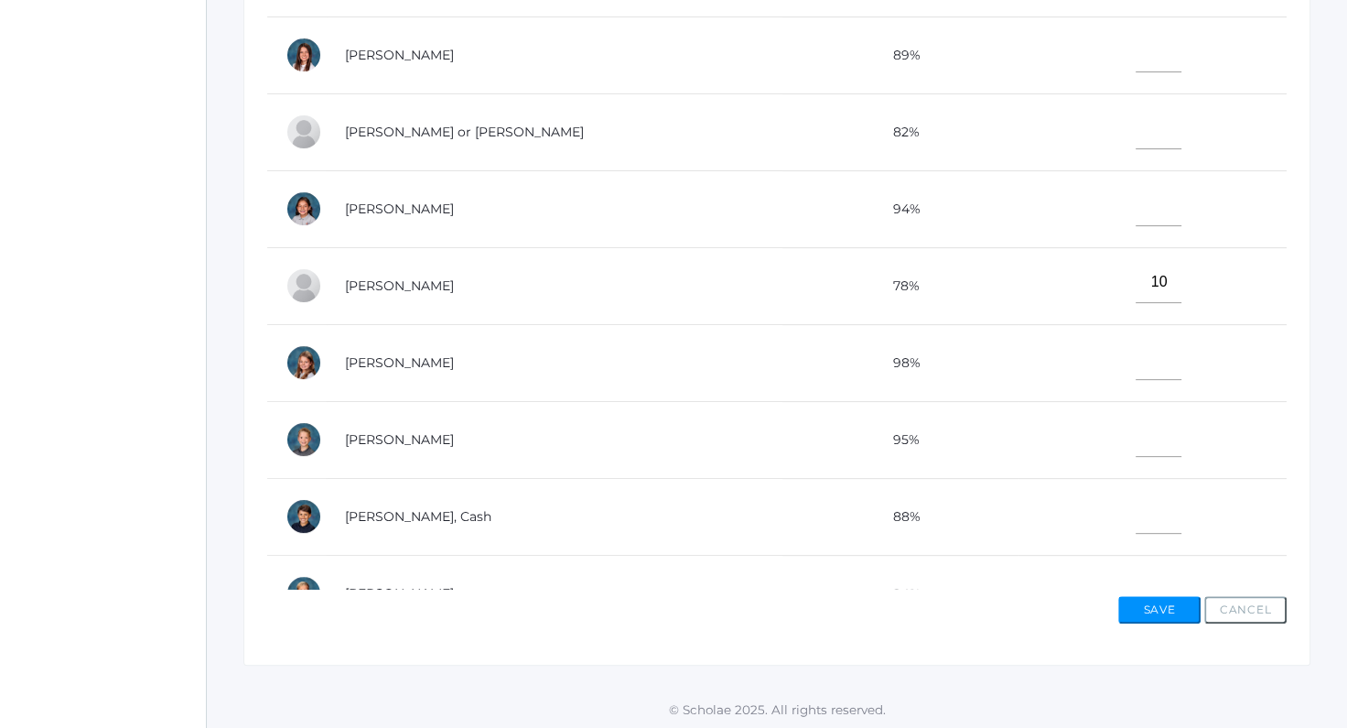
type input"] "10"
click at [1136, 213] on input"] "text" at bounding box center [1159, 205] width 46 height 41
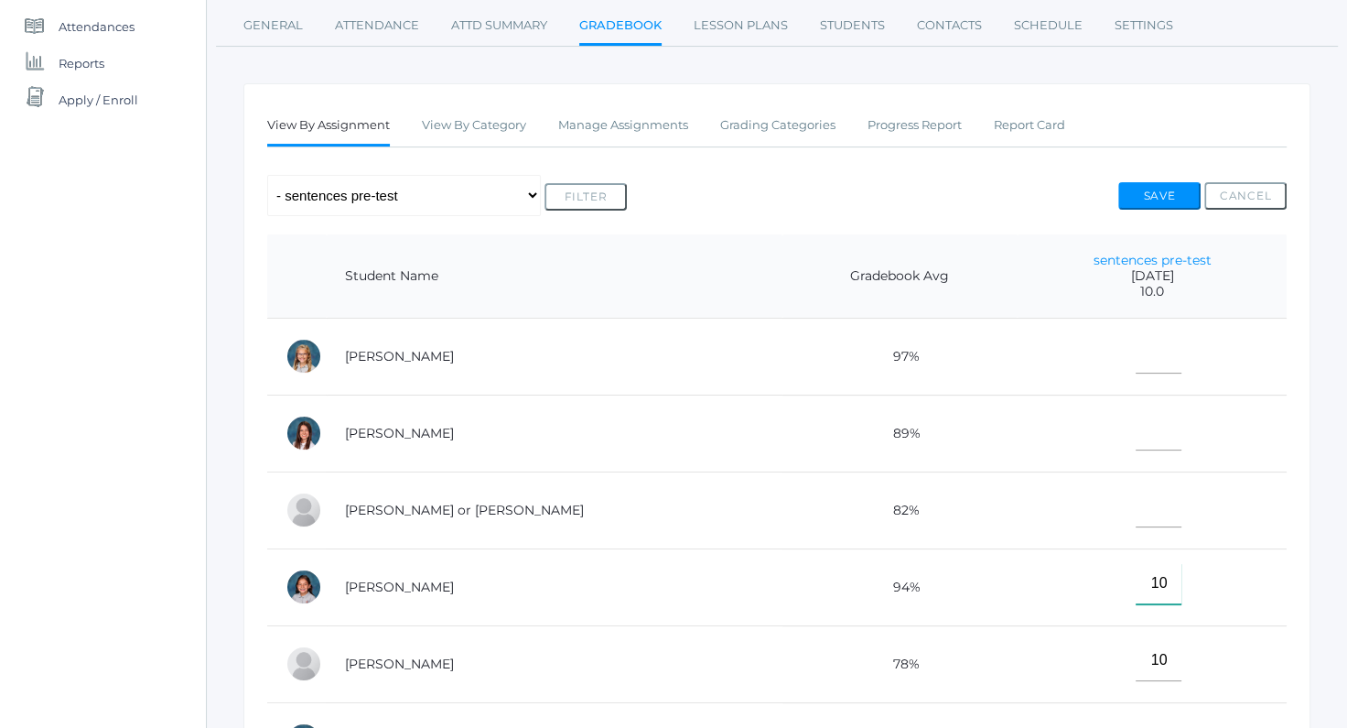
scroll to position [18, 0]
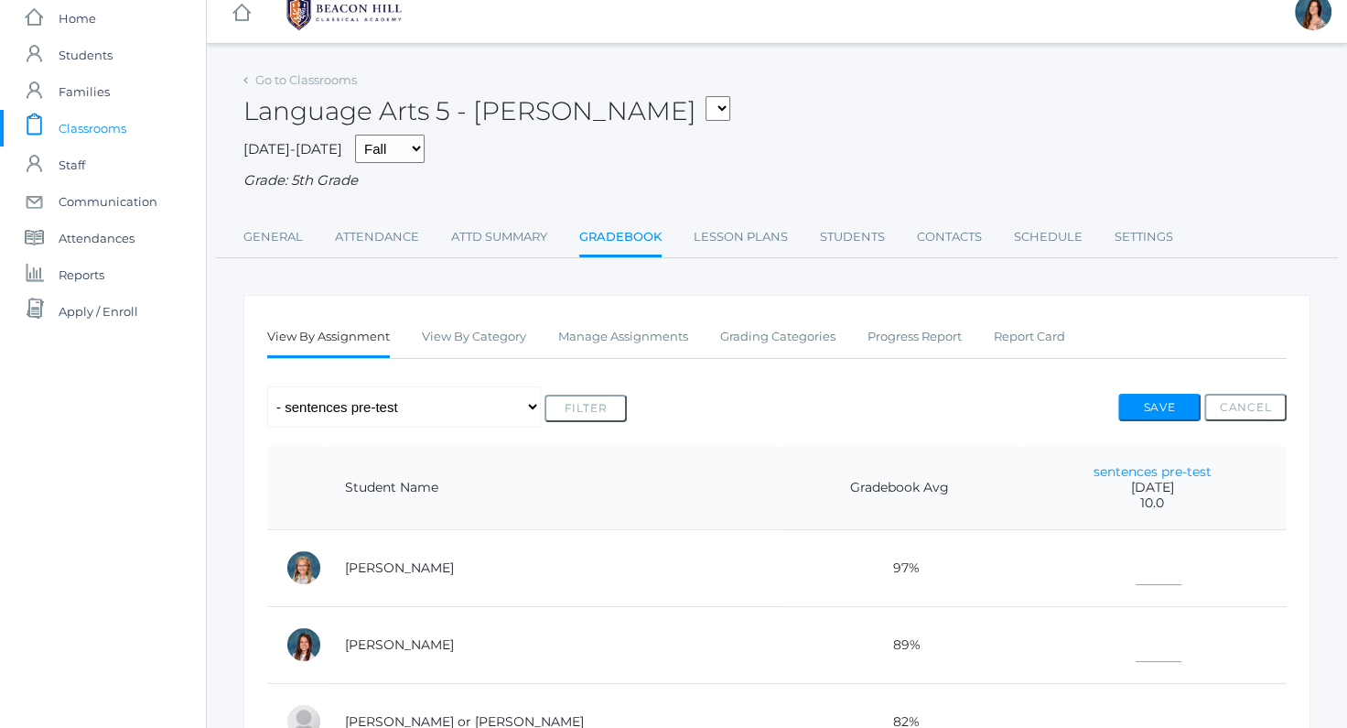
type input"] "10"
click at [1136, 555] on input"] "text" at bounding box center [1159, 564] width 46 height 41
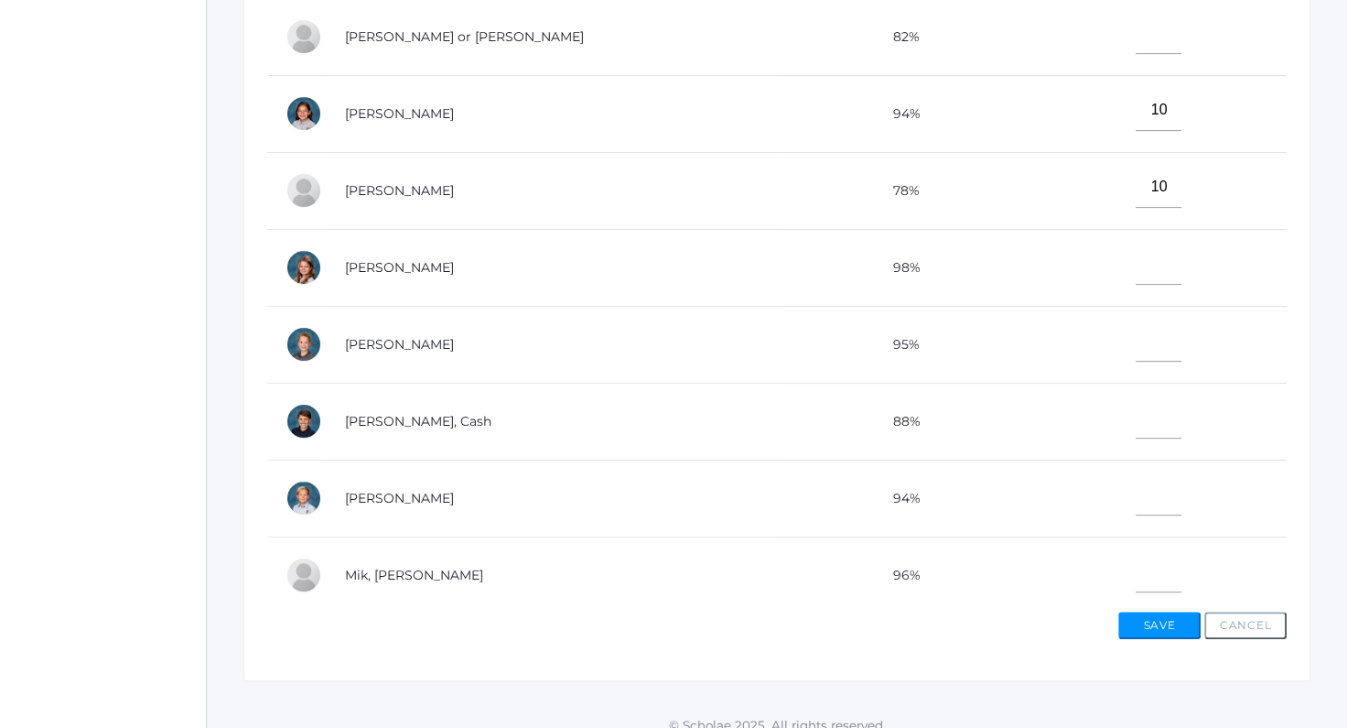
scroll to position [0, 0]
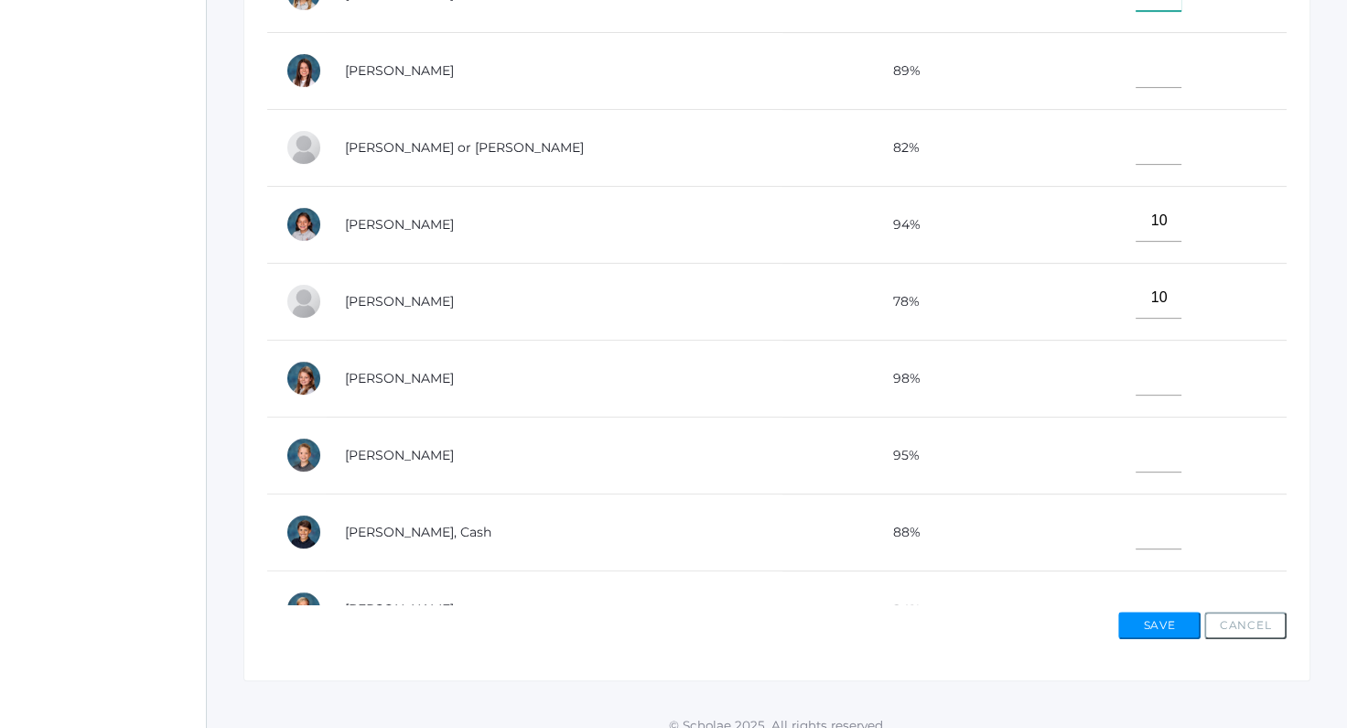
type input"] "10"
drag, startPoint x: 1148, startPoint y: 286, endPoint x: 1095, endPoint y: 296, distance: 54.0
click at [1136, 296] on input"] "10" at bounding box center [1159, 297] width 46 height 41
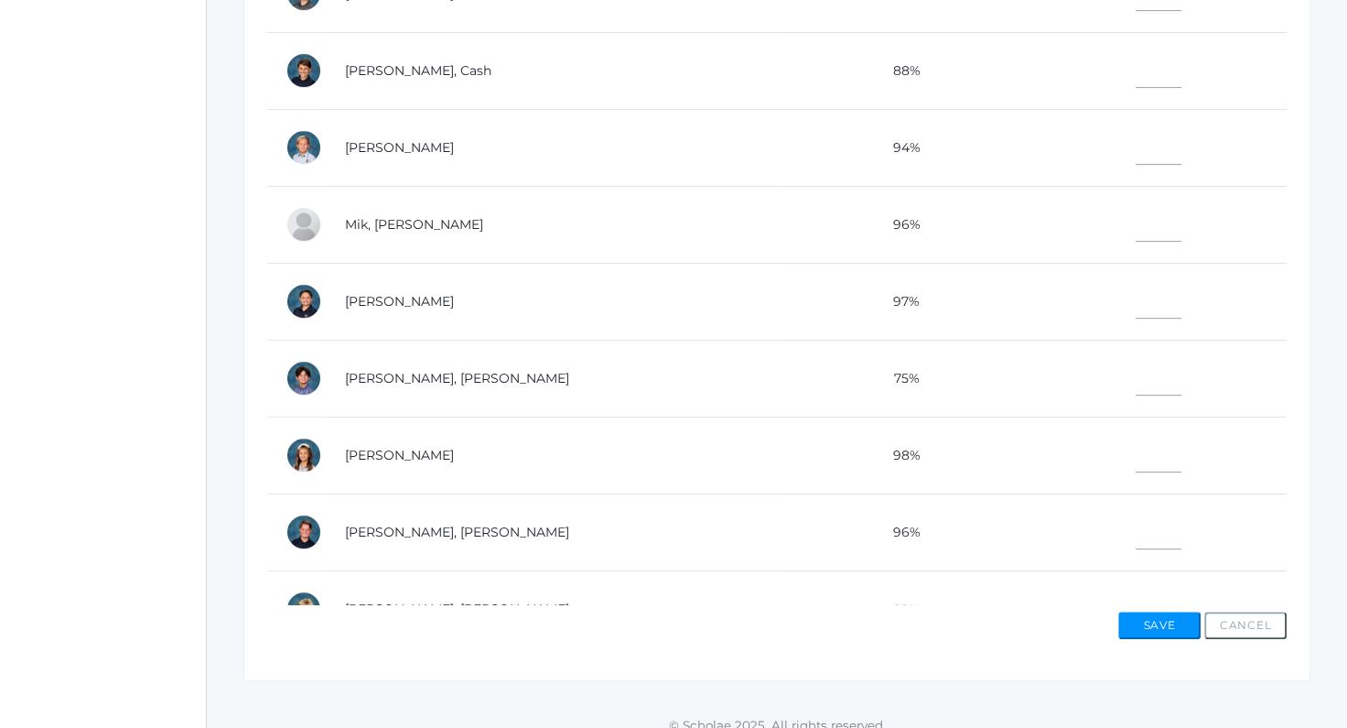
scroll to position [565, 0]
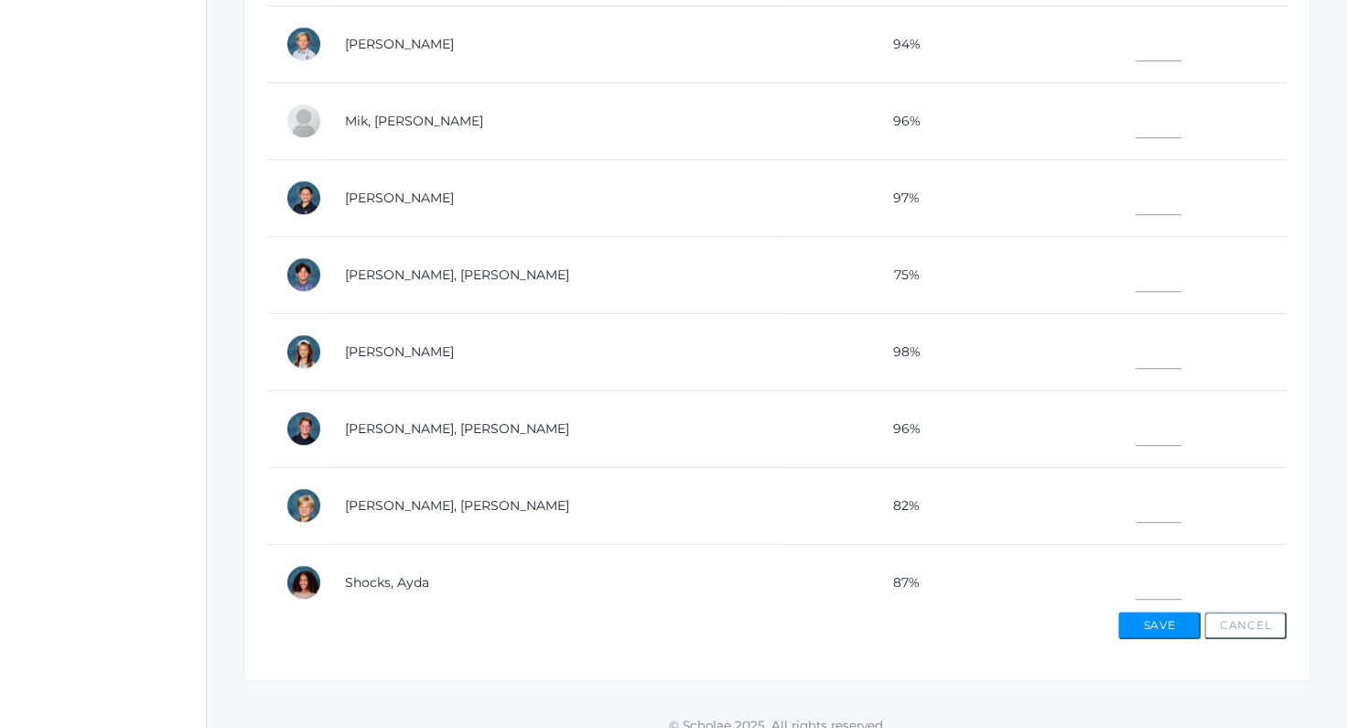
type input"] "8"
click at [1142, 425] on input"] "text" at bounding box center [1159, 424] width 46 height 41
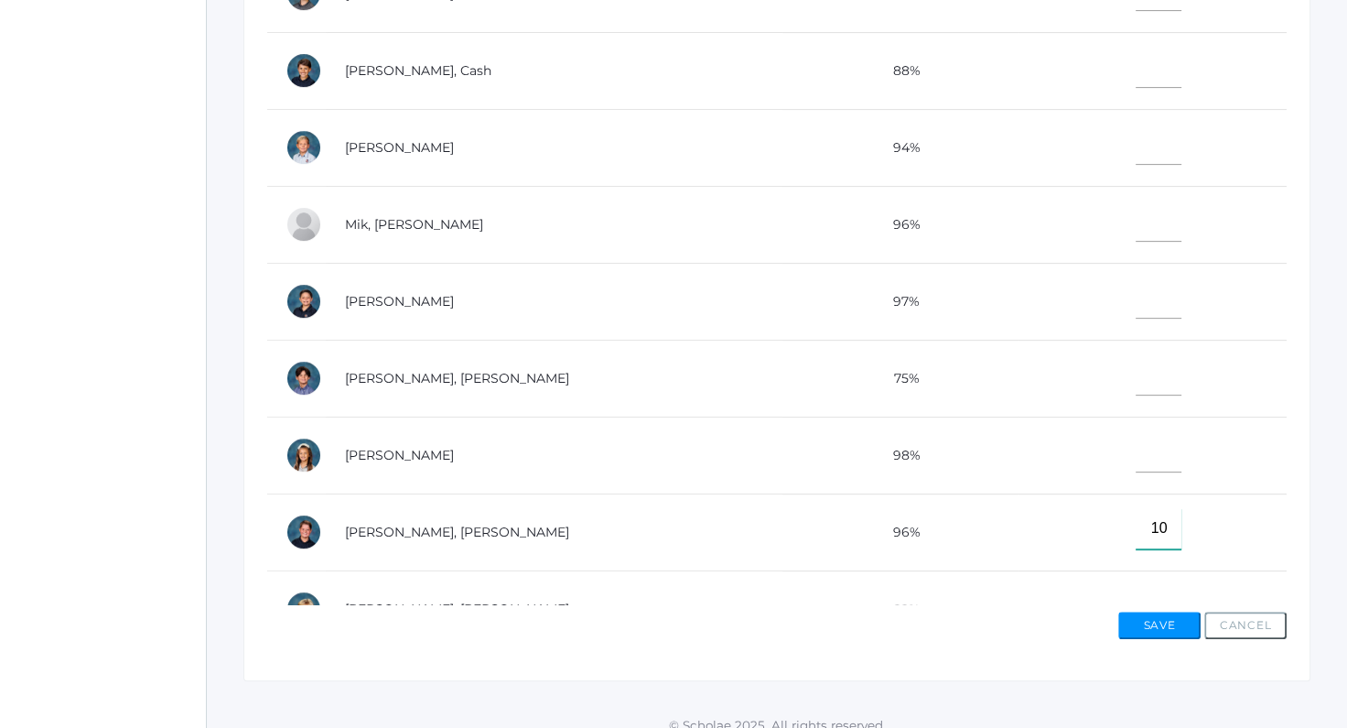
scroll to position [880, 0]
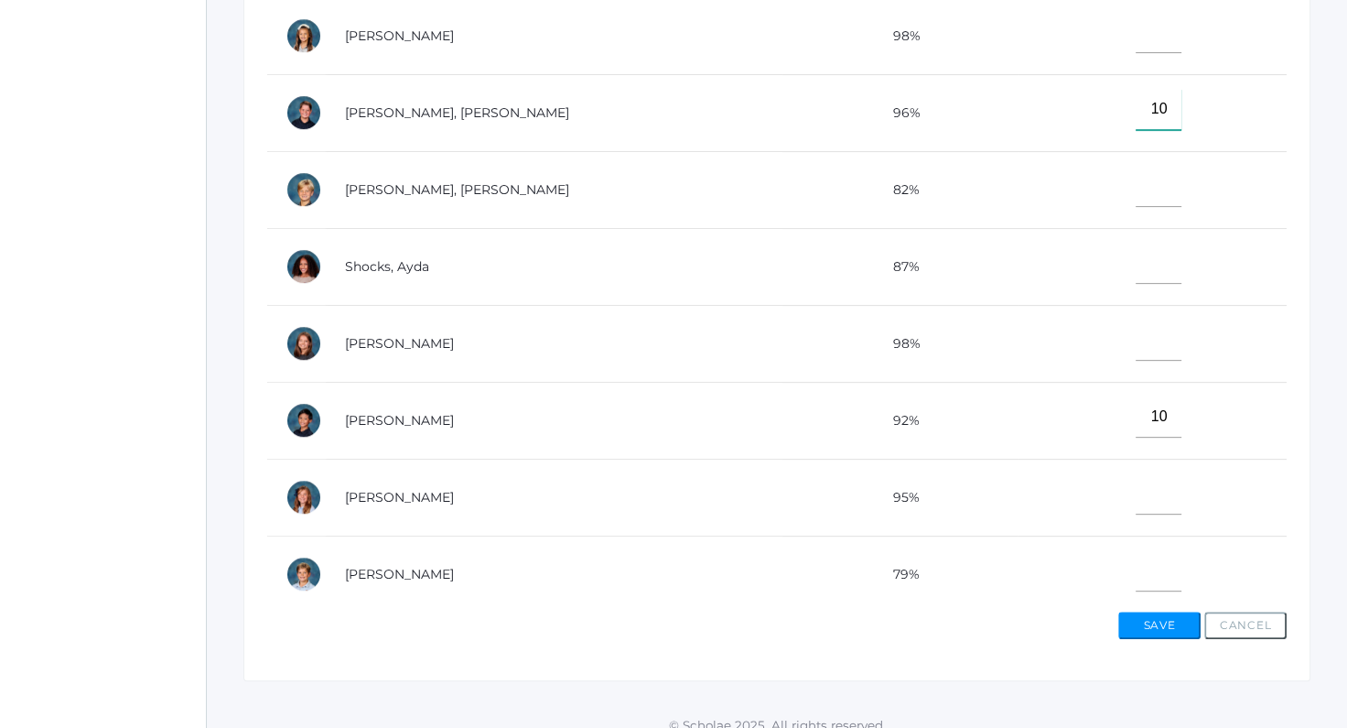
type input"] "10"
click at [1136, 500] on input"] "text" at bounding box center [1159, 493] width 46 height 41
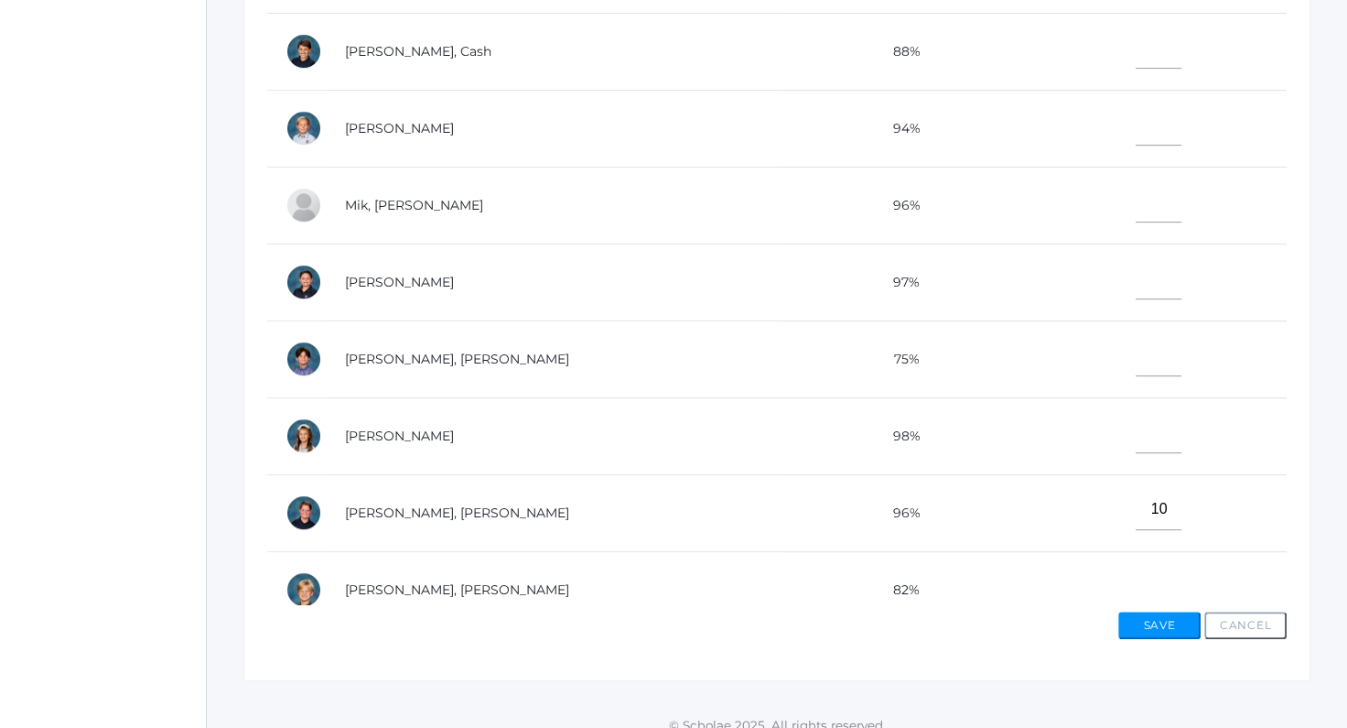
scroll to position [436, 0]
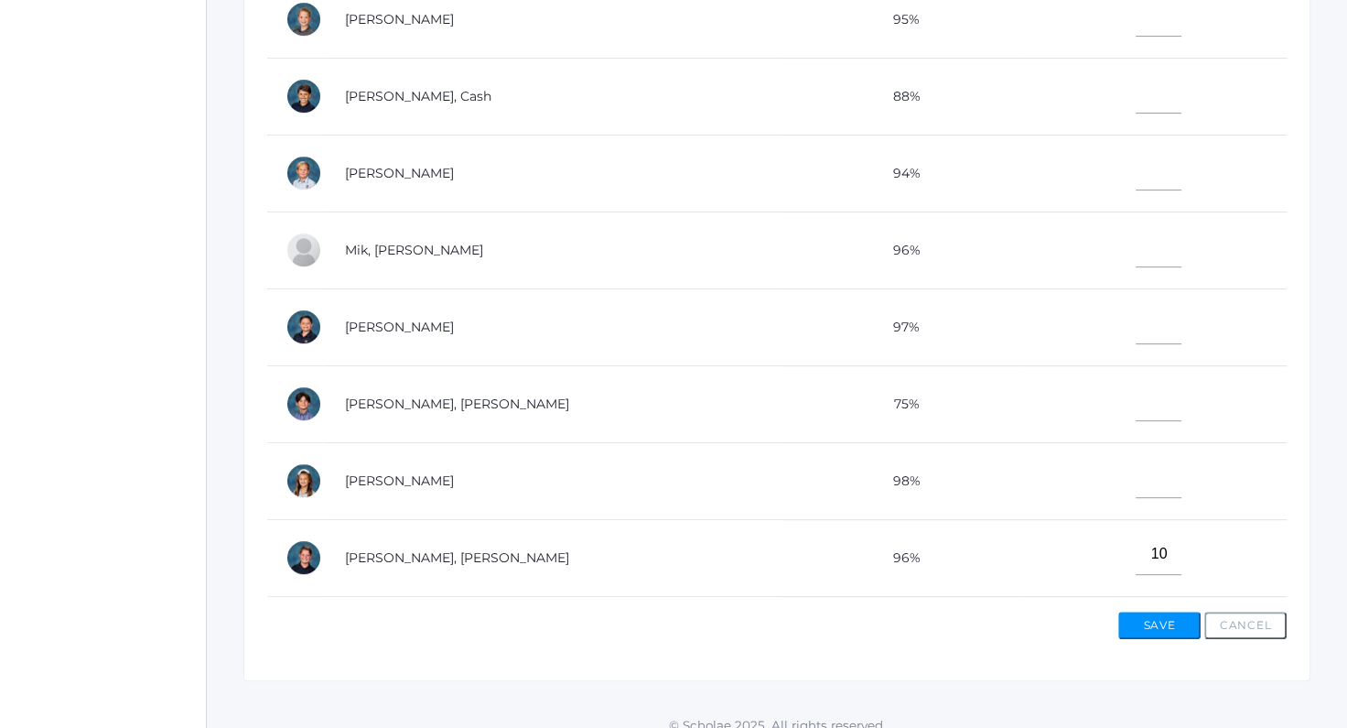
type input"] "10"
click at [1136, 330] on input"] "text" at bounding box center [1159, 323] width 46 height 41
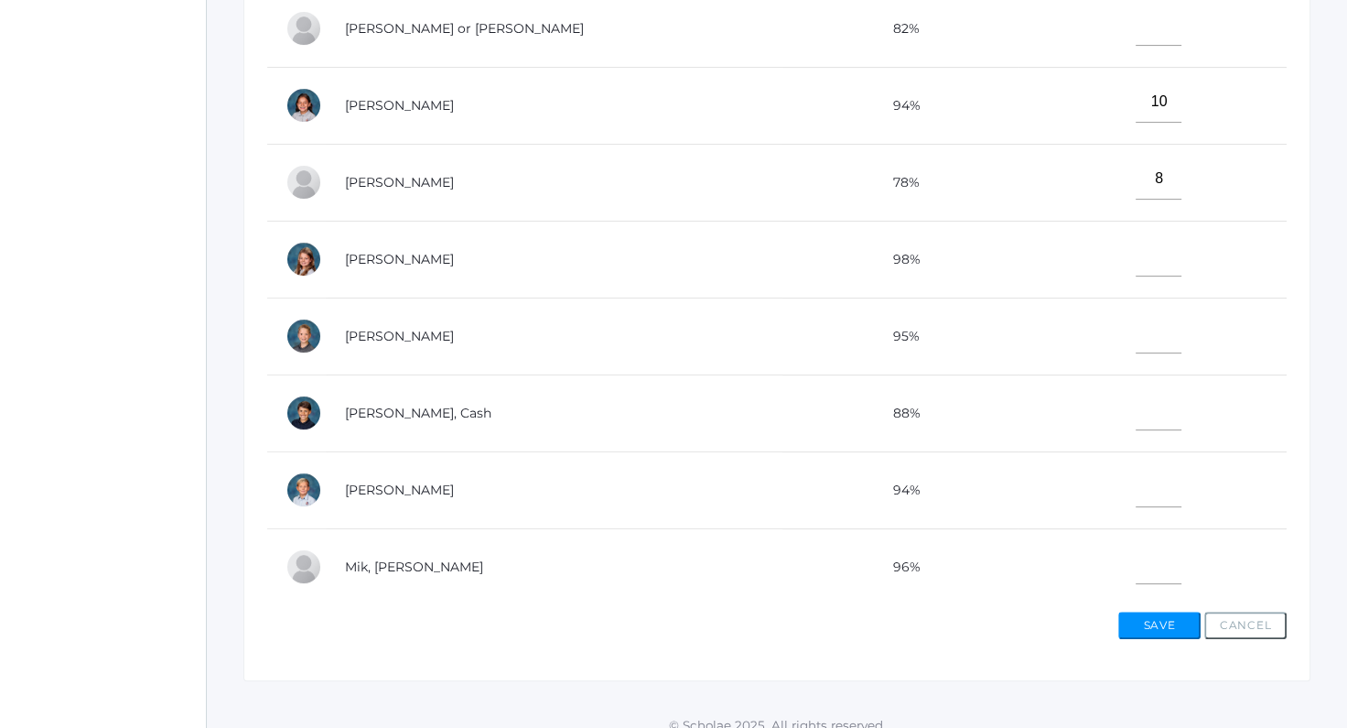
scroll to position [7, 0]
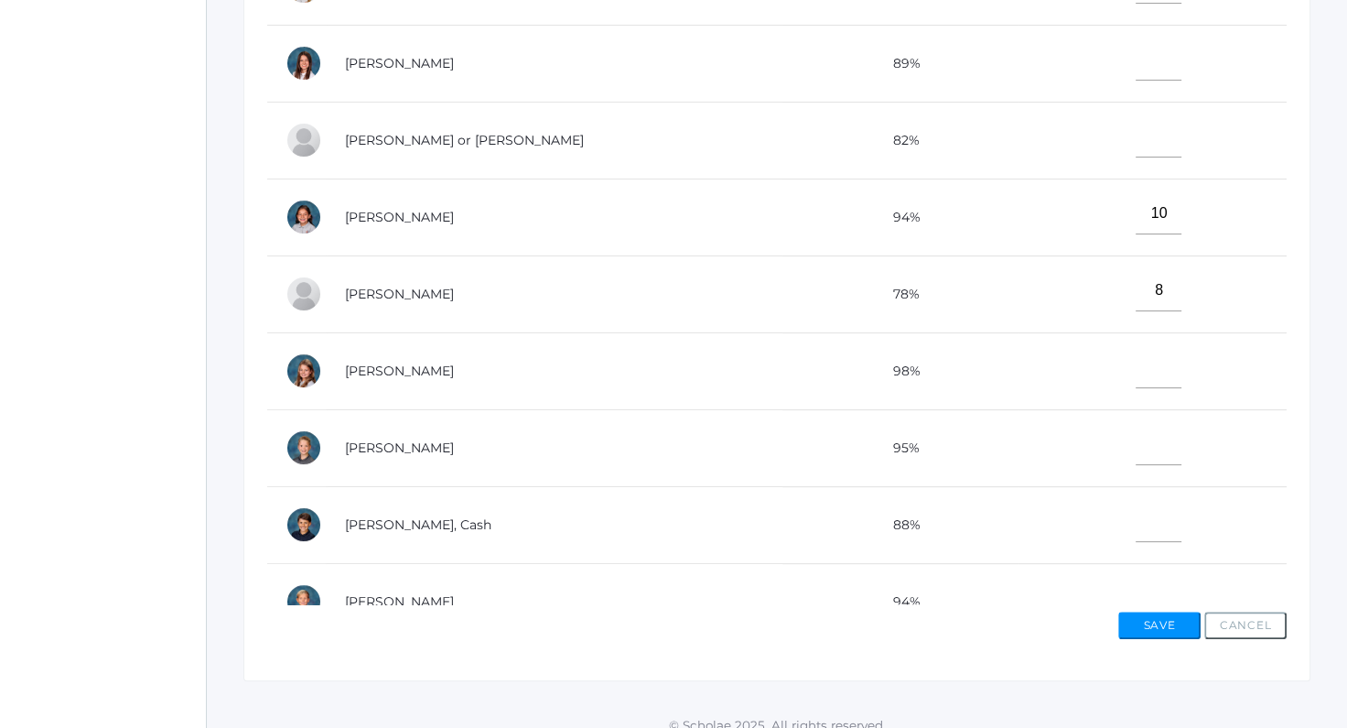
type input"] "10"
click at [1136, 349] on input"] "text" at bounding box center [1159, 367] width 46 height 41
type input"] "10"
click at [1136, 432] on input"] "text" at bounding box center [1159, 444] width 46 height 41
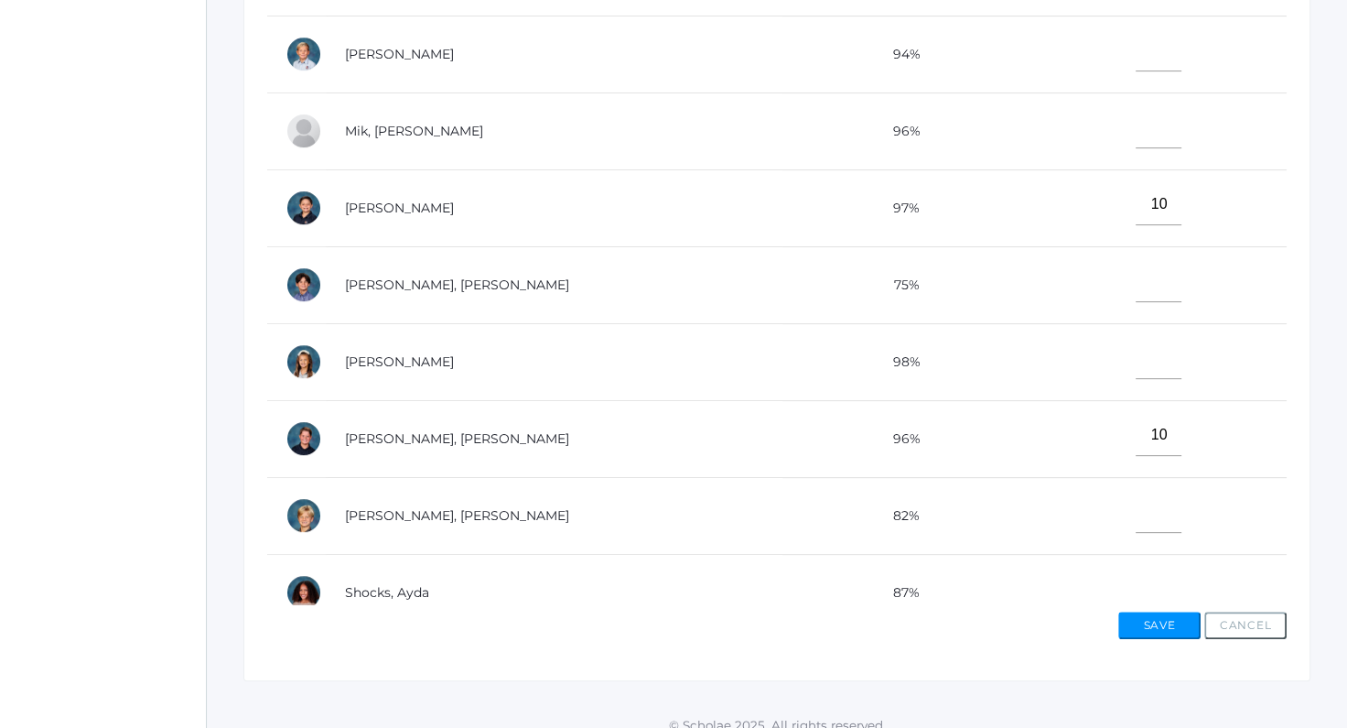
scroll to position [658, 0]
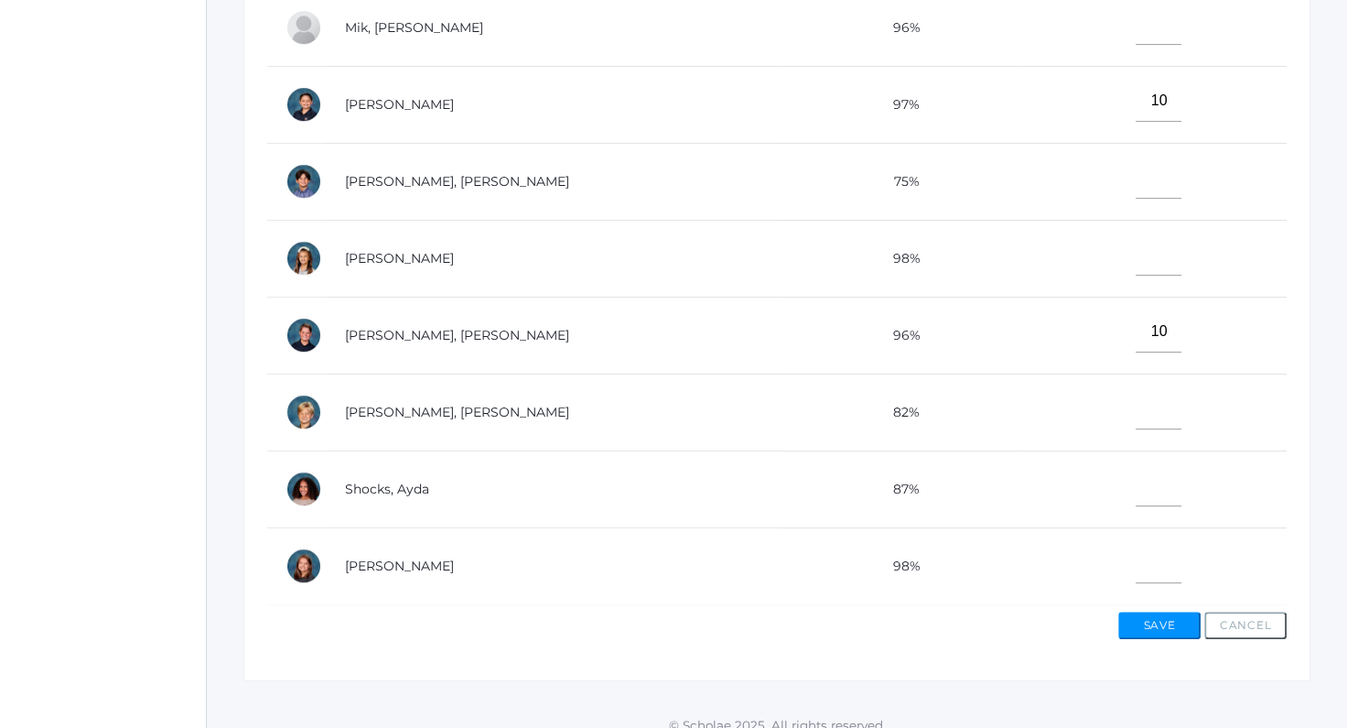
type input"] "10"
click at [1136, 402] on input"] "text" at bounding box center [1159, 408] width 46 height 41
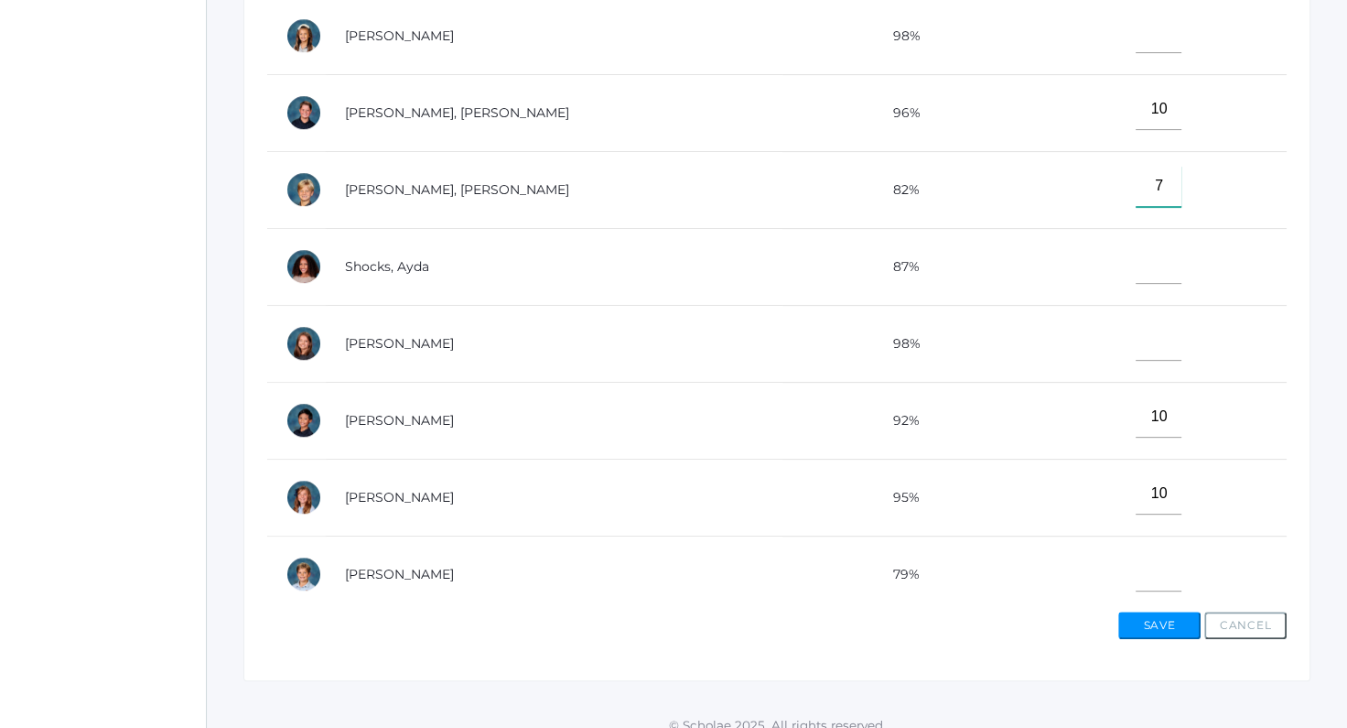
scroll to position [608, 0]
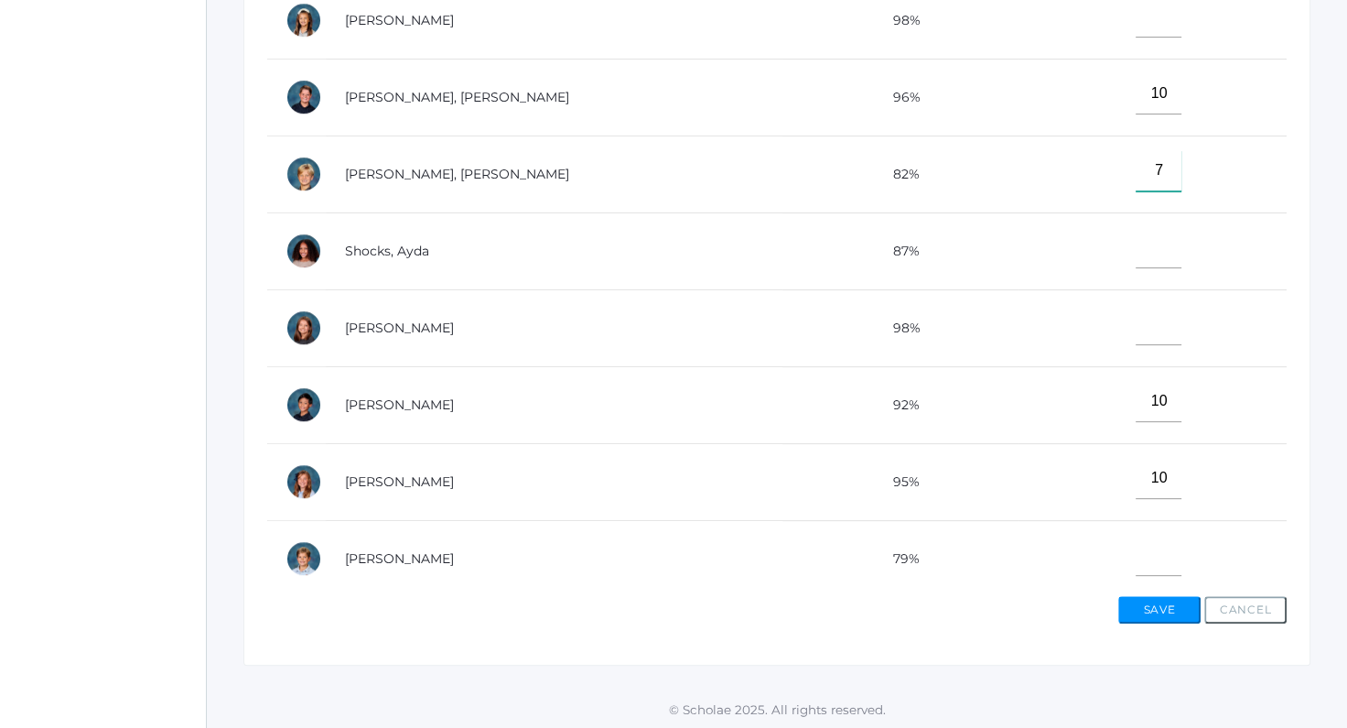
type input"] "7"
click at [1136, 546] on input"] "text" at bounding box center [1159, 554] width 46 height 41
type input"] "10"
click at [1141, 243] on input"] "text" at bounding box center [1159, 247] width 46 height 41
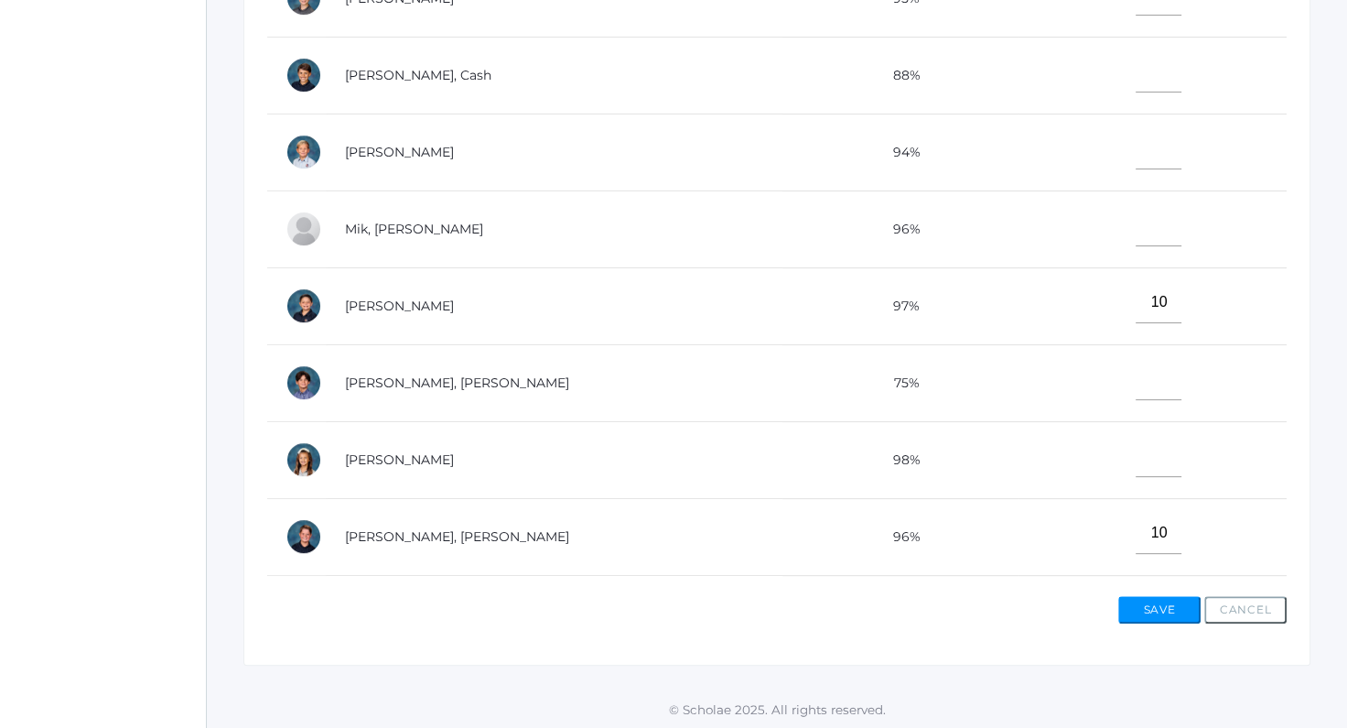
scroll to position [436, 0]
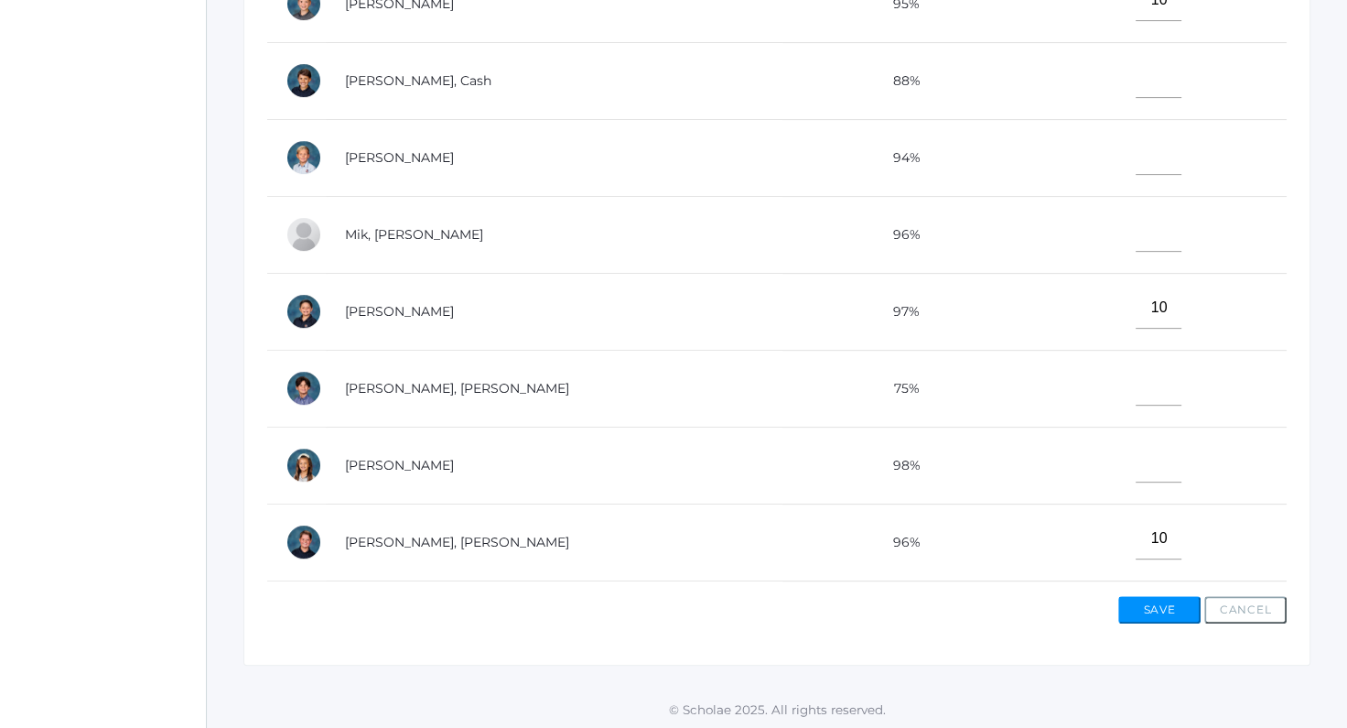
type input"] "10"
click at [1145, 157] on input"] "text" at bounding box center [1159, 154] width 46 height 41
type input"] "10"
click at [1136, 368] on input"] "text" at bounding box center [1159, 384] width 46 height 41
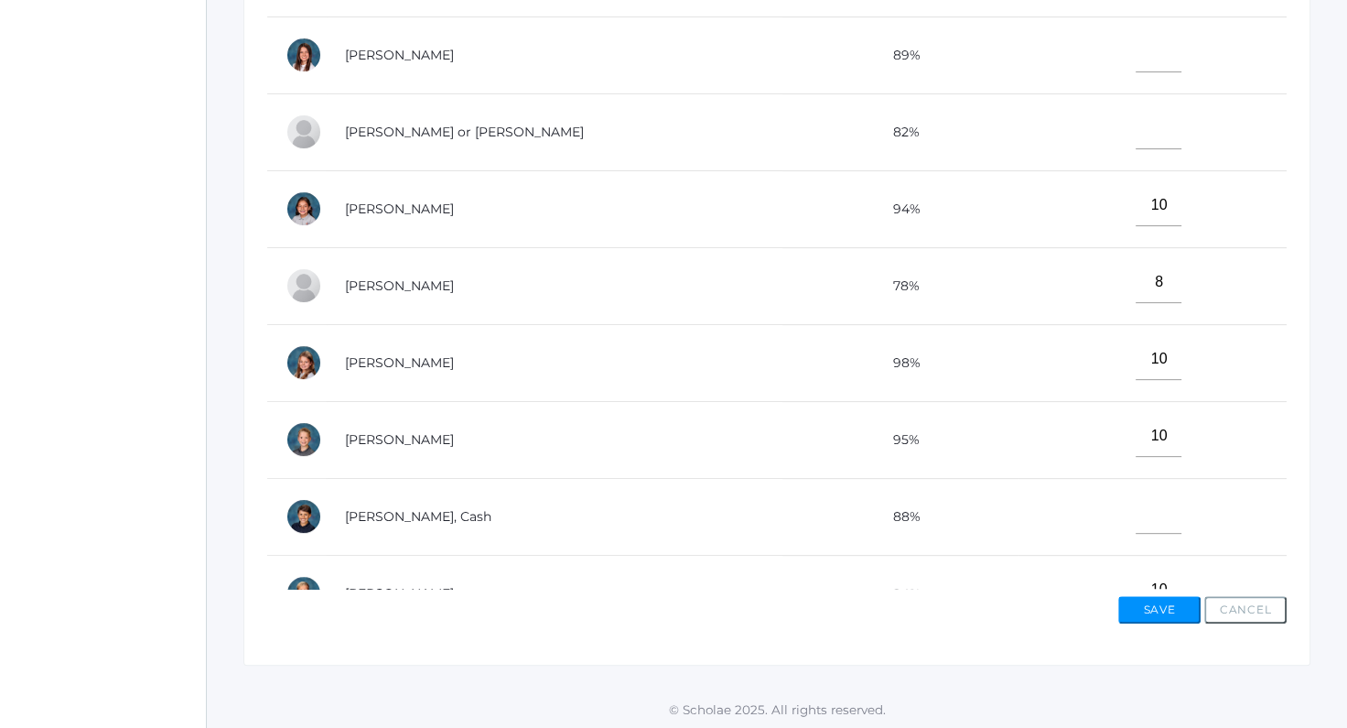
scroll to position [592, 0]
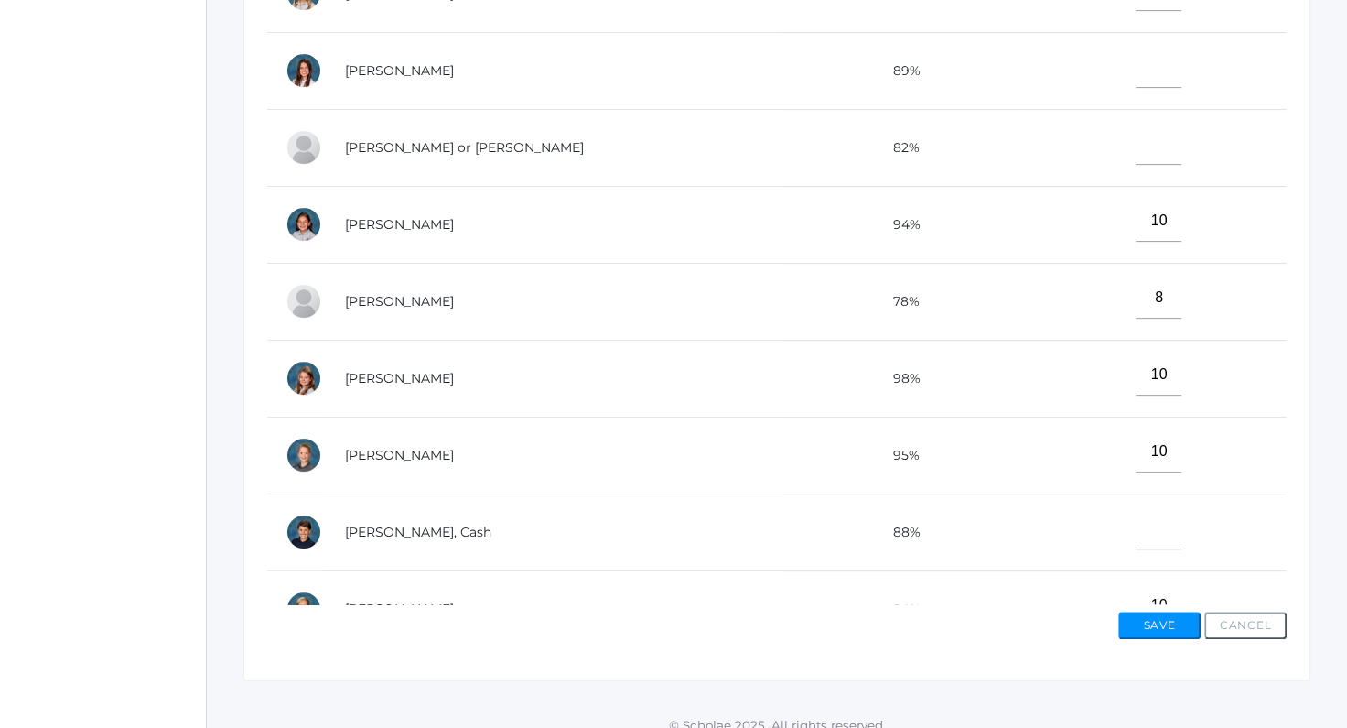
type input"] "10"
click at [1136, 536] on input"] "text" at bounding box center [1159, 528] width 46 height 41
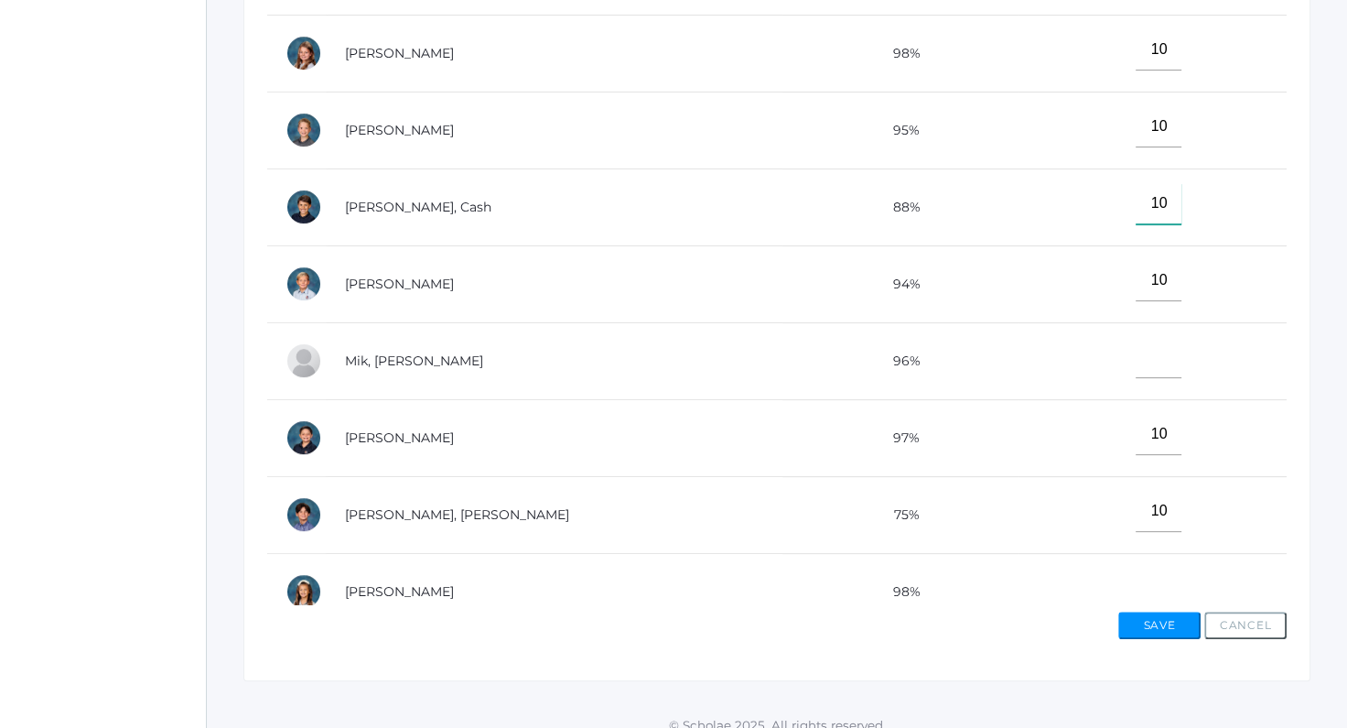
scroll to position [342, 0]
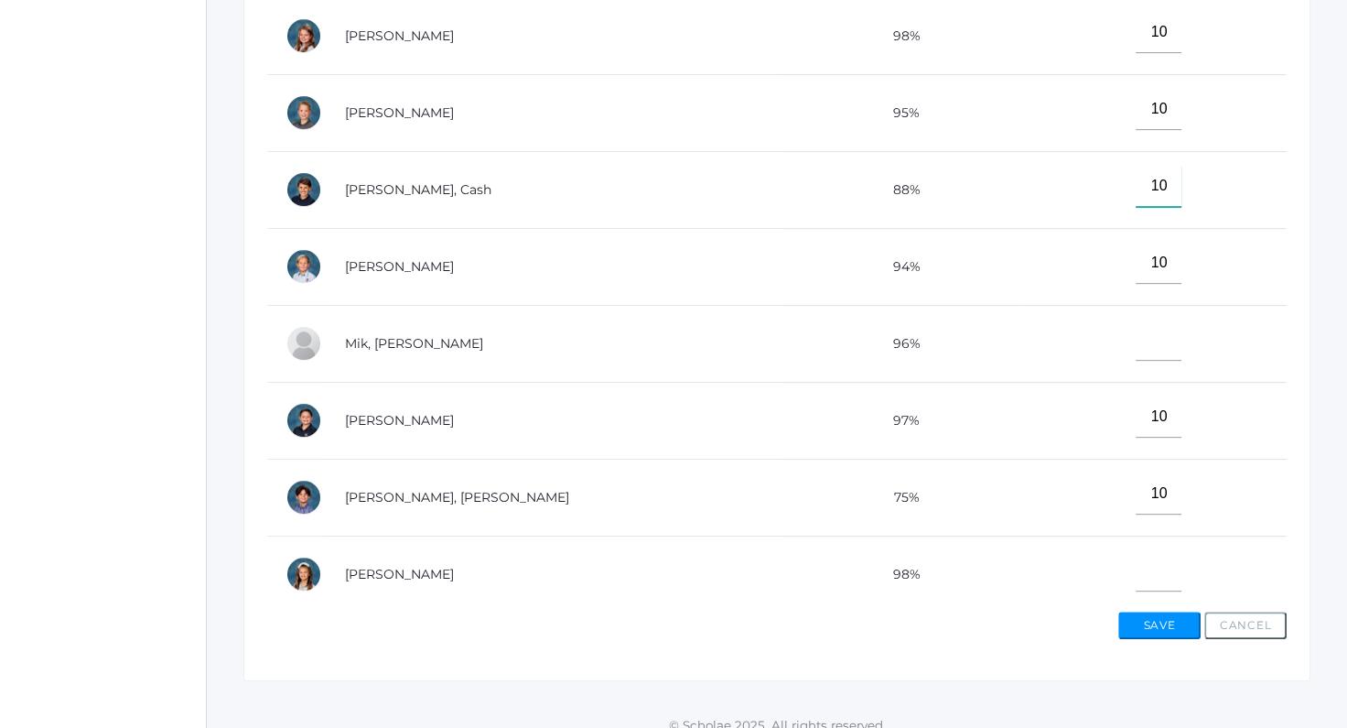
type input"] "10"
click at [1136, 336] on input"] "text" at bounding box center [1159, 339] width 46 height 41
type input"] "10"
click at [1136, 559] on input"] "text" at bounding box center [1159, 570] width 46 height 41
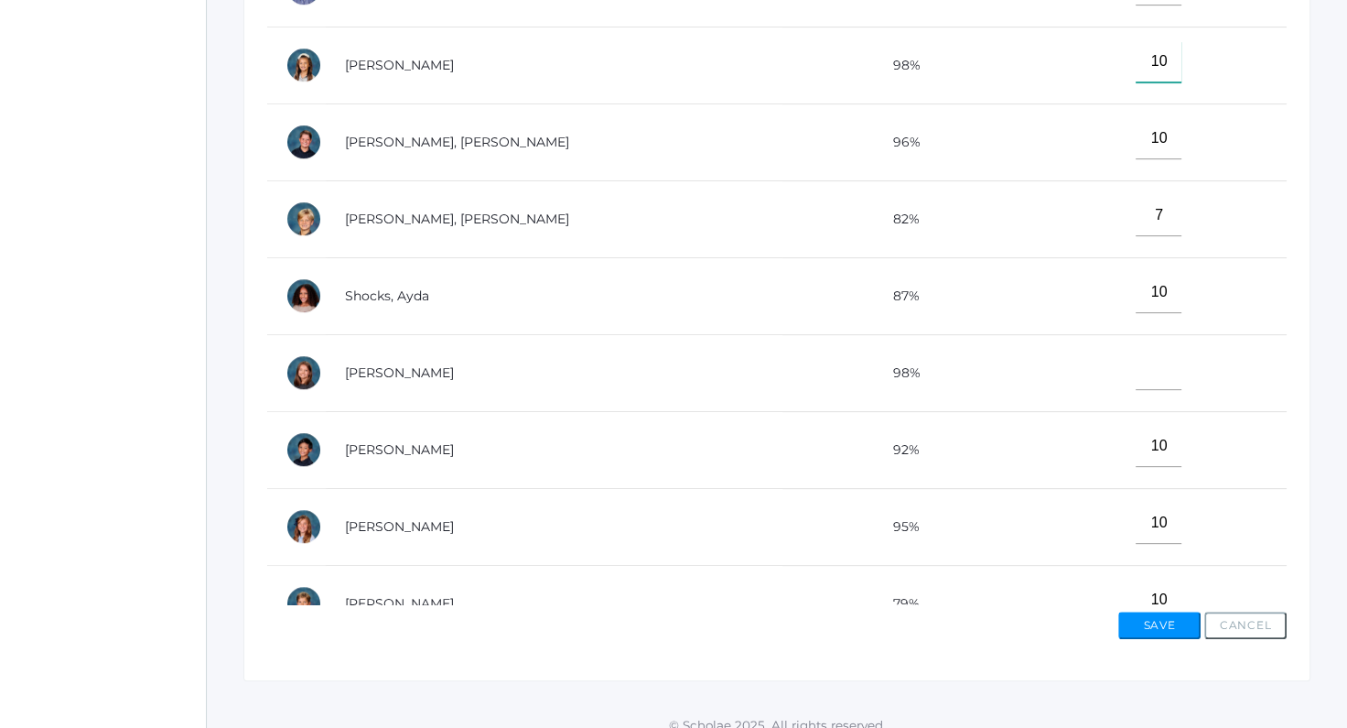
scroll to position [880, 0]
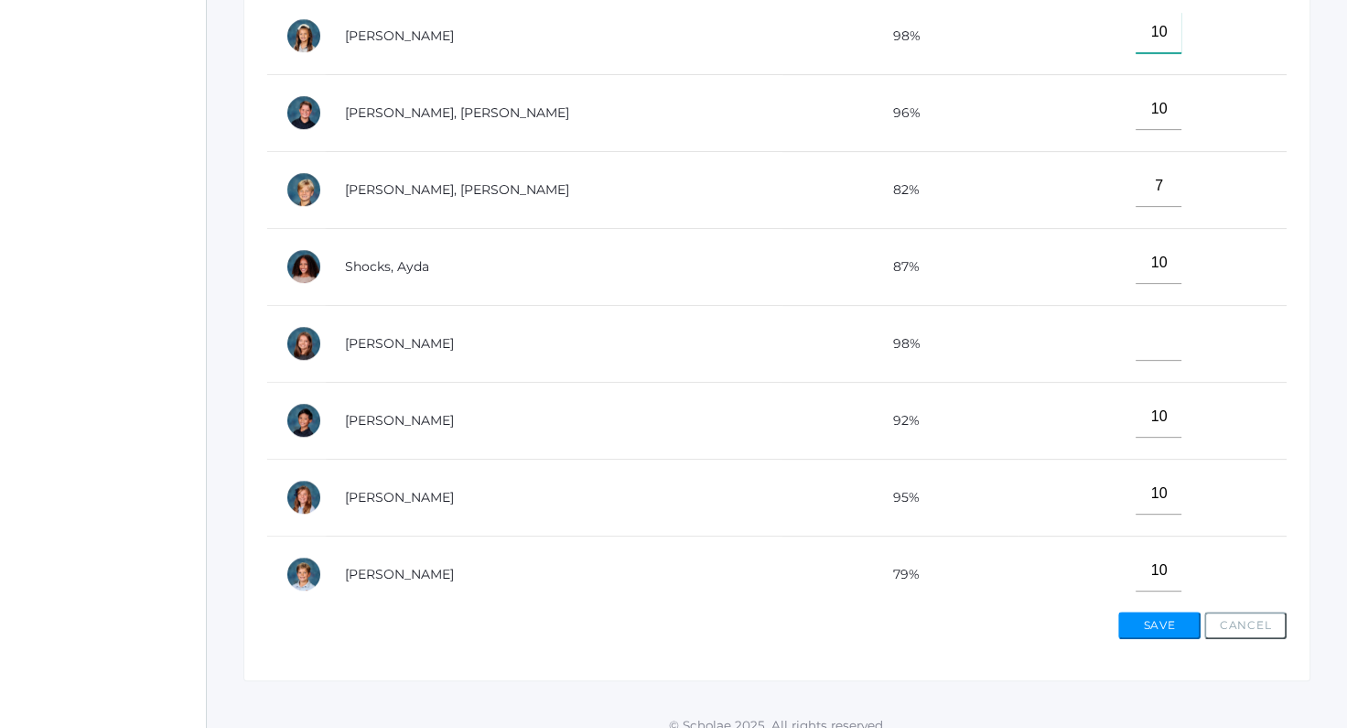
type input"] "10"
click at [1136, 325] on input"] "text" at bounding box center [1159, 339] width 46 height 41
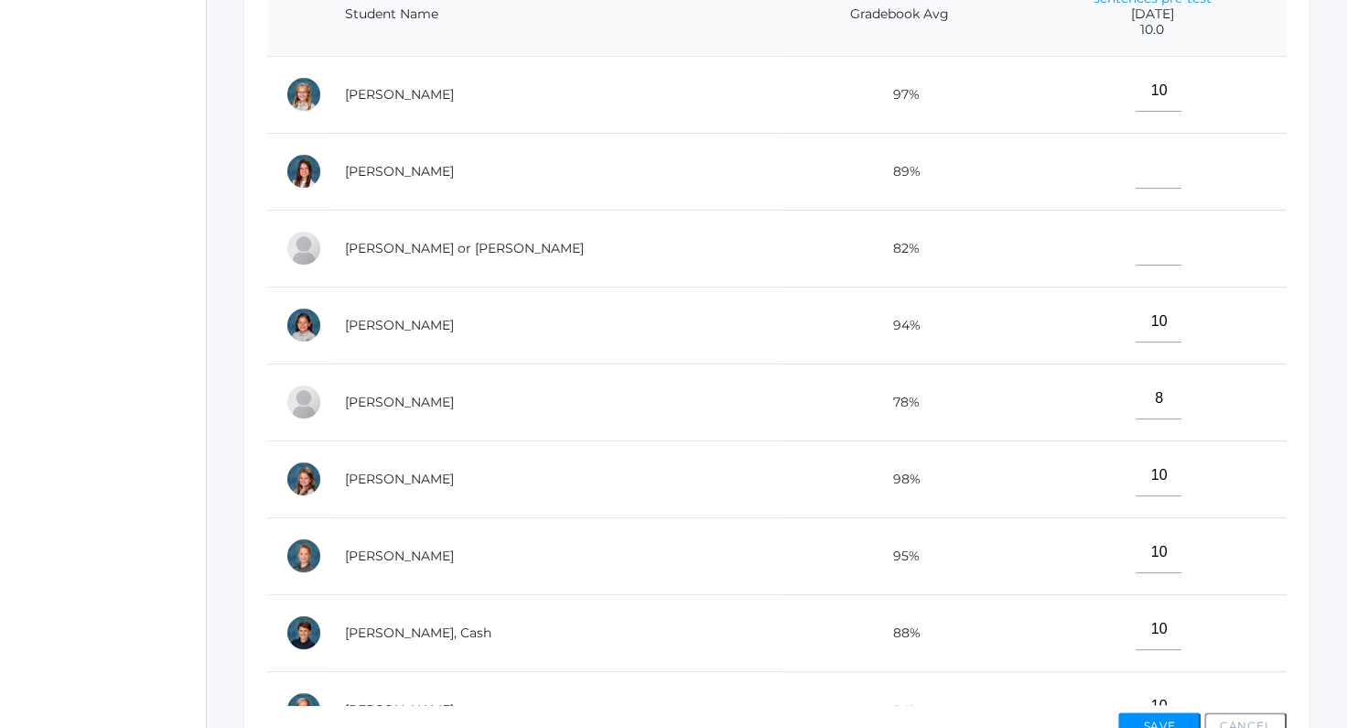
scroll to position [411, 0]
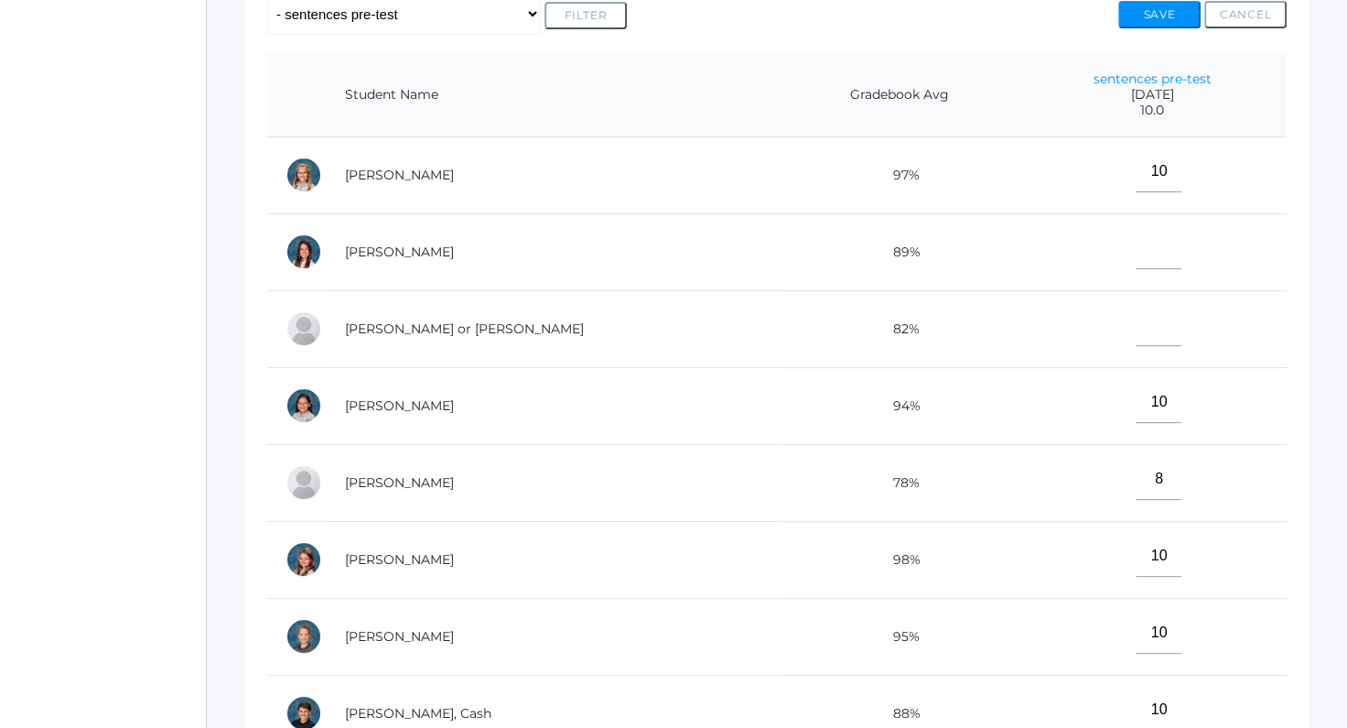
type input"] "10"
click at [1136, 240] on input"] "text" at bounding box center [1159, 248] width 46 height 41
type input"] "10"
click at [1136, 319] on input"] "text" at bounding box center [1159, 325] width 46 height 41
type input"] "0"
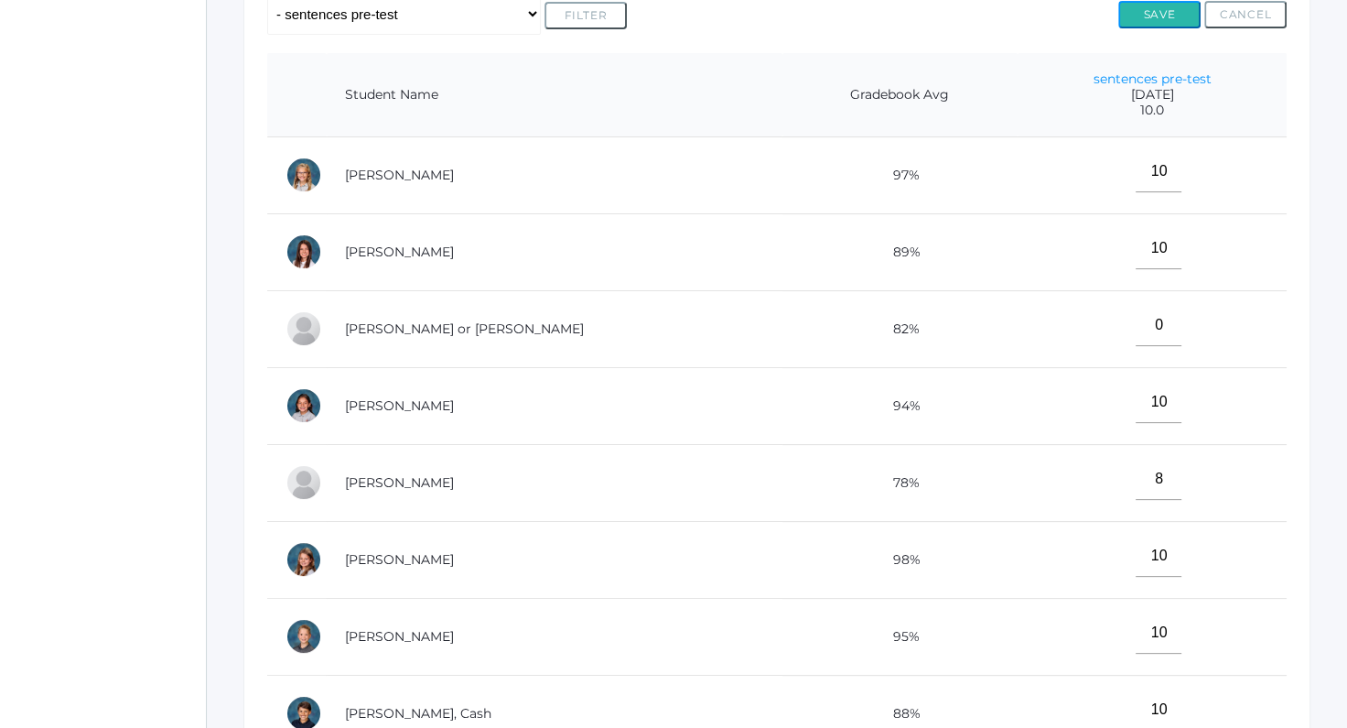
click at [1150, 8] on button "Save" at bounding box center [1159, 14] width 82 height 27
